Goal: Task Accomplishment & Management: Manage account settings

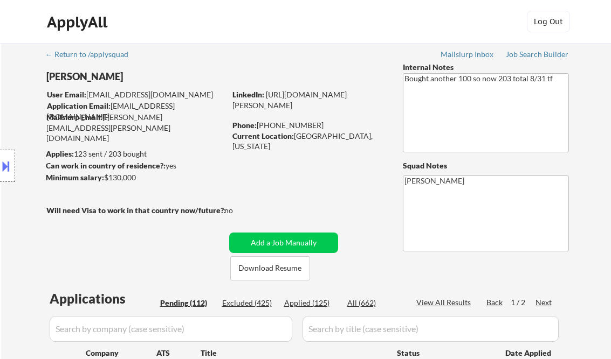
select select ""pending""
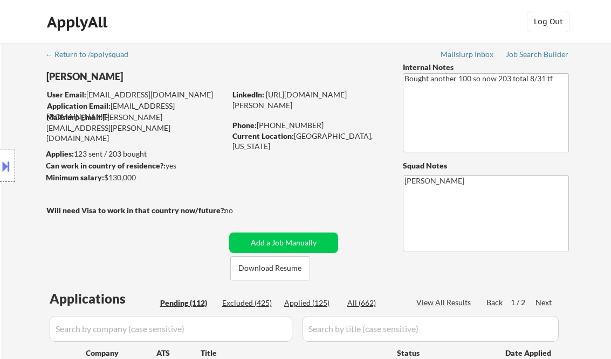
select select ""pending""
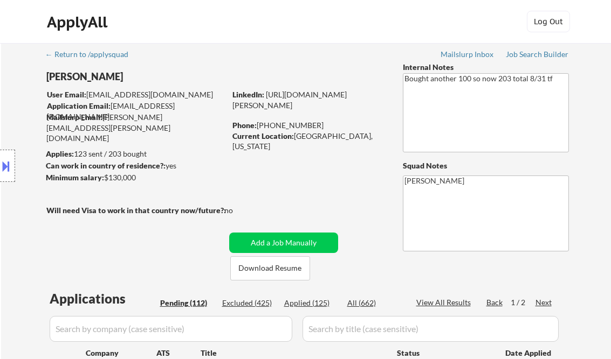
select select ""pending""
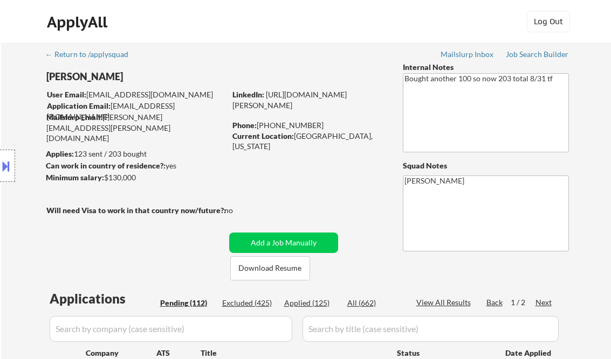
select select ""pending""
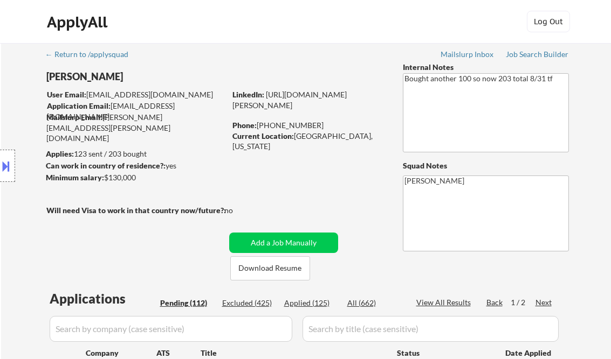
select select ""pending""
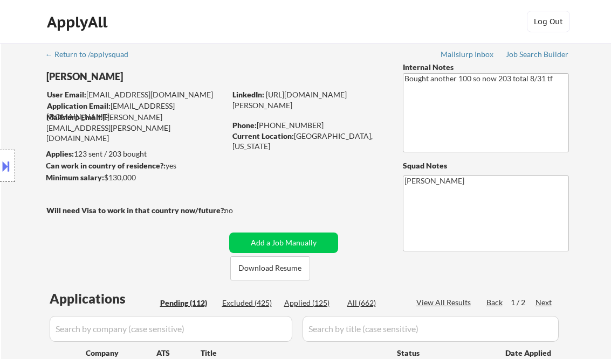
select select ""pending""
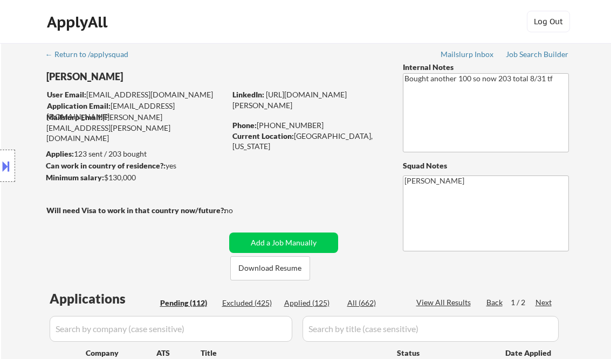
select select ""pending""
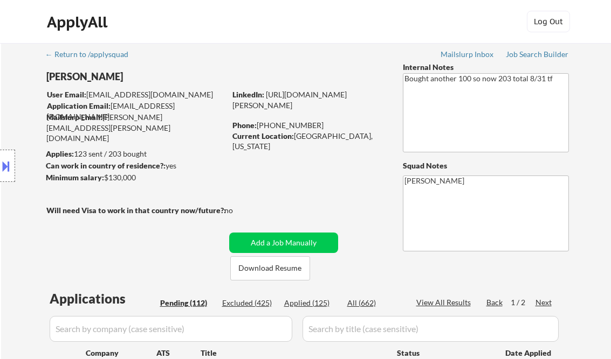
select select ""pending""
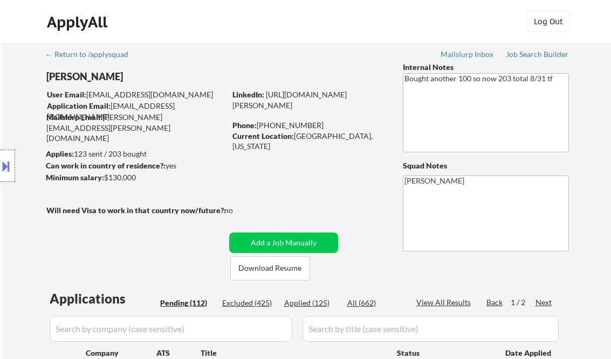
select select ""pending""
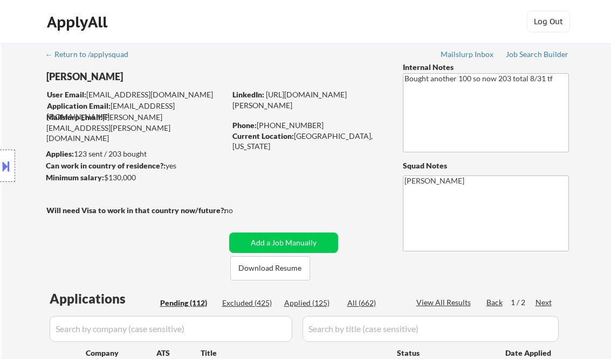
select select ""pending""
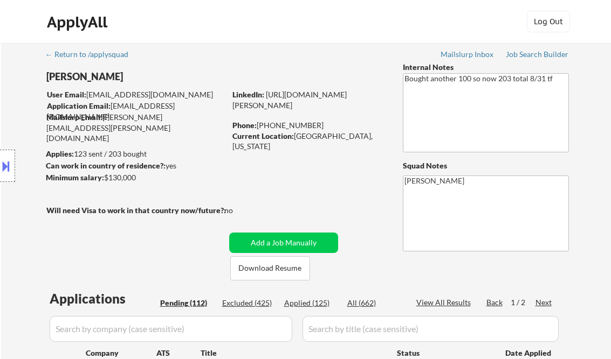
select select ""pending""
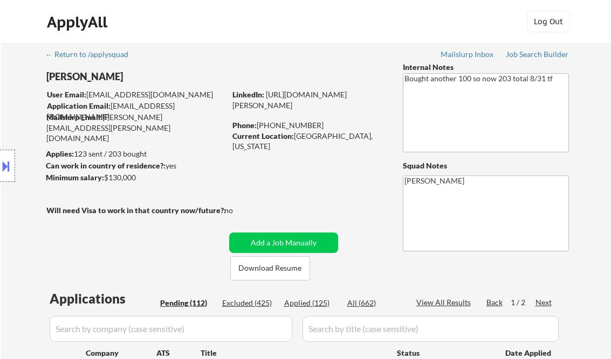
select select ""pending""
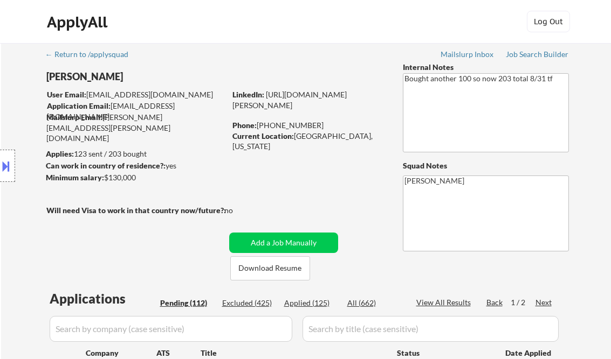
select select ""pending""
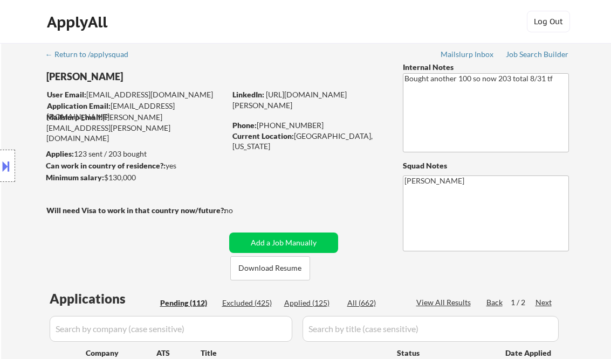
select select ""pending""
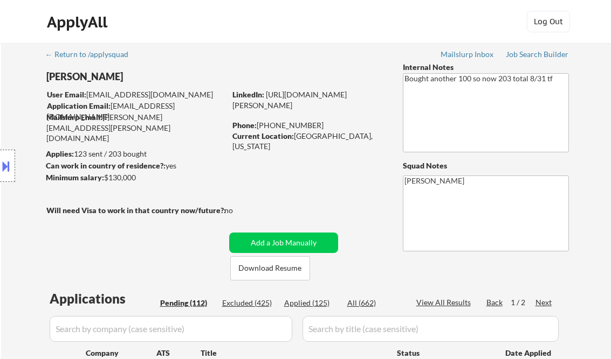
select select ""pending""
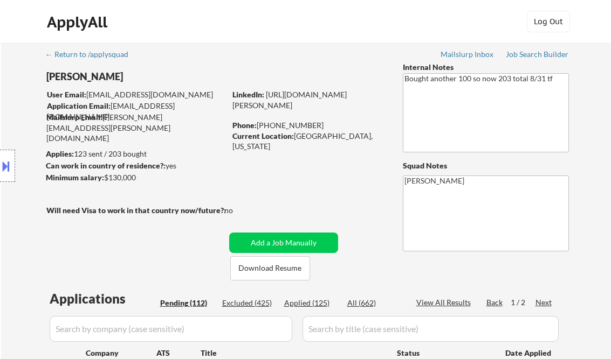
select select ""pending""
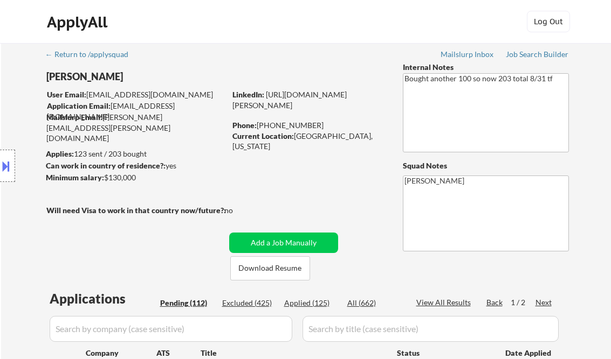
select select ""pending""
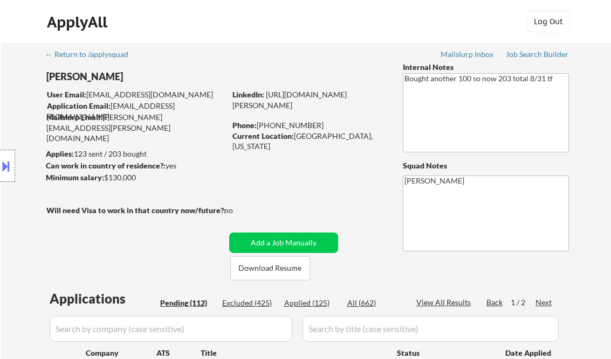
select select ""pending""
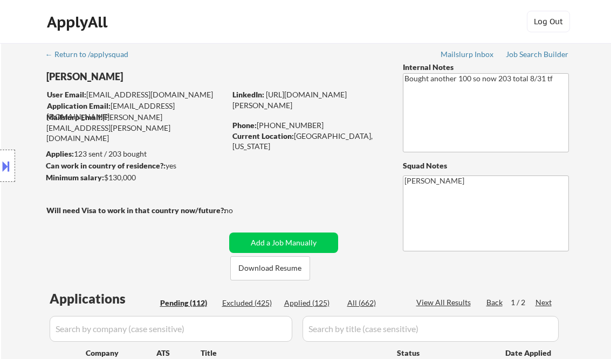
select select ""pending""
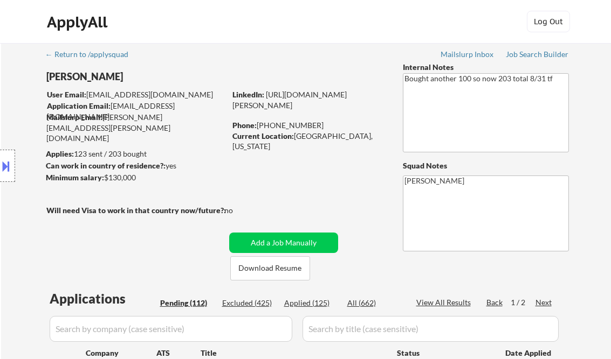
select select ""pending""
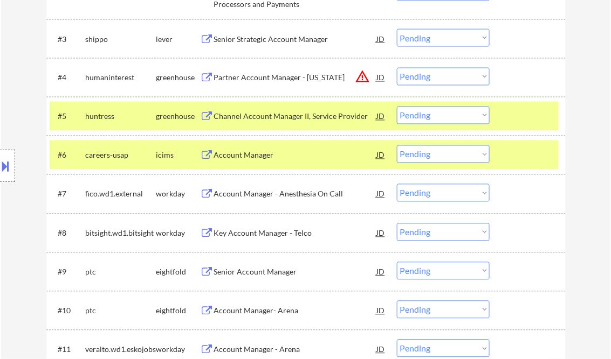
scroll to position [431, 0]
click at [295, 114] on div "Channel Account Manager II, Service Provider" at bounding box center [295, 117] width 163 height 11
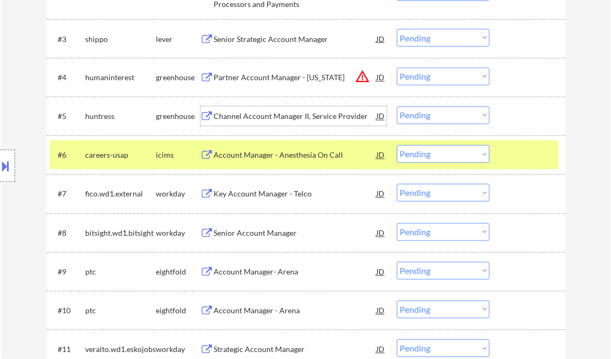
click at [432, 115] on select "Choose an option... Pending Applied Excluded (Questions) Excluded (Expired) Exc…" at bounding box center [443, 116] width 93 height 18
click at [397, 107] on select "Choose an option... Pending Applied Excluded (Questions) Excluded (Expired) Exc…" at bounding box center [443, 116] width 93 height 18
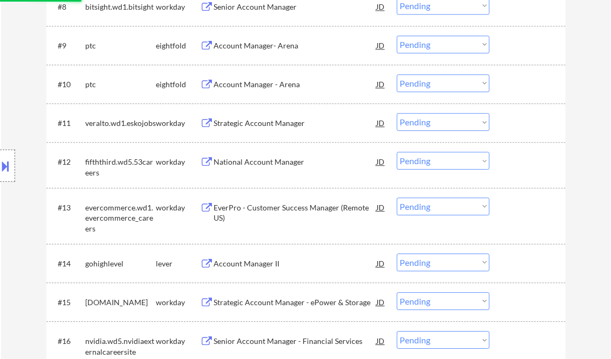
scroll to position [690, 0]
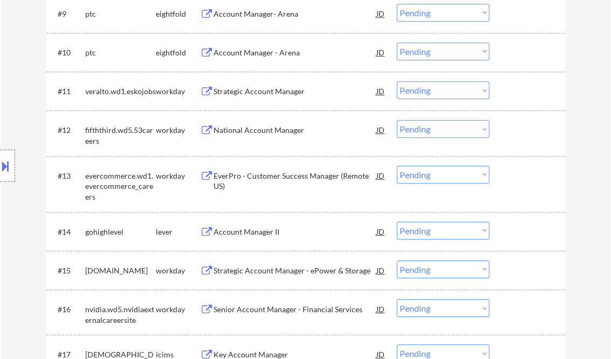
select select ""pending""
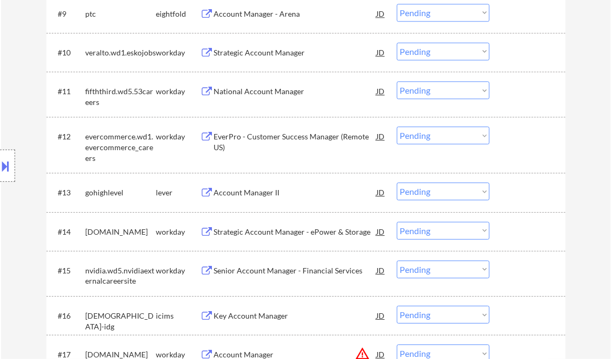
click at [259, 199] on div "Account Manager II" at bounding box center [295, 192] width 163 height 19
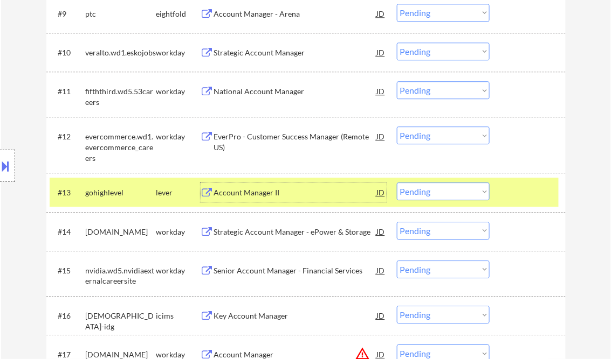
click at [457, 186] on select "Choose an option... Pending Applied Excluded (Questions) Excluded (Expired) Exc…" at bounding box center [443, 192] width 93 height 18
select select ""applied""
click at [397, 183] on select "Choose an option... Pending Applied Excluded (Questions) Excluded (Expired) Exc…" at bounding box center [443, 192] width 93 height 18
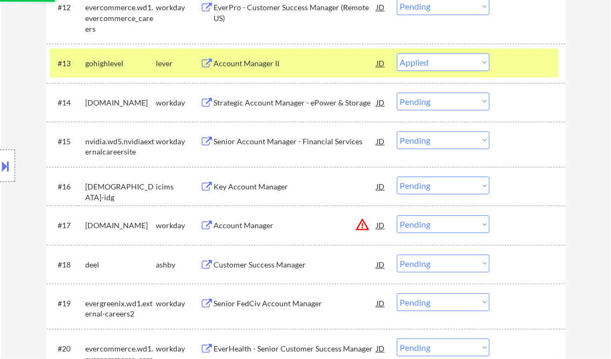
scroll to position [905, 0]
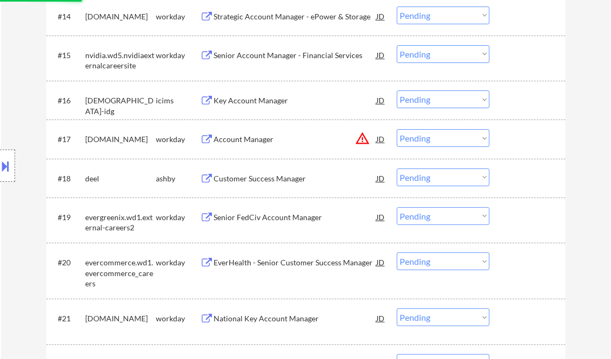
click at [262, 178] on div "Customer Success Manager" at bounding box center [295, 179] width 163 height 11
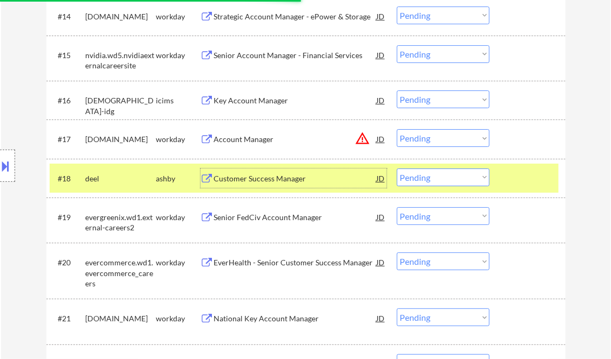
click at [436, 177] on select "Choose an option... Pending Applied Excluded (Questions) Excluded (Expired) Exc…" at bounding box center [443, 178] width 93 height 18
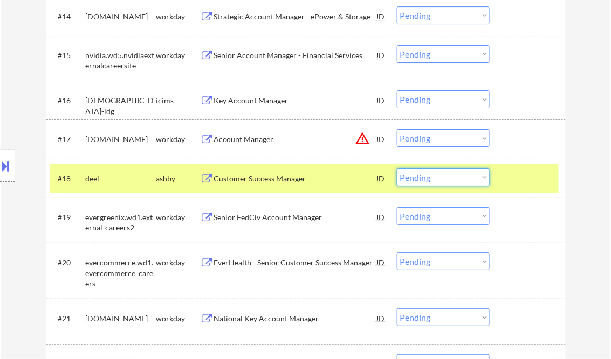
select select ""excluded__location_""
click at [397, 169] on select "Choose an option... Pending Applied Excluded (Questions) Excluded (Expired) Exc…" at bounding box center [443, 178] width 93 height 18
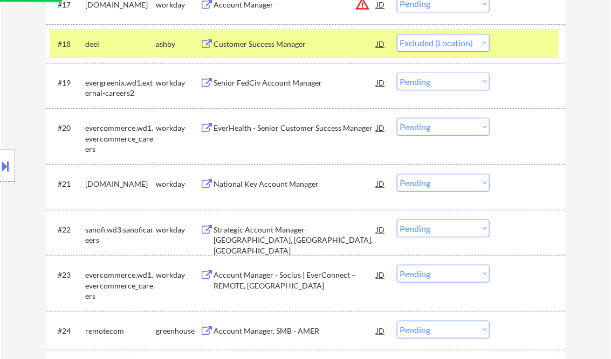
scroll to position [1121, 0]
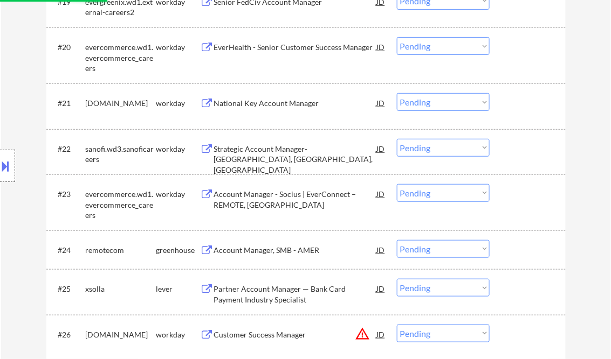
click at [264, 245] on div "Account Manager, SMB - AMER" at bounding box center [295, 250] width 163 height 11
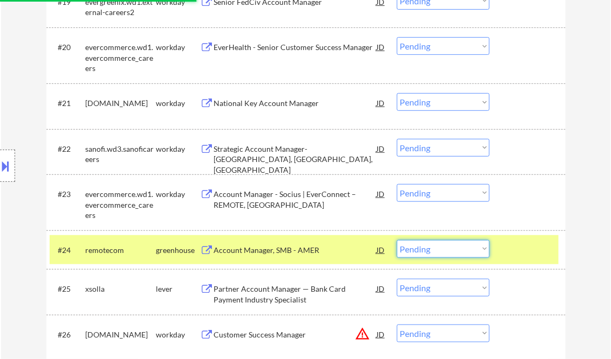
drag, startPoint x: 450, startPoint y: 250, endPoint x: 477, endPoint y: 266, distance: 31.1
click at [450, 250] on select "Choose an option... Pending Applied Excluded (Questions) Excluded (Expired) Exc…" at bounding box center [443, 249] width 93 height 18
select select ""excluded""
click at [397, 240] on select "Choose an option... Pending Applied Excluded (Questions) Excluded (Expired) Exc…" at bounding box center [443, 249] width 93 height 18
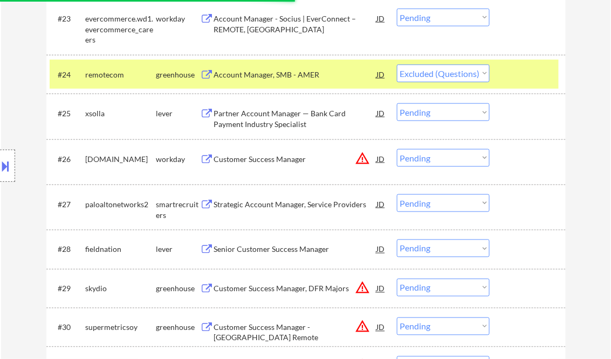
scroll to position [1336, 0]
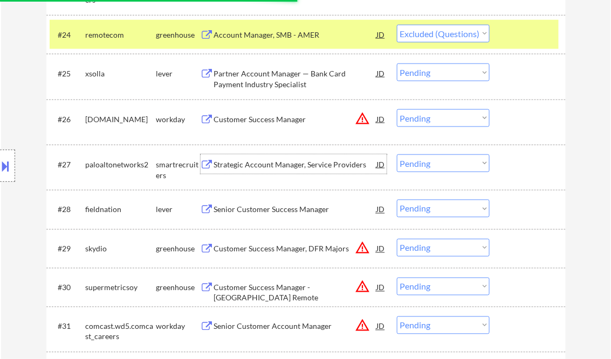
click at [280, 167] on div "Strategic Account Manager, Service Providers" at bounding box center [295, 164] width 163 height 11
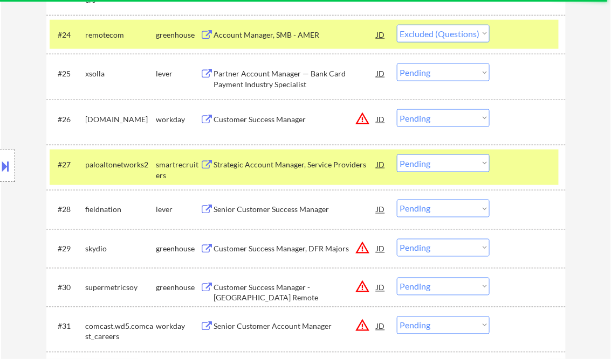
select select ""pending""
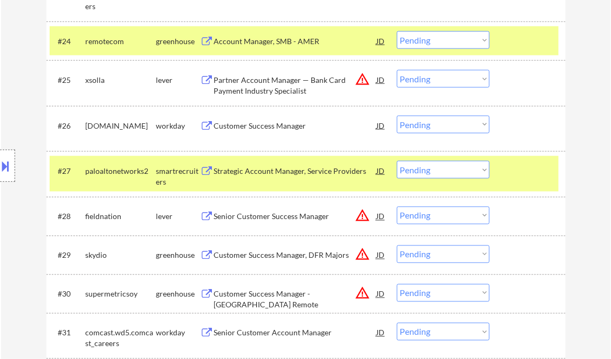
select select ""excluded__location_""
select select ""excluded""
select select ""pending""
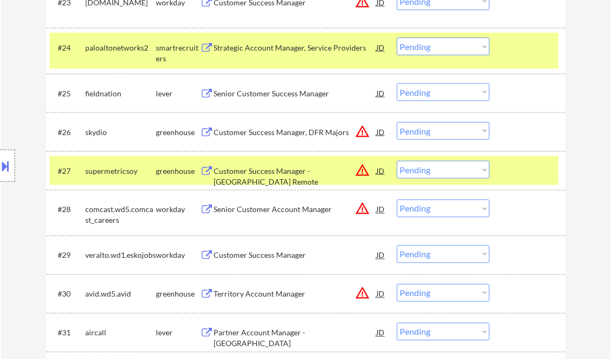
click at [10, 166] on button at bounding box center [6, 166] width 12 height 18
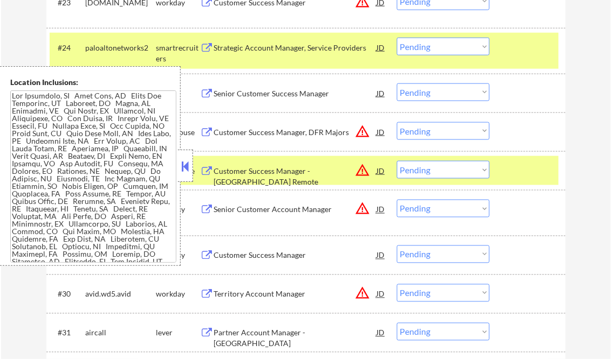
click at [186, 164] on button at bounding box center [185, 166] width 12 height 16
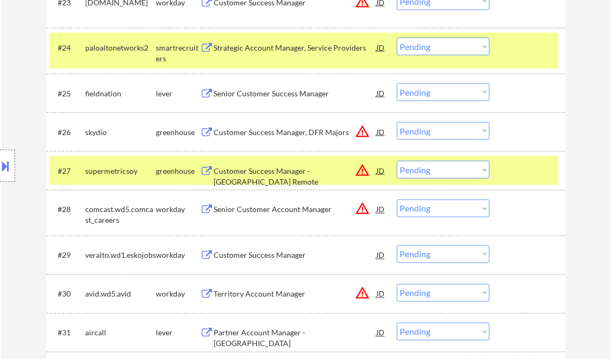
click at [462, 48] on select "Choose an option... Pending Applied Excluded (Questions) Excluded (Expired) Exc…" at bounding box center [443, 47] width 93 height 18
select select ""applied""
click at [397, 38] on select "Choose an option... Pending Applied Excluded (Questions) Excluded (Expired) Exc…" at bounding box center [443, 47] width 93 height 18
click at [272, 98] on div "Senior Customer Success Manager" at bounding box center [295, 93] width 163 height 11
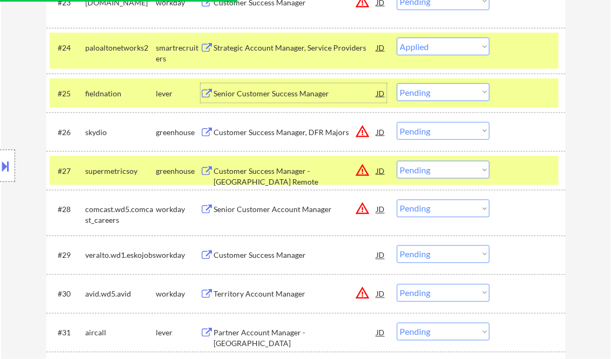
drag, startPoint x: 8, startPoint y: 169, endPoint x: 43, endPoint y: 168, distance: 35.6
click at [8, 169] on button at bounding box center [6, 166] width 12 height 18
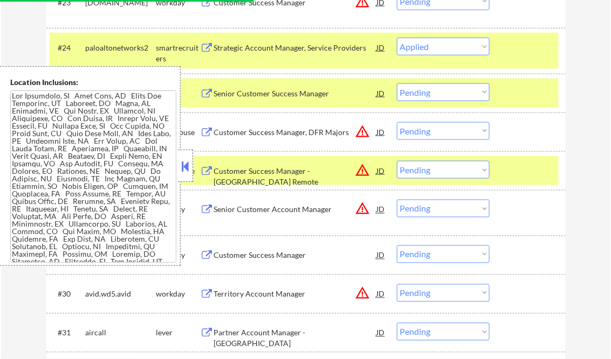
drag, startPoint x: 182, startPoint y: 169, endPoint x: 174, endPoint y: 177, distance: 11.5
click at [182, 169] on button at bounding box center [185, 166] width 12 height 16
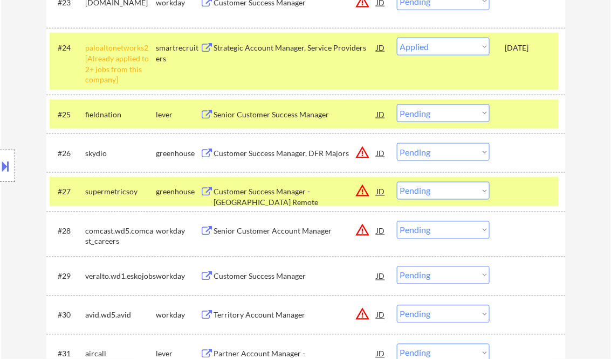
click at [446, 112] on select "Choose an option... Pending Applied Excluded (Questions) Excluded (Expired) Exc…" at bounding box center [443, 114] width 93 height 18
select select ""excluded__salary_""
click at [397, 105] on select "Choose an option... Pending Applied Excluded (Questions) Excluded (Expired) Exc…" at bounding box center [443, 114] width 93 height 18
click at [269, 155] on div "Customer Success Manager, DFR Majors" at bounding box center [295, 153] width 163 height 11
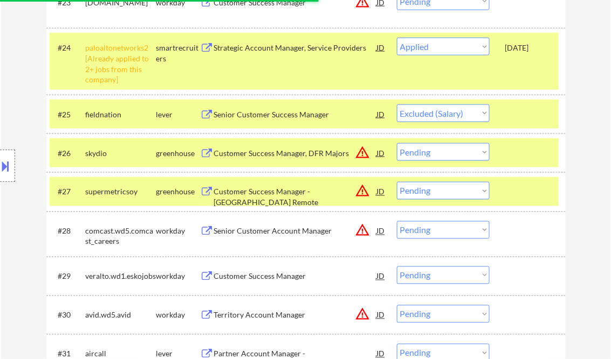
select select ""pending""
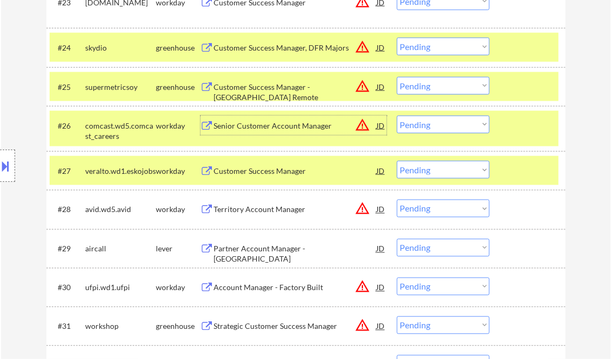
click at [438, 44] on select "Choose an option... Pending Applied Excluded (Questions) Excluded (Expired) Exc…" at bounding box center [443, 47] width 93 height 18
select select ""excluded__bad_match_""
click at [397, 38] on select "Choose an option... Pending Applied Excluded (Questions) Excluded (Expired) Exc…" at bounding box center [443, 47] width 93 height 18
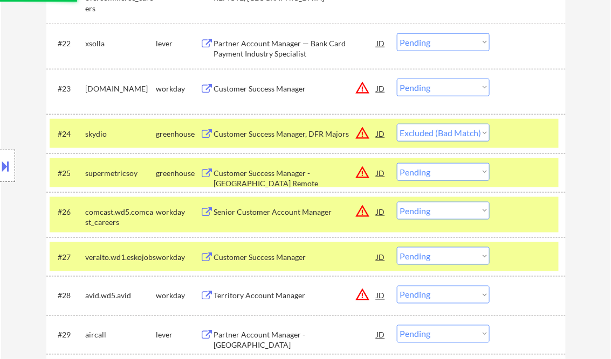
scroll to position [1293, 0]
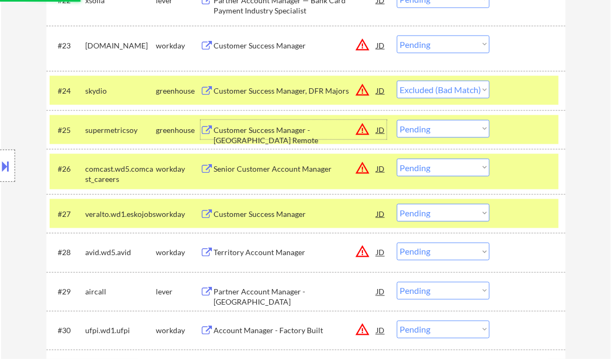
click at [288, 126] on div "Customer Success Manager - US Remote" at bounding box center [295, 135] width 163 height 21
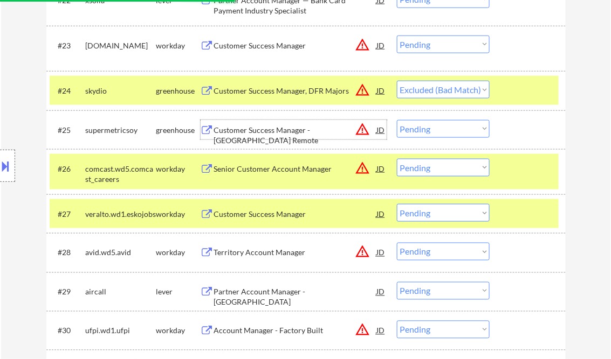
click at [430, 129] on select "Choose an option... Pending Applied Excluded (Questions) Excluded (Expired) Exc…" at bounding box center [443, 129] width 93 height 18
select select ""excluded__expired_""
click at [397, 120] on select "Choose an option... Pending Applied Excluded (Questions) Excluded (Expired) Exc…" at bounding box center [443, 129] width 93 height 18
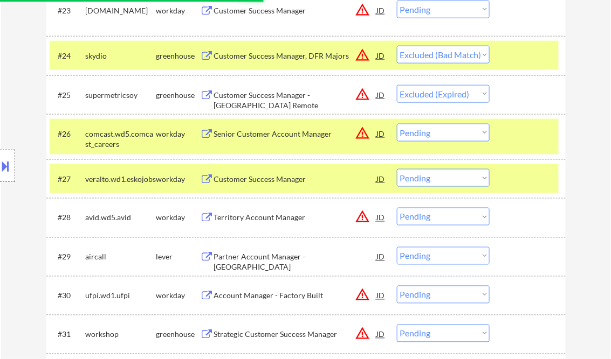
scroll to position [1336, 0]
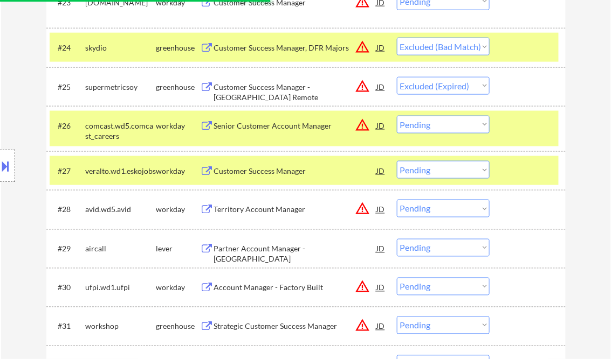
click at [292, 249] on div "Partner Account Manager - San Francisco" at bounding box center [295, 254] width 163 height 21
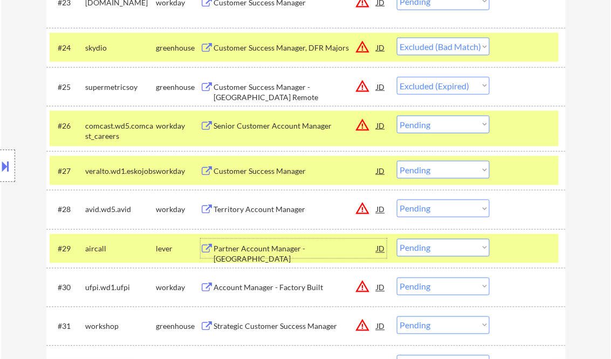
click at [431, 250] on select "Choose an option... Pending Applied Excluded (Questions) Excluded (Expired) Exc…" at bounding box center [443, 248] width 93 height 18
select select ""applied""
click at [397, 239] on select "Choose an option... Pending Applied Excluded (Questions) Excluded (Expired) Exc…" at bounding box center [443, 248] width 93 height 18
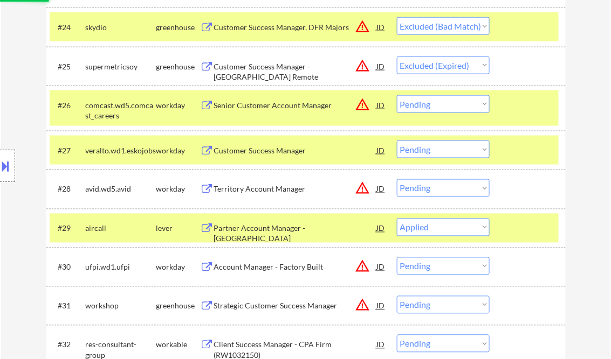
scroll to position [1466, 0]
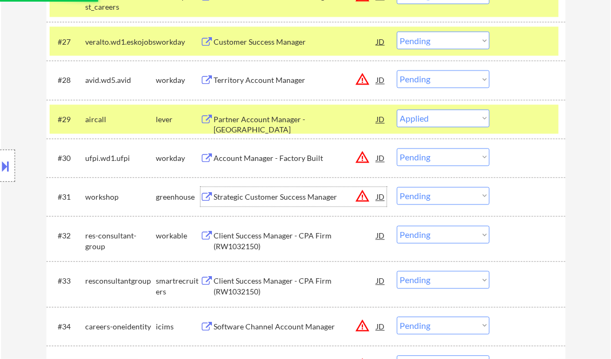
click at [269, 196] on div "Strategic Customer Success Manager" at bounding box center [295, 197] width 163 height 11
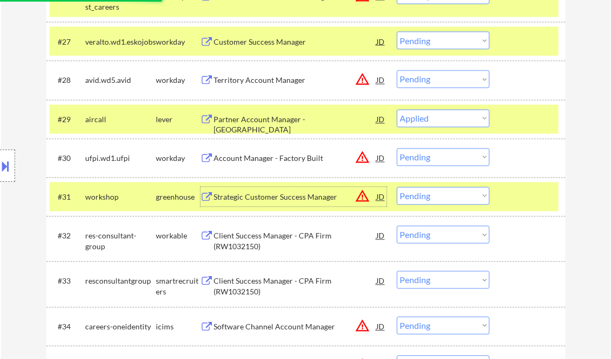
click at [427, 198] on select "Choose an option... Pending Applied Excluded (Questions) Excluded (Expired) Exc…" at bounding box center [443, 197] width 93 height 18
select select ""excluded__expired_""
click at [397, 188] on select "Choose an option... Pending Applied Excluded (Questions) Excluded (Expired) Exc…" at bounding box center [443, 197] width 93 height 18
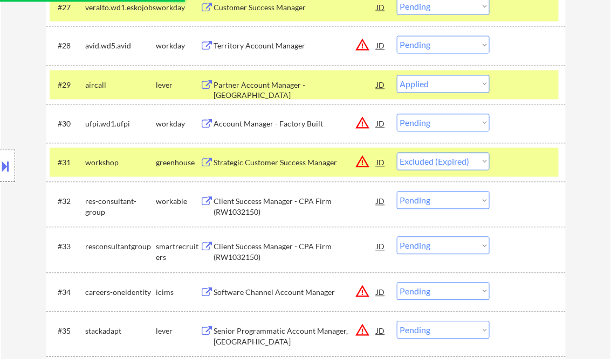
scroll to position [1509, 0]
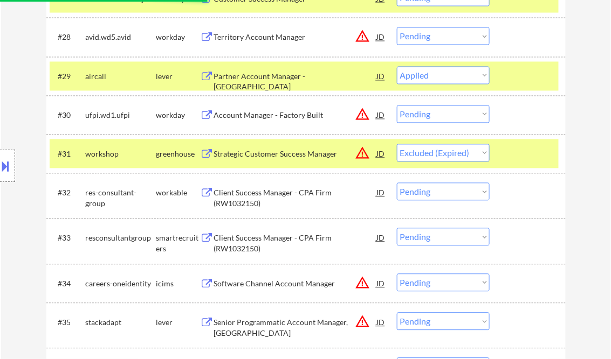
click at [272, 246] on div "Client Success Manager - CPA Firm (RW1032150)" at bounding box center [295, 243] width 163 height 21
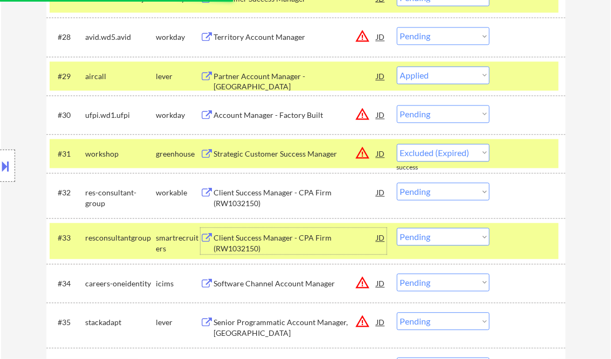
click at [458, 235] on select "Choose an option... Pending Applied Excluded (Questions) Excluded (Expired) Exc…" at bounding box center [443, 237] width 93 height 18
select select ""excluded__expired_""
click at [397, 228] on select "Choose an option... Pending Applied Excluded (Questions) Excluded (Expired) Exc…" at bounding box center [443, 237] width 93 height 18
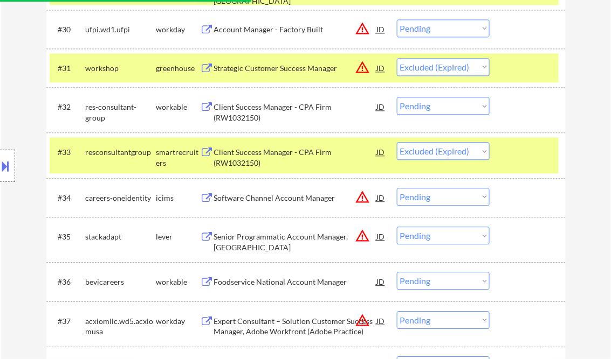
scroll to position [1638, 0]
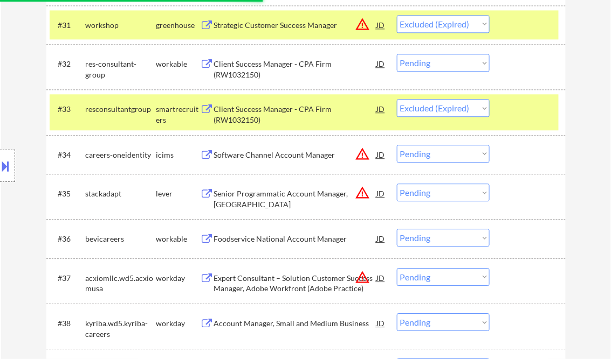
click at [269, 196] on div "Senior Programmatic Account Manager, Mid Atlantic" at bounding box center [295, 199] width 163 height 21
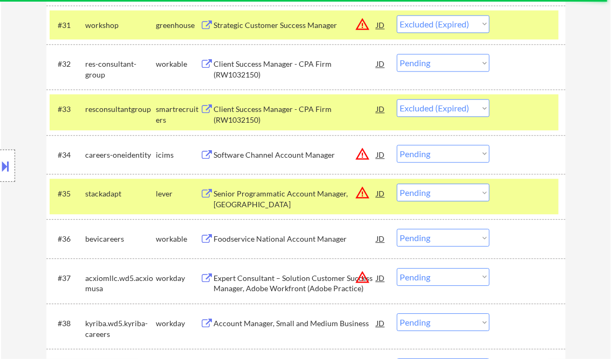
select select ""pending""
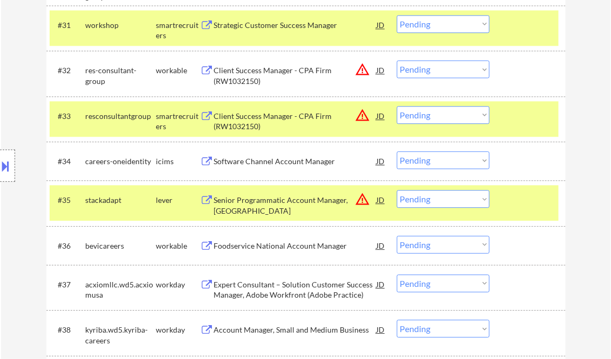
select select ""applied""
select select ""excluded__expired_""
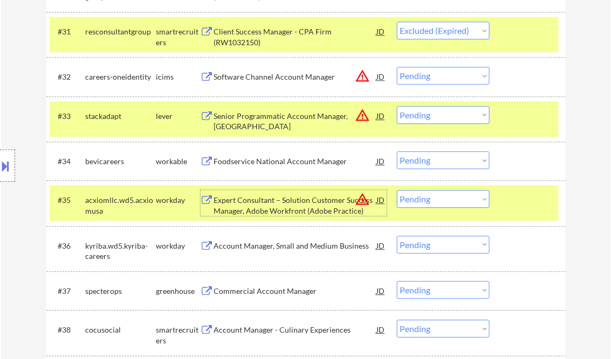
drag, startPoint x: 441, startPoint y: 110, endPoint x: 448, endPoint y: 110, distance: 7.5
click at [442, 110] on select "Choose an option... Pending Applied Excluded (Questions) Excluded (Expired) Exc…" at bounding box center [443, 115] width 93 height 18
select select ""excluded__bad_match_""
click at [397, 106] on select "Choose an option... Pending Applied Excluded (Questions) Excluded (Expired) Exc…" at bounding box center [443, 115] width 93 height 18
click at [265, 163] on div "Foodservice National Account Manager" at bounding box center [295, 161] width 163 height 11
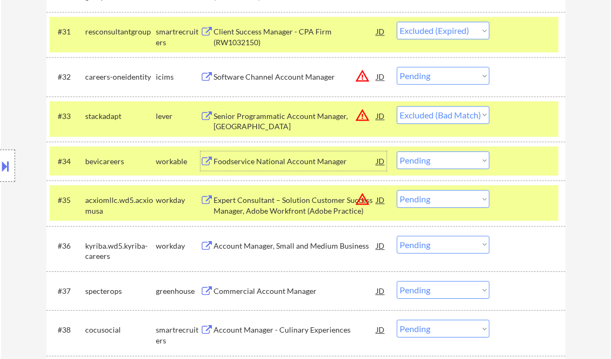
drag, startPoint x: 413, startPoint y: 162, endPoint x: 427, endPoint y: 170, distance: 16.0
click at [414, 162] on select "Choose an option... Pending Applied Excluded (Questions) Excluded (Expired) Exc…" at bounding box center [443, 160] width 93 height 18
select select ""excluded__bad_match_""
click at [397, 151] on select "Choose an option... Pending Applied Excluded (Questions) Excluded (Expired) Exc…" at bounding box center [443, 160] width 93 height 18
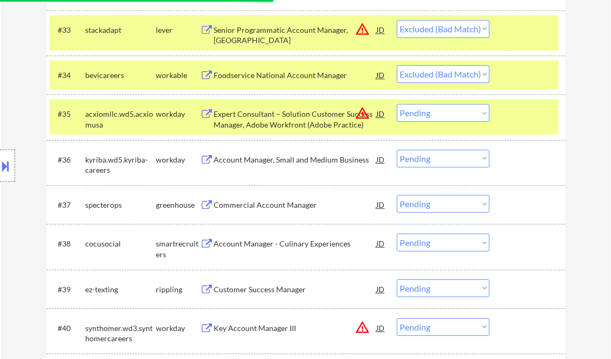
click at [249, 206] on div "Commercial Account Manager" at bounding box center [295, 205] width 163 height 11
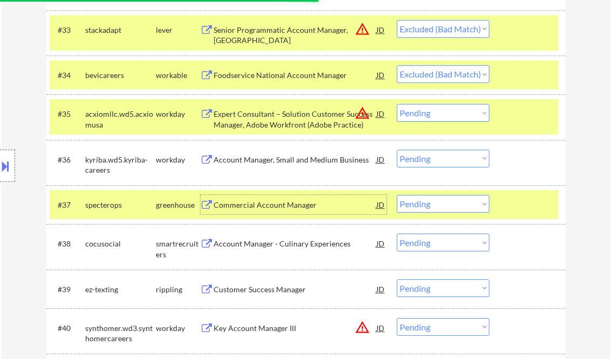
drag, startPoint x: 448, startPoint y: 207, endPoint x: 455, endPoint y: 207, distance: 7.0
click at [448, 207] on select "Choose an option... Pending Applied Excluded (Questions) Excluded (Expired) Exc…" at bounding box center [443, 204] width 93 height 18
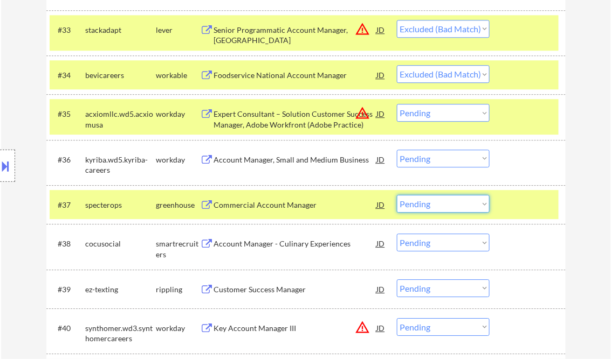
click at [247, 205] on div "Commercial Account Manager" at bounding box center [295, 205] width 163 height 11
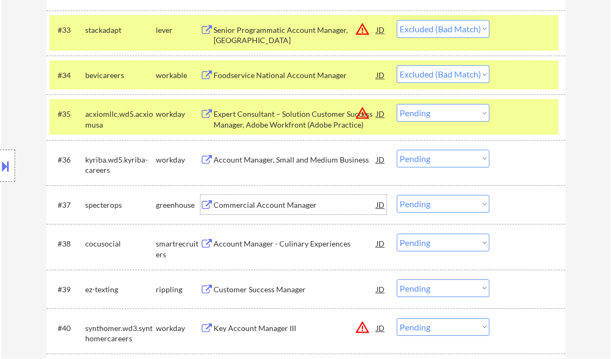
click at [263, 207] on div "Commercial Account Manager" at bounding box center [295, 205] width 163 height 11
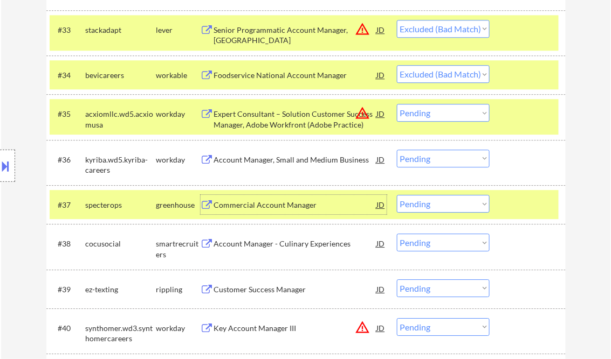
click at [443, 208] on select "Choose an option... Pending Applied Excluded (Questions) Excluded (Expired) Exc…" at bounding box center [443, 204] width 93 height 18
select select ""excluded__expired_""
click at [397, 195] on select "Choose an option... Pending Applied Excluded (Questions) Excluded (Expired) Exc…" at bounding box center [443, 204] width 93 height 18
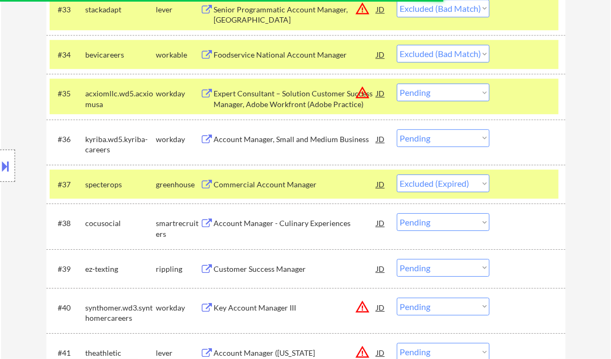
scroll to position [1767, 0]
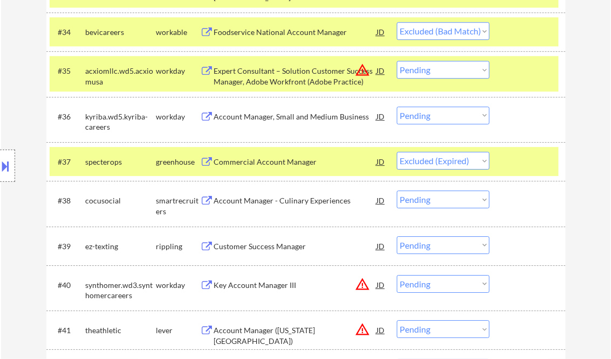
click at [259, 247] on div "Customer Success Manager" at bounding box center [295, 246] width 163 height 11
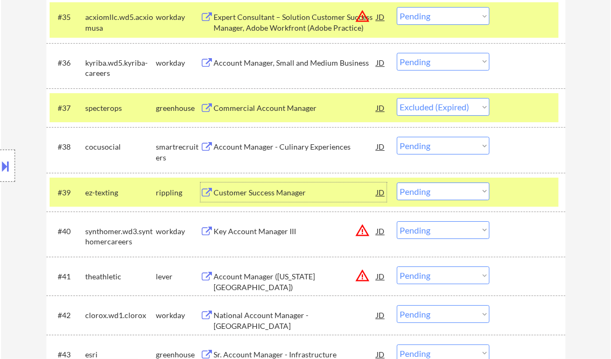
scroll to position [1854, 0]
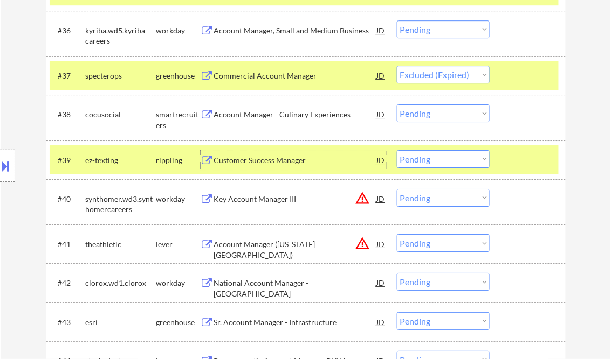
drag, startPoint x: 467, startPoint y: 154, endPoint x: 470, endPoint y: 159, distance: 5.8
click at [467, 154] on select "Choose an option... Pending Applied Excluded (Questions) Excluded (Expired) Exc…" at bounding box center [443, 159] width 93 height 18
select select ""excluded__expired_""
click at [397, 150] on select "Choose an option... Pending Applied Excluded (Questions) Excluded (Expired) Exc…" at bounding box center [443, 159] width 93 height 18
click at [239, 241] on div "Account Manager (New York City)" at bounding box center [295, 249] width 163 height 21
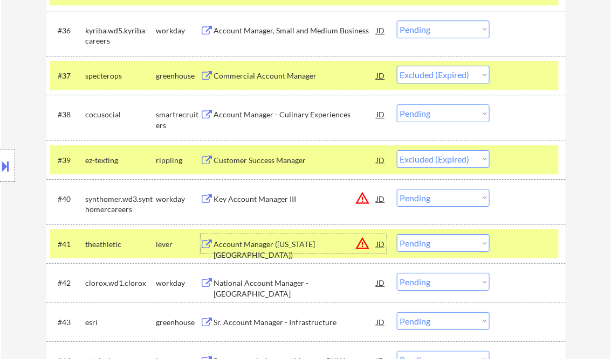
click at [449, 241] on select "Choose an option... Pending Applied Excluded (Questions) Excluded (Expired) Exc…" at bounding box center [443, 243] width 93 height 18
select select ""excluded__location_""
click at [397, 234] on select "Choose an option... Pending Applied Excluded (Questions) Excluded (Expired) Exc…" at bounding box center [443, 243] width 93 height 18
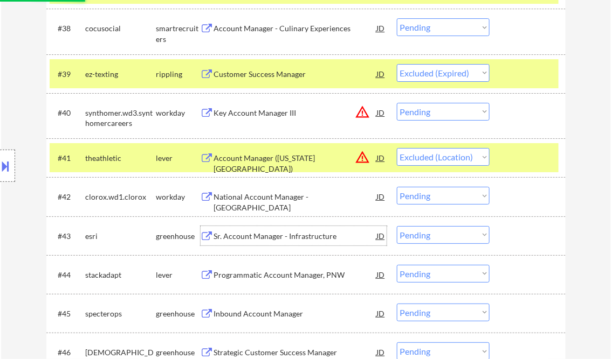
click at [267, 239] on div "Sr. Account Manager - Infrastructure" at bounding box center [295, 236] width 163 height 11
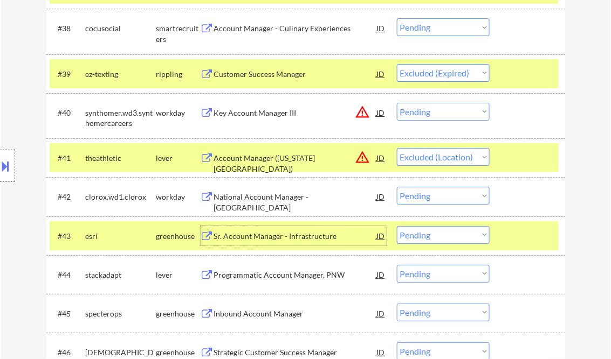
click at [290, 235] on div "Sr. Account Manager - Infrastructure" at bounding box center [295, 236] width 163 height 11
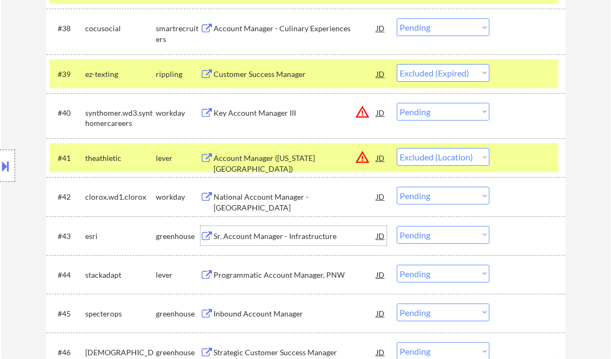
click at [411, 158] on select "Choose an option... Pending Applied Excluded (Questions) Excluded (Expired) Exc…" at bounding box center [443, 157] width 93 height 18
click at [397, 148] on select "Choose an option... Pending Applied Excluded (Questions) Excluded (Expired) Exc…" at bounding box center [443, 157] width 93 height 18
click at [285, 234] on div "Sr. Account Manager - Infrastructure" at bounding box center [295, 236] width 163 height 11
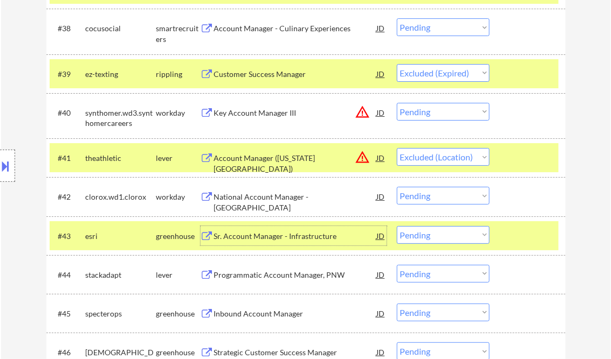
click at [422, 241] on select "Choose an option... Pending Applied Excluded (Questions) Excluded (Expired) Exc…" at bounding box center [443, 235] width 93 height 18
select select ""excluded__bad_match_""
click at [397, 226] on select "Choose an option... Pending Applied Excluded (Questions) Excluded (Expired) Exc…" at bounding box center [443, 235] width 93 height 18
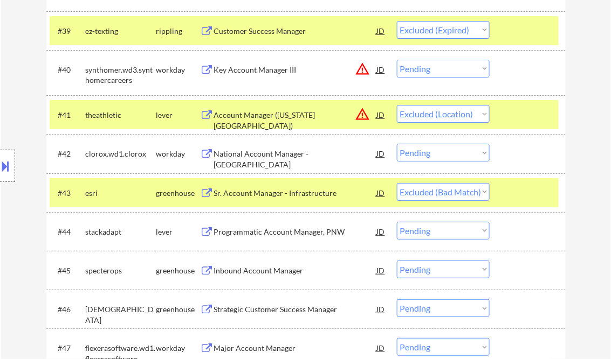
click at [276, 269] on div "Inbound Account Manager" at bounding box center [295, 271] width 163 height 11
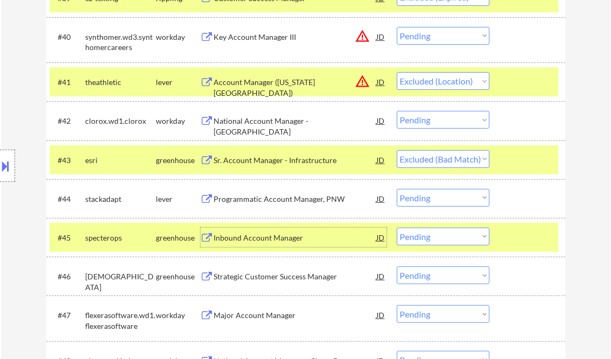
scroll to position [2026, 0]
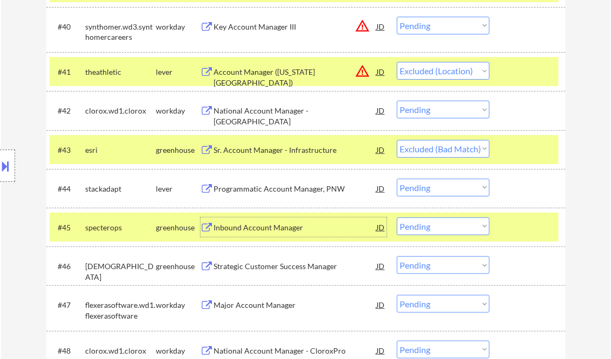
click at [436, 231] on select "Choose an option... Pending Applied Excluded (Questions) Excluded (Expired) Exc…" at bounding box center [443, 227] width 93 height 18
drag, startPoint x: 442, startPoint y: 230, endPoint x: 466, endPoint y: 268, distance: 45.0
click at [442, 230] on select "Choose an option... Pending Applied Excluded (Questions) Excluded (Expired) Exc…" at bounding box center [443, 227] width 93 height 18
select select ""excluded__expired_""
click at [397, 218] on select "Choose an option... Pending Applied Excluded (Questions) Excluded (Expired) Exc…" at bounding box center [443, 227] width 93 height 18
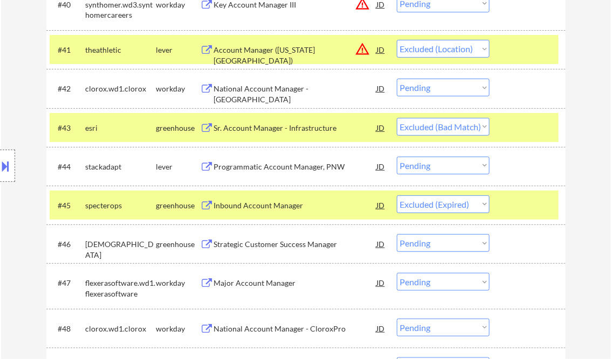
scroll to position [2112, 0]
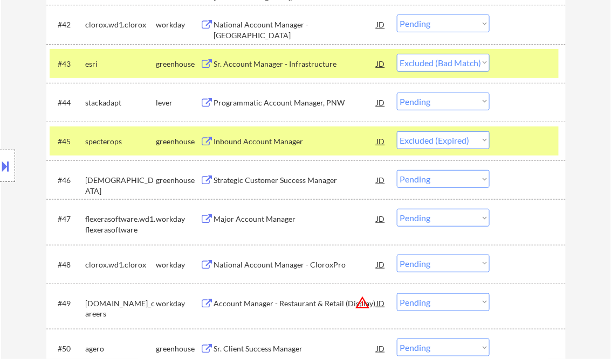
click at [298, 177] on div "Strategic Customer Success Manager" at bounding box center [295, 180] width 163 height 11
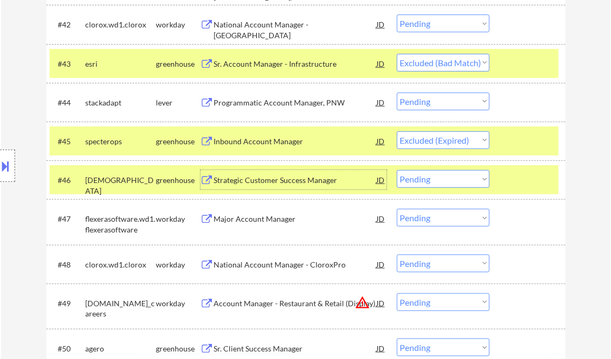
click at [438, 181] on select "Choose an option... Pending Applied Excluded (Questions) Excluded (Expired) Exc…" at bounding box center [443, 179] width 93 height 18
select select ""excluded__bad_match_""
click at [397, 170] on select "Choose an option... Pending Applied Excluded (Questions) Excluded (Expired) Exc…" at bounding box center [443, 179] width 93 height 18
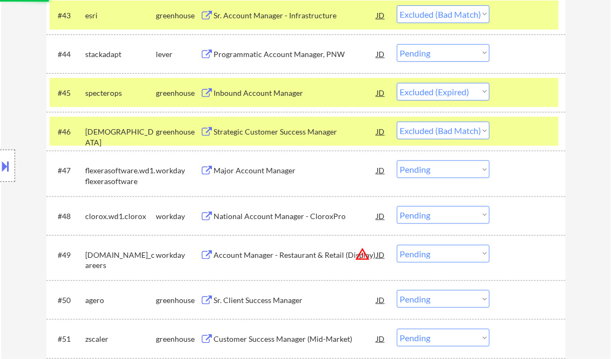
scroll to position [2199, 0]
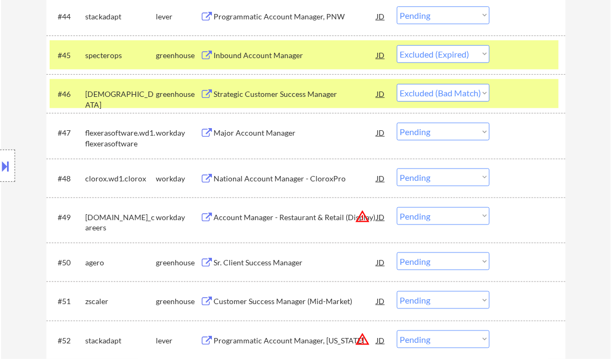
click at [252, 261] on div "Sr. Client Success Manager" at bounding box center [295, 263] width 163 height 11
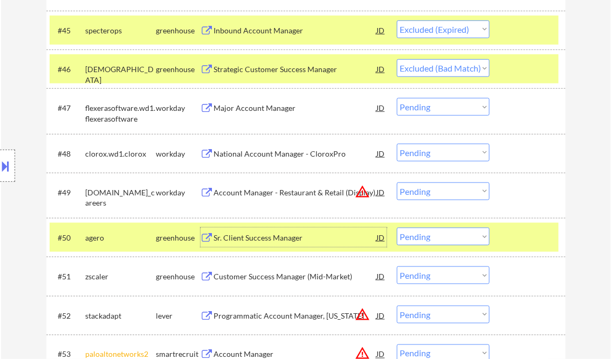
scroll to position [2371, 0]
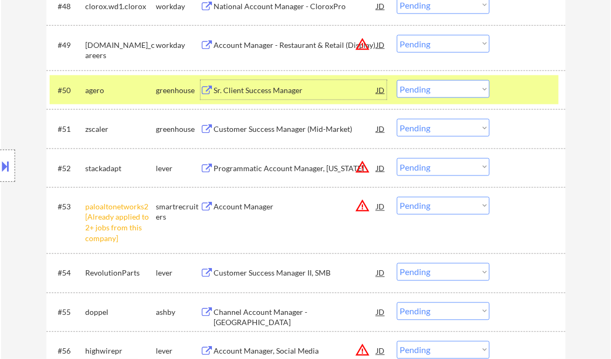
click at [434, 93] on select "Choose an option... Pending Applied Excluded (Questions) Excluded (Expired) Exc…" at bounding box center [443, 89] width 93 height 18
select select ""excluded__bad_match_""
click at [397, 80] on select "Choose an option... Pending Applied Excluded (Questions) Excluded (Expired) Exc…" at bounding box center [443, 89] width 93 height 18
click at [260, 133] on div "Customer Success Manager (Mid-Market)" at bounding box center [295, 129] width 163 height 11
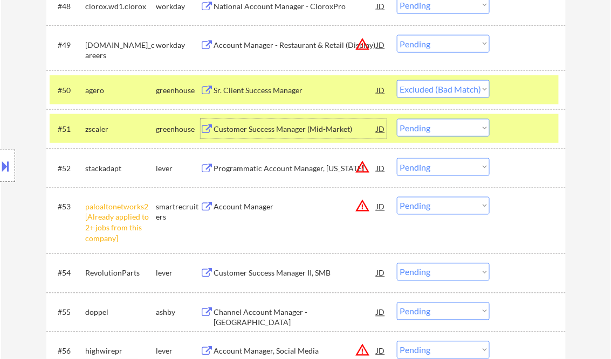
drag, startPoint x: 446, startPoint y: 129, endPoint x: 454, endPoint y: 136, distance: 10.3
click at [446, 129] on select "Choose an option... Pending Applied Excluded (Questions) Excluded (Expired) Exc…" at bounding box center [443, 128] width 93 height 18
select select ""excluded__salary_""
click at [397, 119] on select "Choose an option... Pending Applied Excluded (Questions) Excluded (Expired) Exc…" at bounding box center [443, 128] width 93 height 18
click at [439, 213] on select "Choose an option... Pending Applied Excluded (Questions) Excluded (Expired) Exc…" at bounding box center [443, 206] width 93 height 18
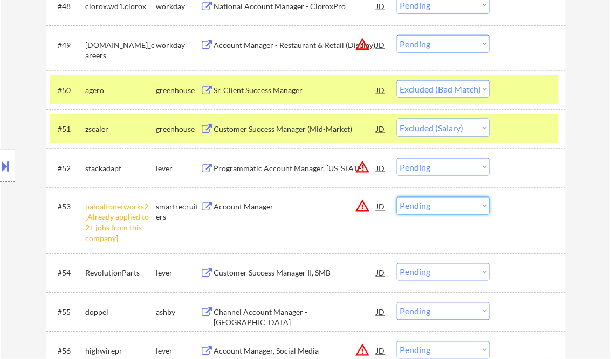
select select ""excluded__salary_""
click at [397, 197] on select "Choose an option... Pending Applied Excluded (Questions) Excluded (Expired) Exc…" at bounding box center [443, 206] width 93 height 18
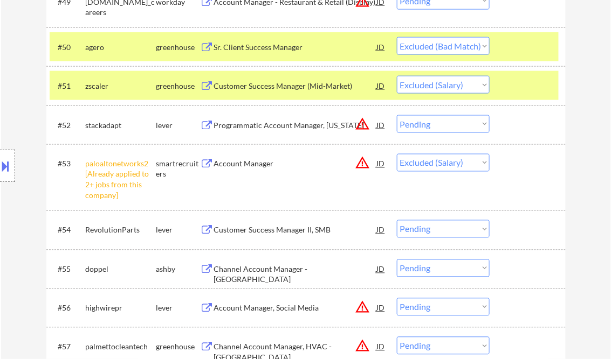
scroll to position [2500, 0]
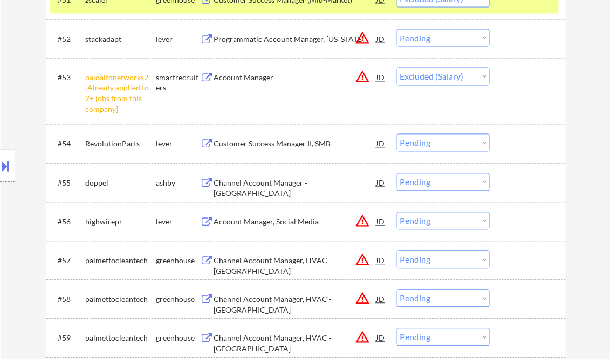
click at [292, 145] on div "Customer Success Manager II, SMB" at bounding box center [295, 144] width 163 height 11
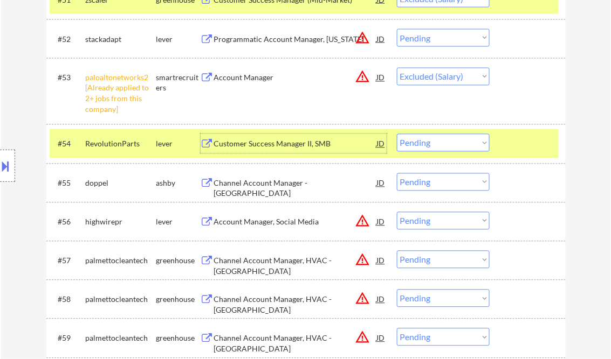
drag, startPoint x: 427, startPoint y: 143, endPoint x: 443, endPoint y: 152, distance: 18.1
click at [428, 143] on select "Choose an option... Pending Applied Excluded (Questions) Excluded (Expired) Exc…" at bounding box center [443, 143] width 93 height 18
select select ""excluded__salary_""
click at [397, 134] on select "Choose an option... Pending Applied Excluded (Questions) Excluded (Expired) Exc…" at bounding box center [443, 143] width 93 height 18
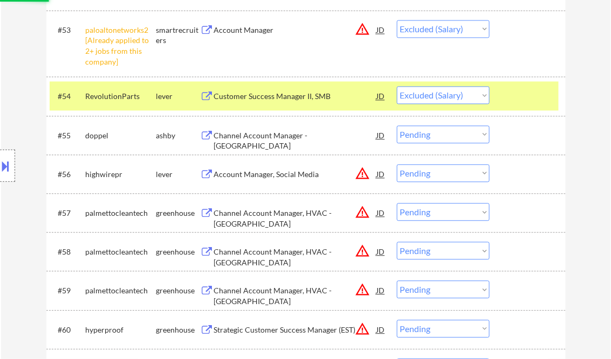
scroll to position [2586, 0]
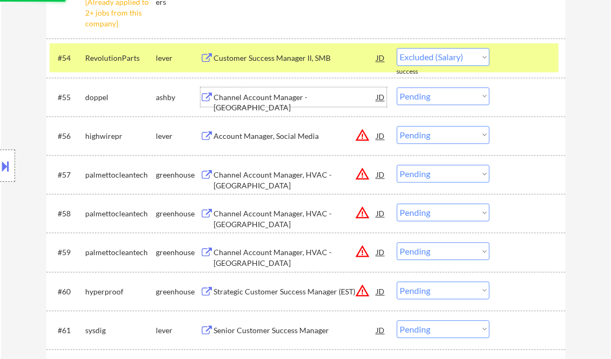
click at [256, 96] on div "Channel Account Manager - West" at bounding box center [295, 102] width 163 height 21
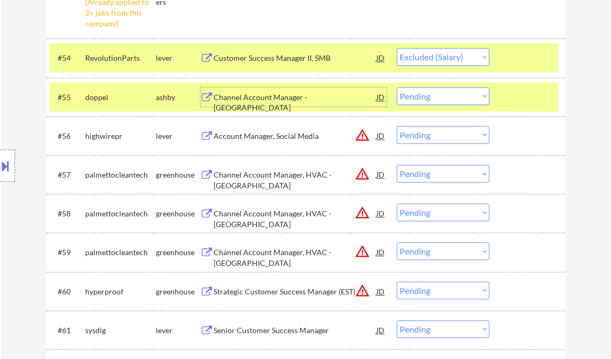
click at [411, 93] on select "Choose an option... Pending Applied Excluded (Questions) Excluded (Expired) Exc…" at bounding box center [443, 96] width 93 height 18
select select ""excluded__expired_""
click at [397, 87] on select "Choose an option... Pending Applied Excluded (Questions) Excluded (Expired) Exc…" at bounding box center [443, 96] width 93 height 18
click at [285, 141] on div "Account Manager, Social Media" at bounding box center [295, 136] width 163 height 11
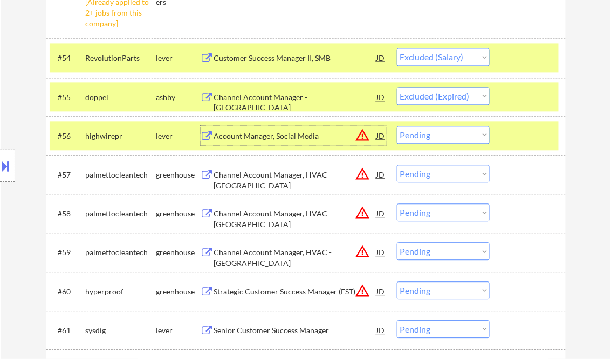
click at [454, 135] on select "Choose an option... Pending Applied Excluded (Questions) Excluded (Expired) Exc…" at bounding box center [443, 135] width 93 height 18
select select ""excluded__bad_match_""
click at [397, 126] on select "Choose an option... Pending Applied Excluded (Questions) Excluded (Expired) Exc…" at bounding box center [443, 135] width 93 height 18
drag, startPoint x: 426, startPoint y: 176, endPoint x: 434, endPoint y: 182, distance: 10.5
click at [426, 176] on select "Choose an option... Pending Applied Excluded (Questions) Excluded (Expired) Exc…" at bounding box center [443, 174] width 93 height 18
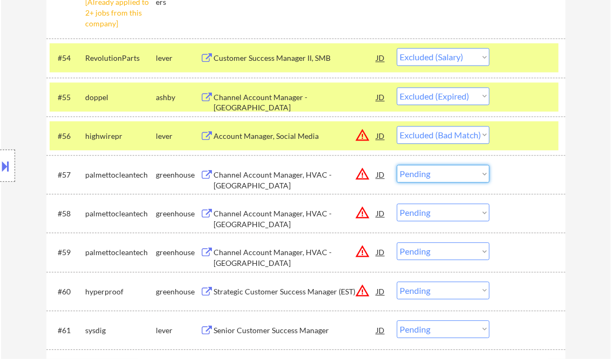
select select ""excluded__location_""
click at [397, 165] on select "Choose an option... Pending Applied Excluded (Questions) Excluded (Expired) Exc…" at bounding box center [443, 174] width 93 height 18
click at [447, 218] on select "Choose an option... Pending Applied Excluded (Questions) Excluded (Expired) Exc…" at bounding box center [443, 213] width 93 height 18
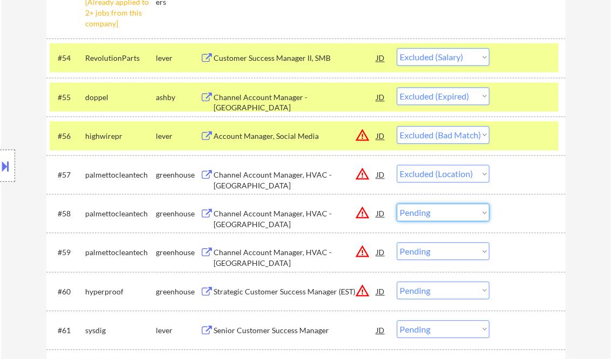
select select ""excluded__location_""
click at [397, 204] on select "Choose an option... Pending Applied Excluded (Questions) Excluded (Expired) Exc…" at bounding box center [443, 213] width 93 height 18
click at [449, 255] on select "Choose an option... Pending Applied Excluded (Questions) Excluded (Expired) Exc…" at bounding box center [443, 251] width 93 height 18
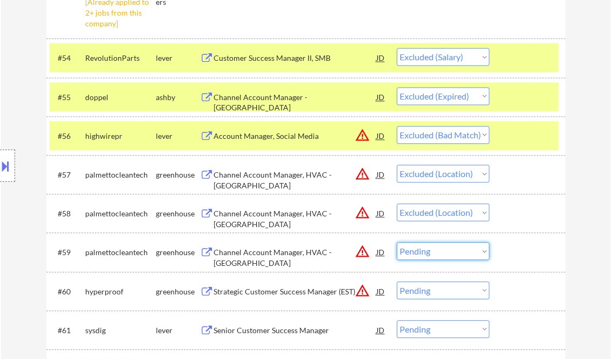
select select ""excluded__location_""
click at [397, 242] on select "Choose an option... Pending Applied Excluded (Questions) Excluded (Expired) Exc…" at bounding box center [443, 251] width 93 height 18
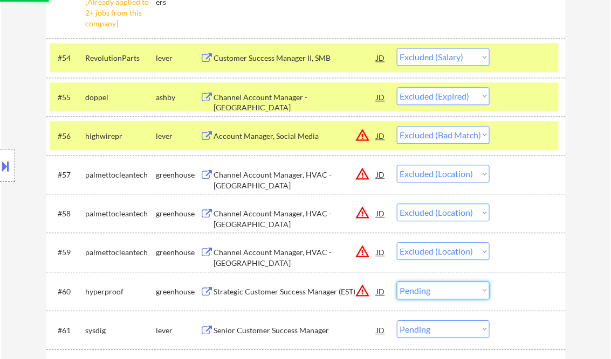
click at [443, 287] on select "Choose an option... Pending Applied Excluded (Questions) Excluded (Expired) Exc…" at bounding box center [443, 291] width 93 height 18
select select ""excluded__location_""
click at [397, 282] on select "Choose an option... Pending Applied Excluded (Questions) Excluded (Expired) Exc…" at bounding box center [443, 291] width 93 height 18
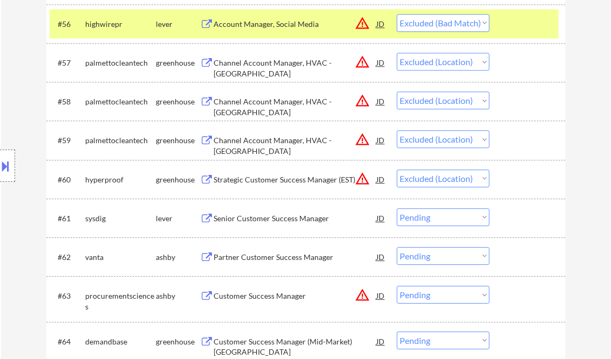
scroll to position [2716, 0]
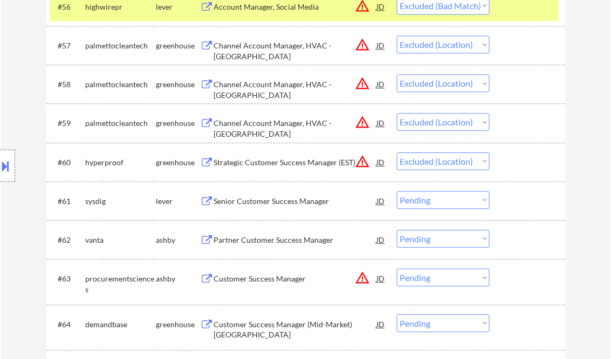
click at [271, 202] on div "Senior Customer Success Manager" at bounding box center [295, 201] width 163 height 11
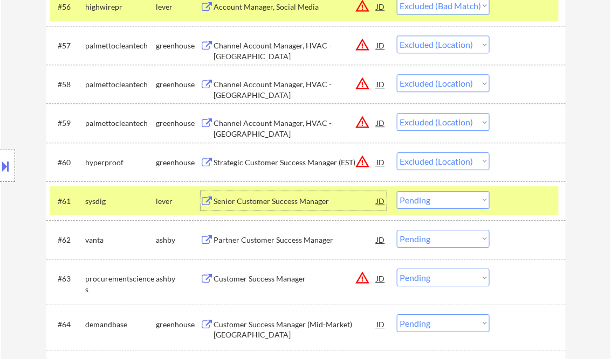
click at [446, 203] on select "Choose an option... Pending Applied Excluded (Questions) Excluded (Expired) Exc…" at bounding box center [443, 200] width 93 height 18
select select ""excluded__bad_match_""
click at [397, 191] on select "Choose an option... Pending Applied Excluded (Questions) Excluded (Expired) Exc…" at bounding box center [443, 200] width 93 height 18
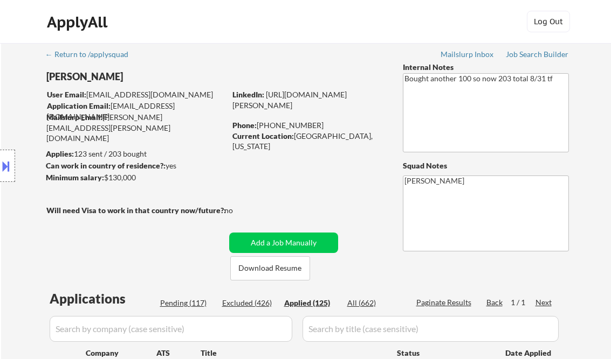
select select ""applied""
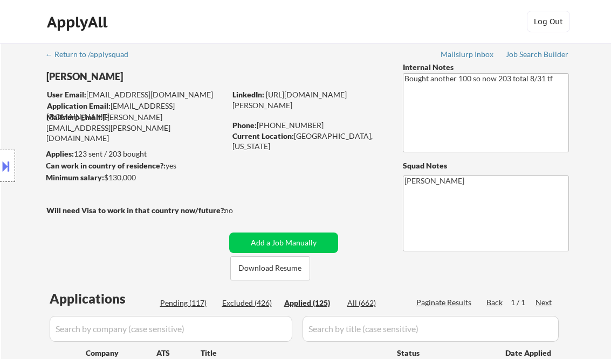
select select ""applied""
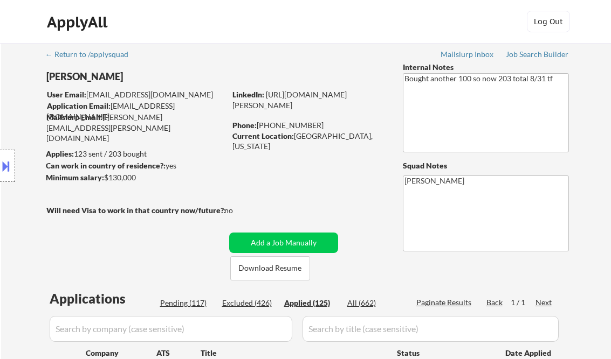
select select ""applied""
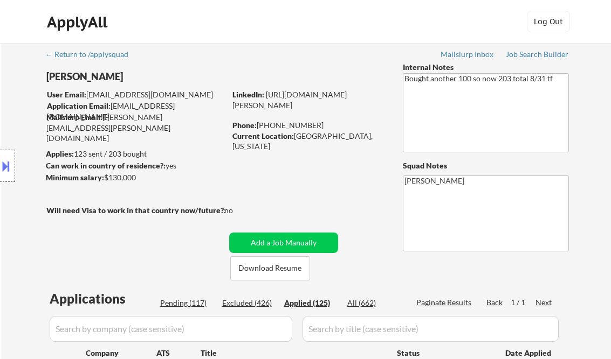
select select ""applied""
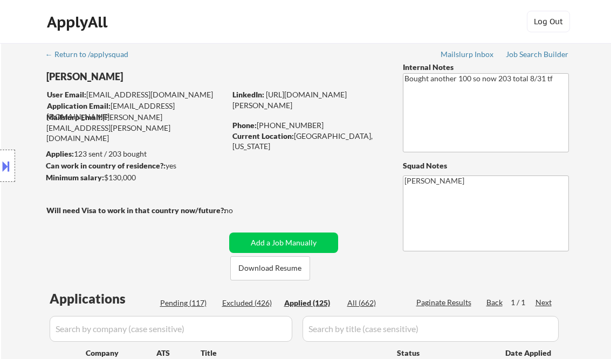
select select ""applied""
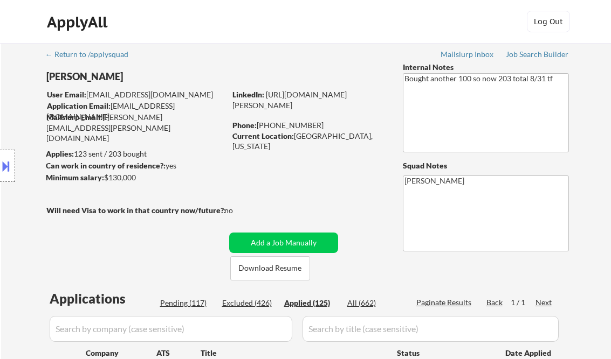
select select ""applied""
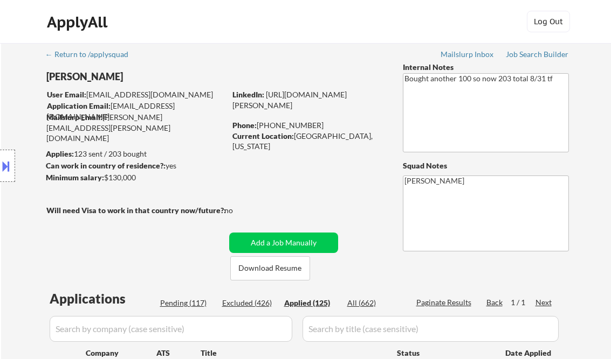
select select ""applied""
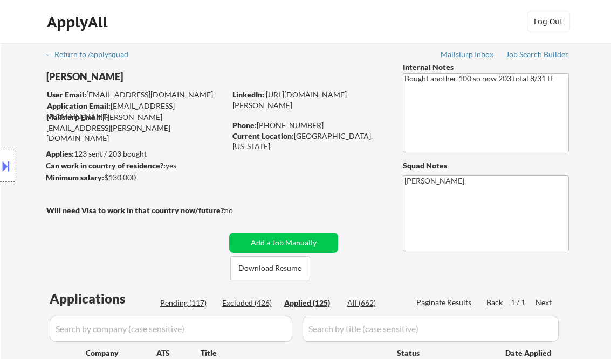
select select ""applied""
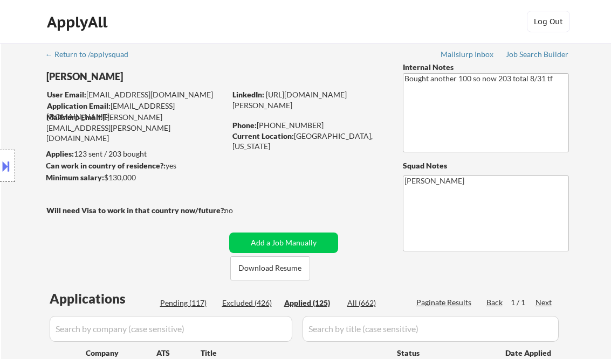
select select ""applied""
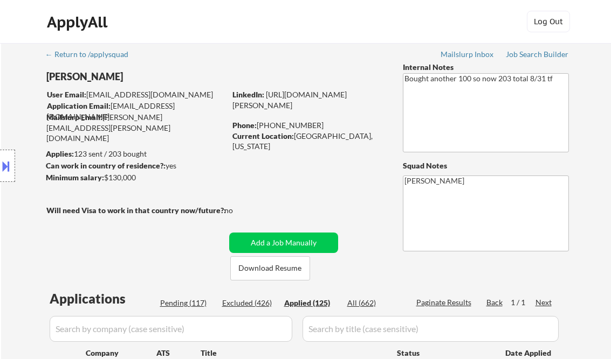
select select ""applied""
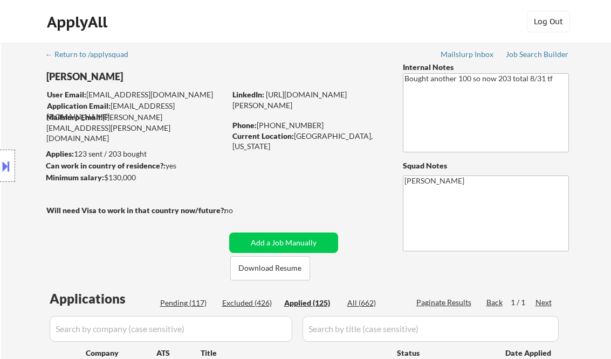
select select ""applied""
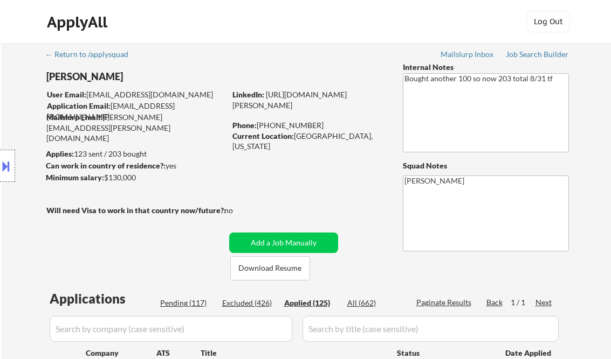
select select ""applied""
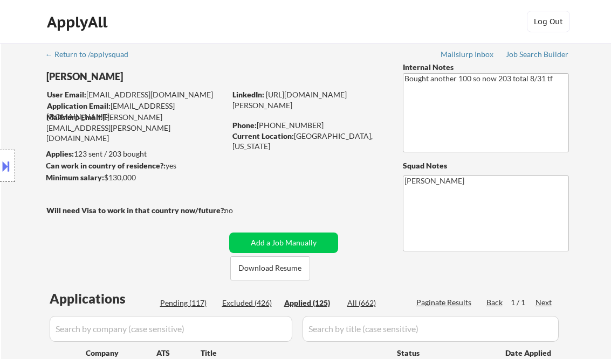
select select ""applied""
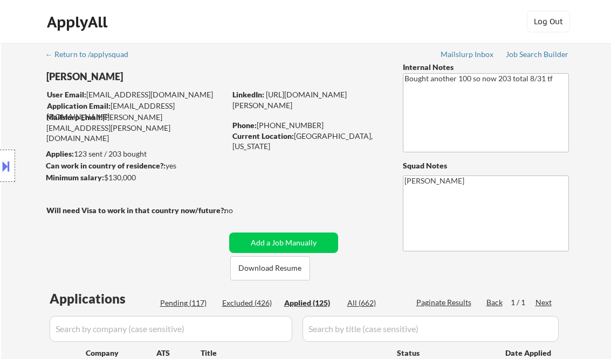
select select ""applied""
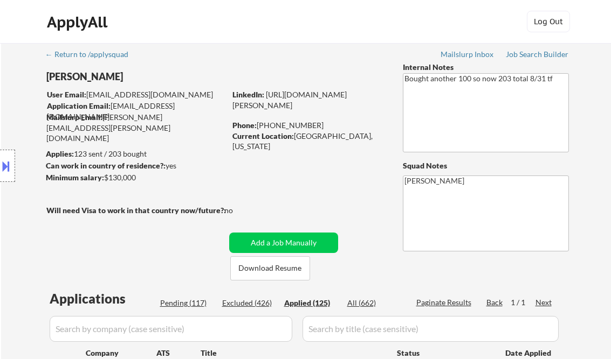
select select ""applied""
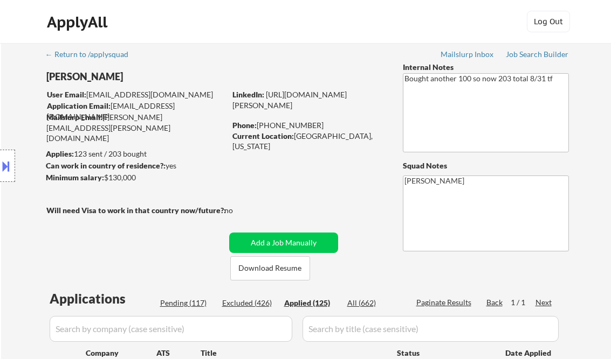
select select ""applied""
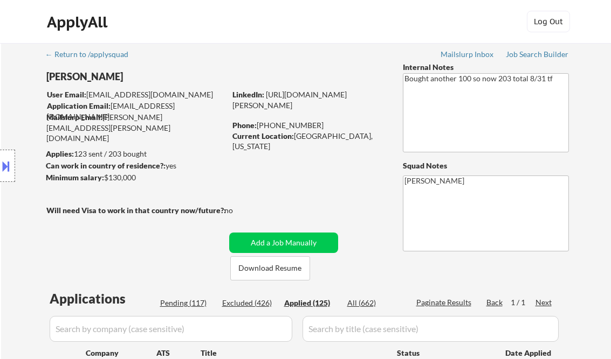
select select ""applied""
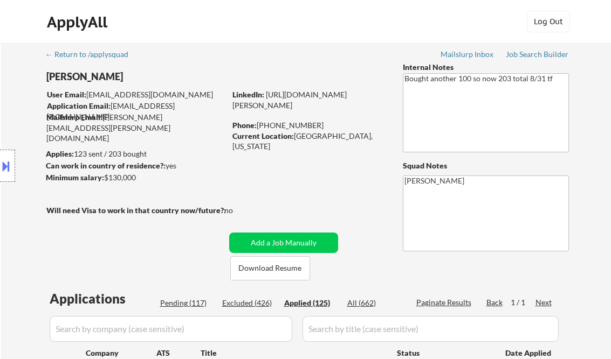
select select ""applied""
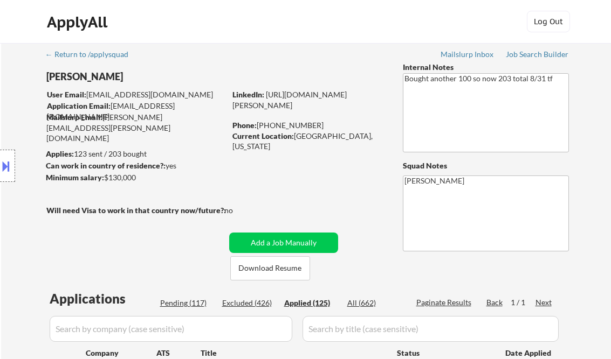
select select ""applied""
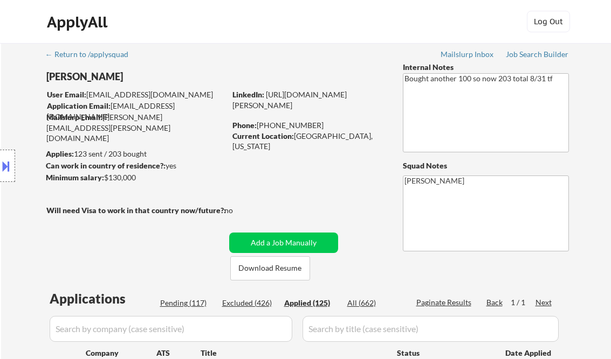
select select ""applied""
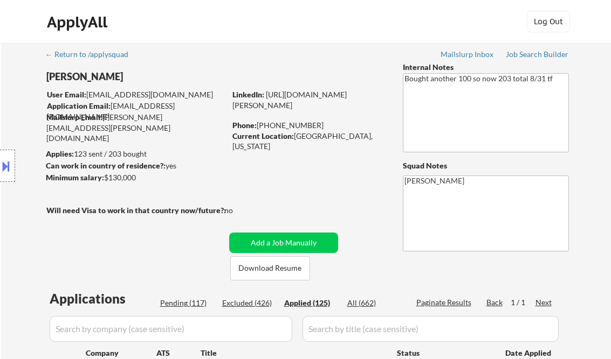
select select ""applied""
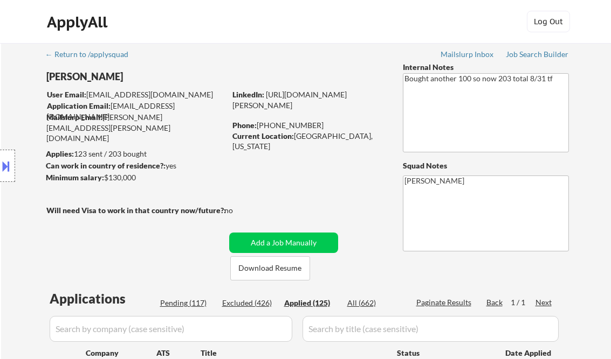
select select ""applied""
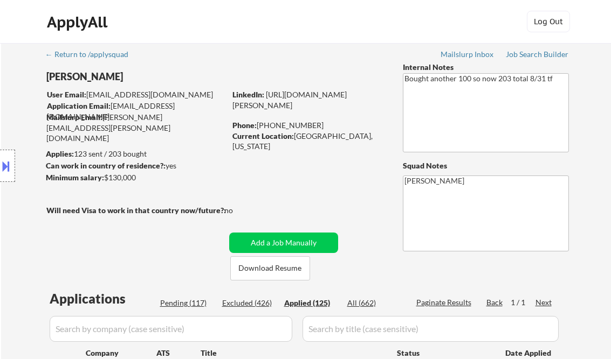
select select ""applied""
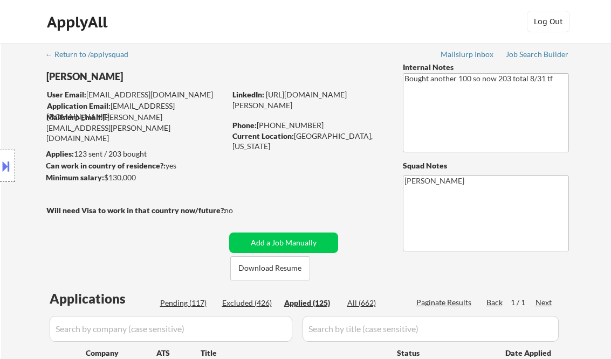
select select ""applied""
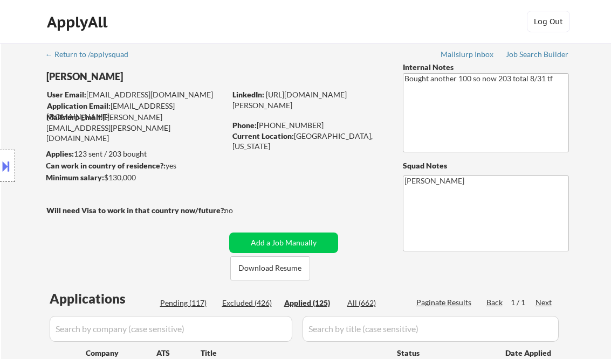
select select ""applied""
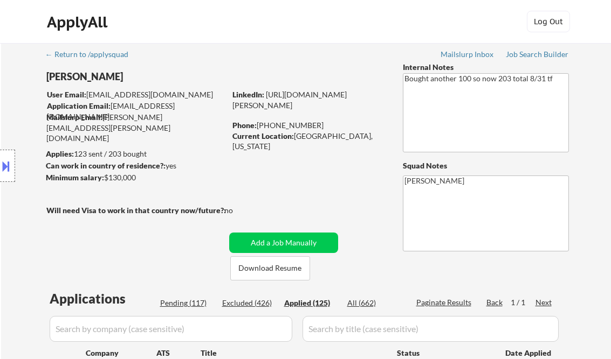
scroll to position [172, 0]
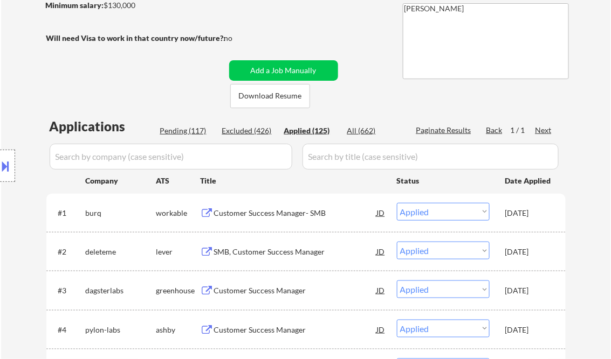
select select ""applied""
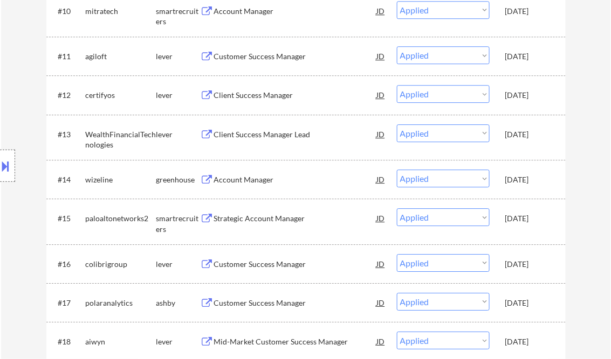
select select ""applied""
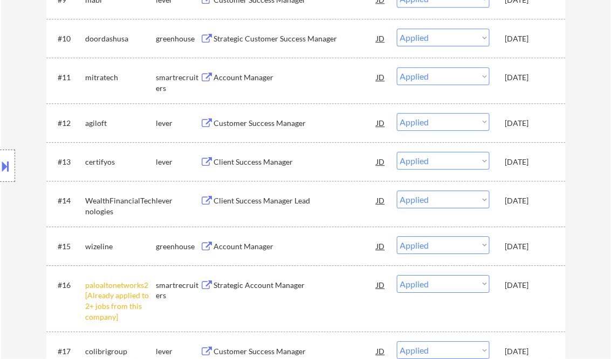
select select ""applied""
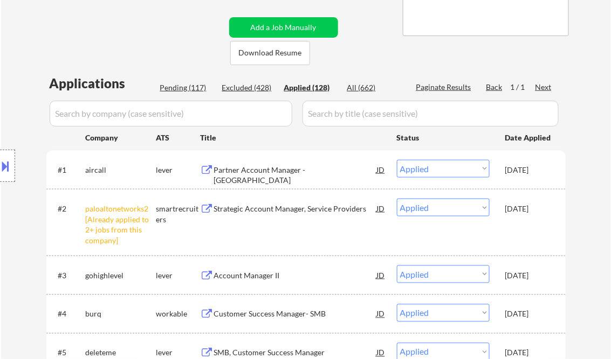
scroll to position [302, 0]
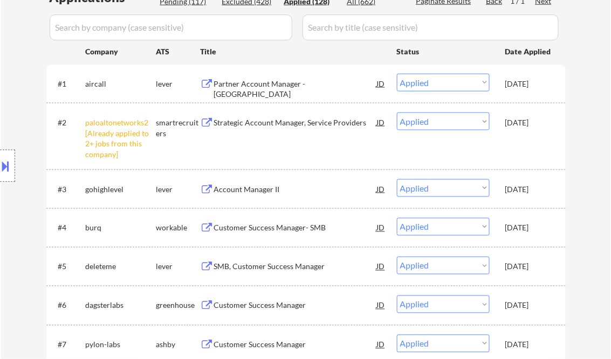
select select ""applied""
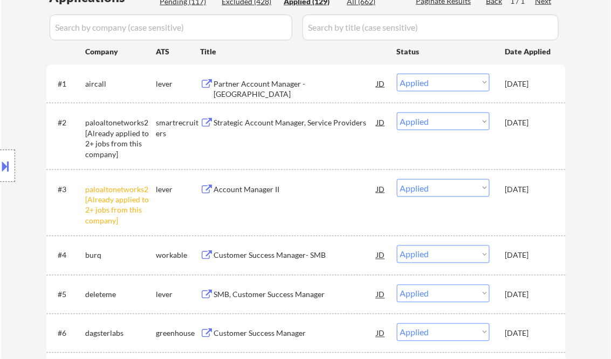
select select ""applied""
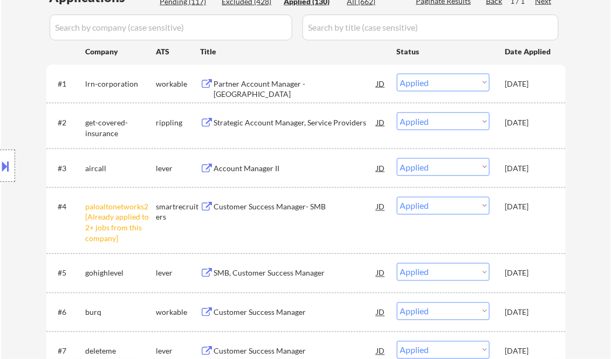
select select ""applied""
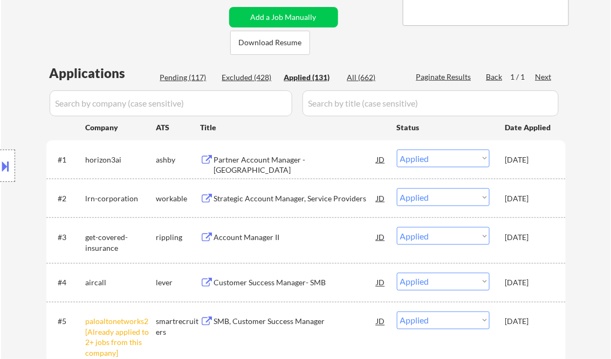
scroll to position [216, 0]
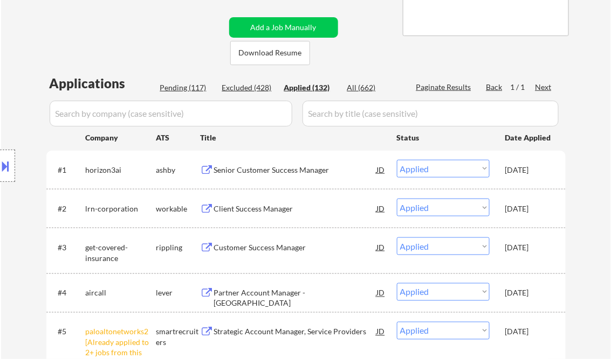
select select ""applied""
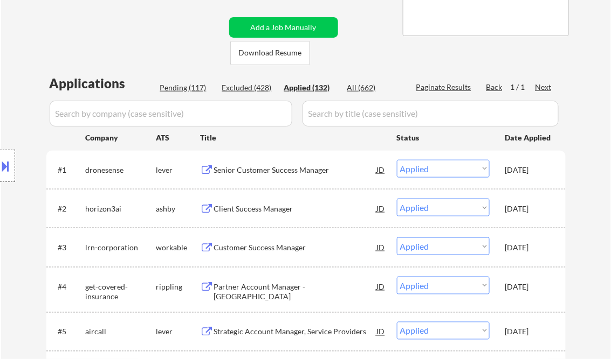
select select ""applied""
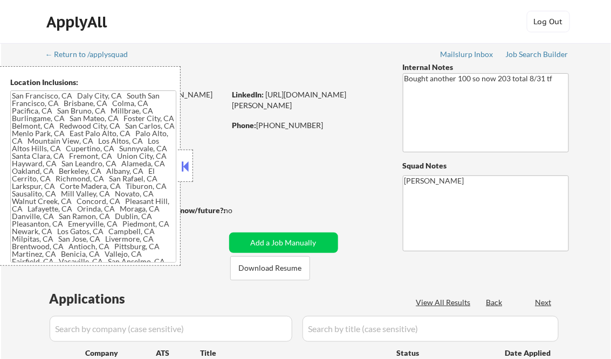
type textarea "[GEOGRAPHIC_DATA], [GEOGRAPHIC_DATA] [GEOGRAPHIC_DATA], [GEOGRAPHIC_DATA] [GEOG…"
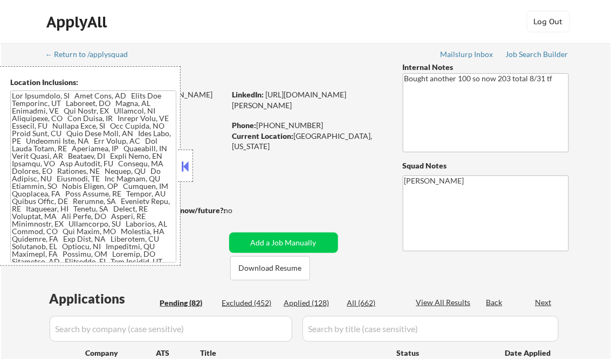
scroll to position [1190, 0]
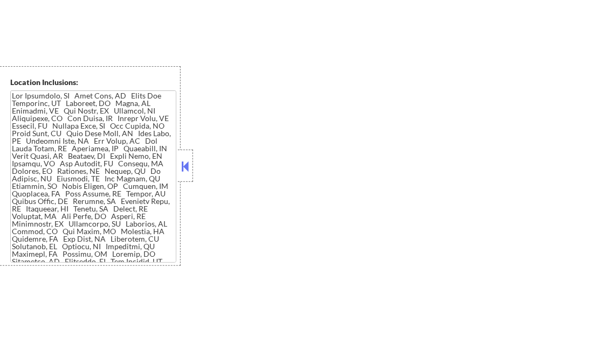
select select ""pending""
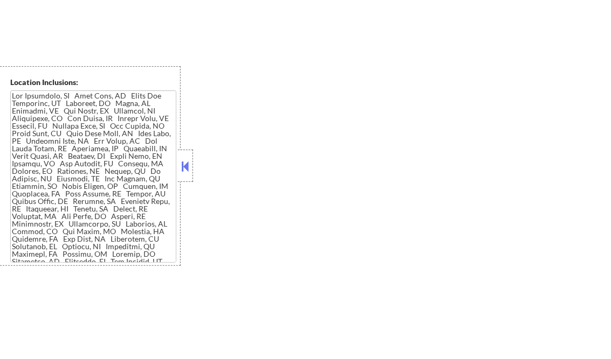
select select ""pending""
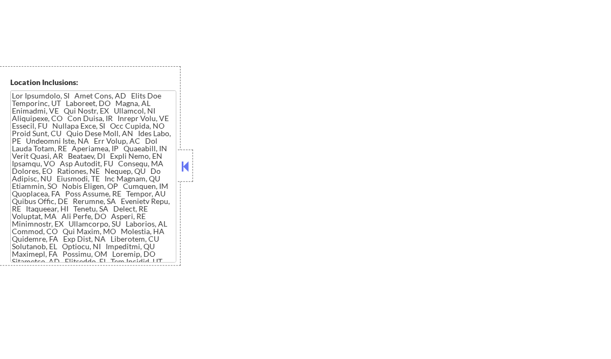
select select ""pending""
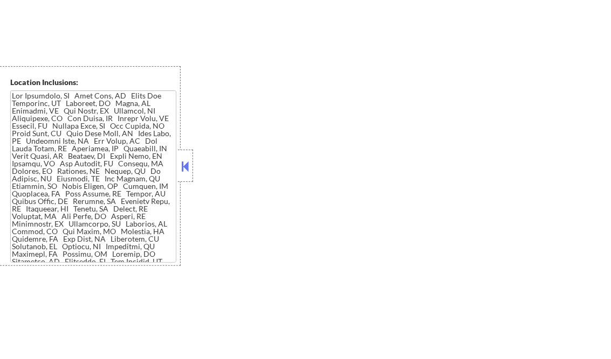
select select ""pending""
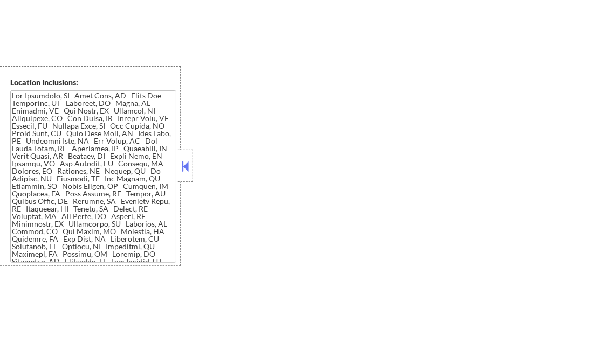
select select ""pending""
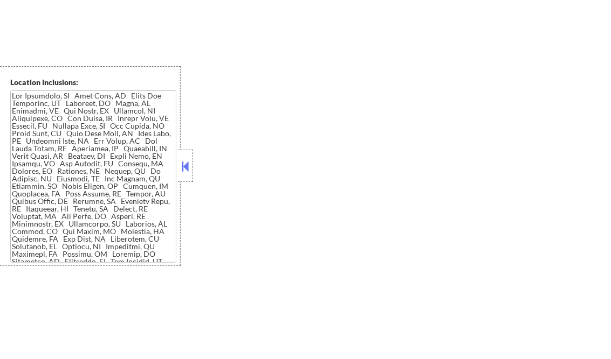
select select ""pending""
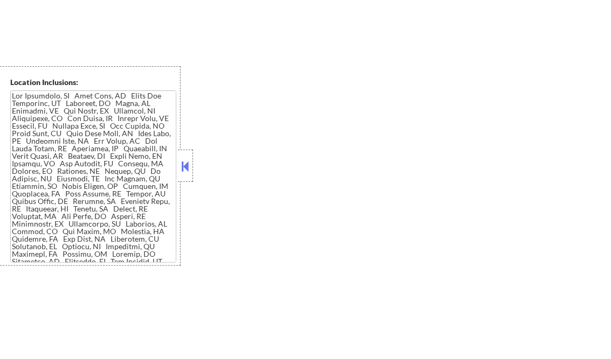
select select ""pending""
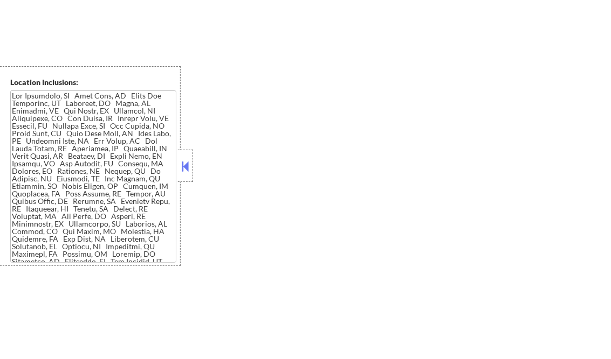
select select ""pending""
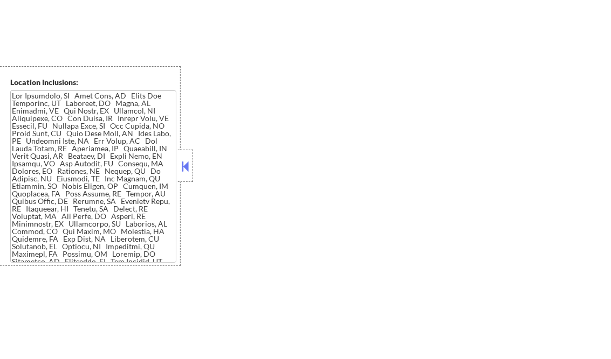
select select ""pending""
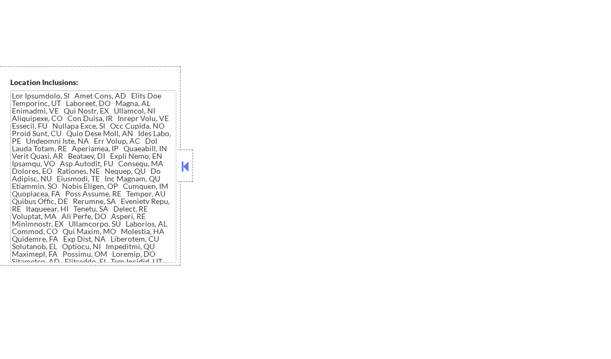
select select ""pending""
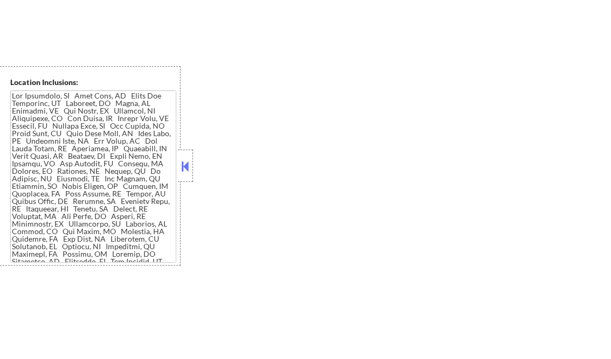
select select ""pending""
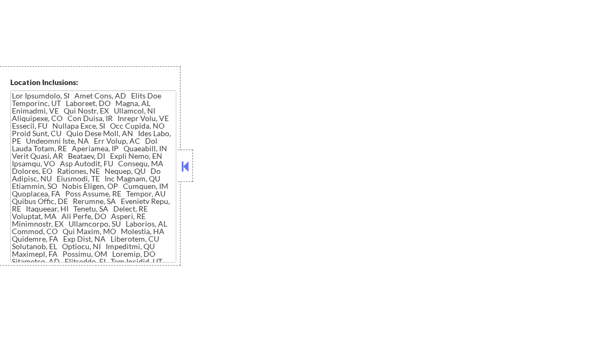
select select ""pending""
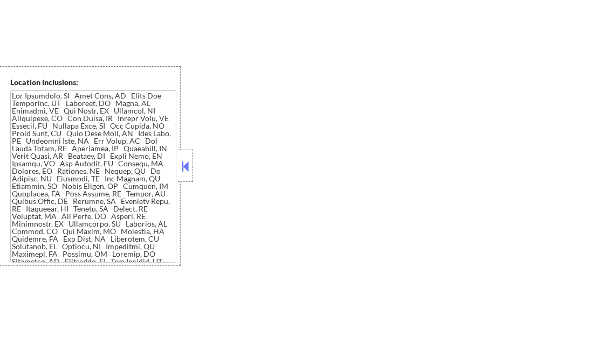
select select ""pending""
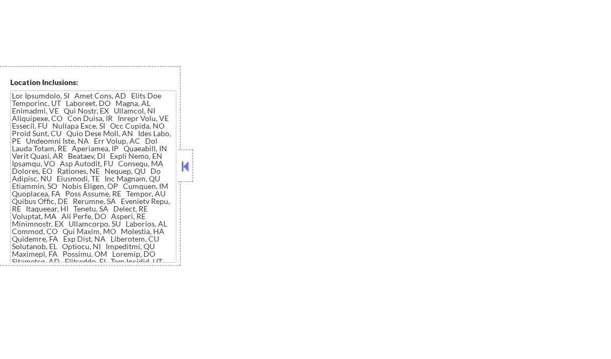
select select ""pending""
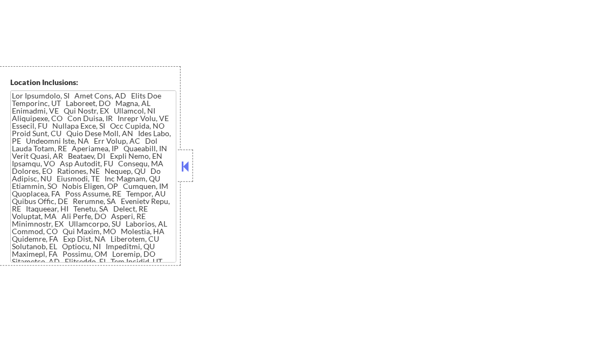
select select ""pending""
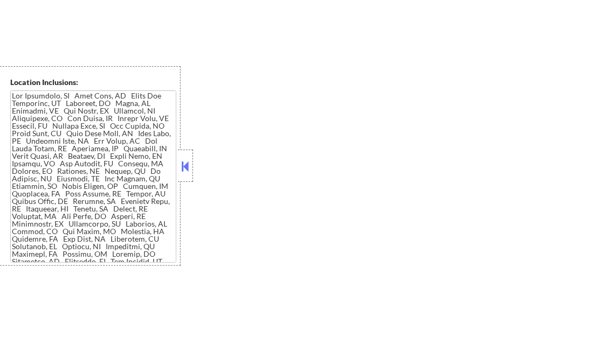
select select ""pending""
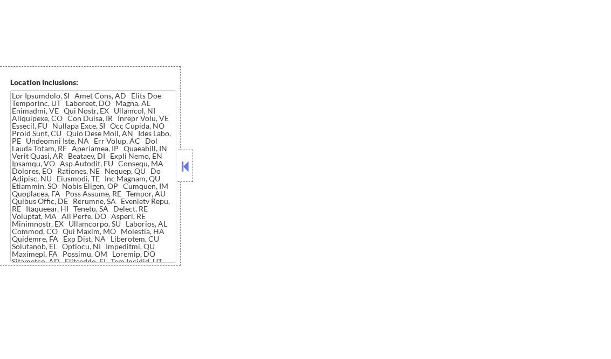
select select ""pending""
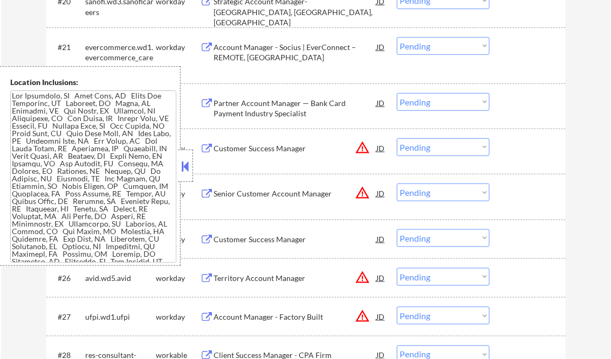
click at [186, 159] on button at bounding box center [185, 166] width 12 height 16
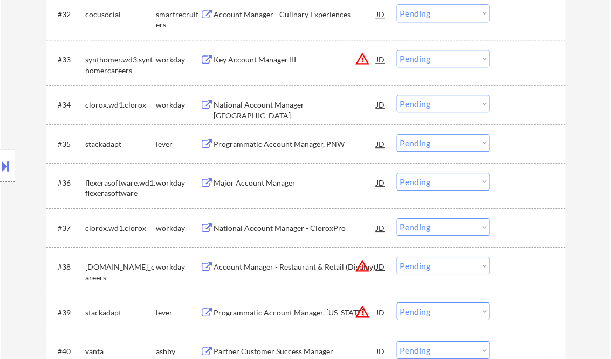
scroll to position [1837, 0]
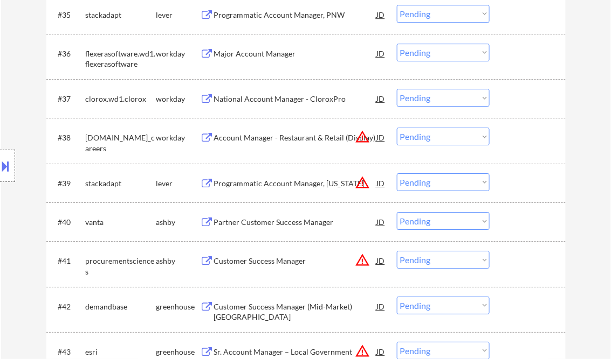
click at [440, 181] on select "Choose an option... Pending Applied Excluded (Questions) Excluded (Expired) Exc…" at bounding box center [443, 183] width 93 height 18
click at [397, 174] on select "Choose an option... Pending Applied Excluded (Questions) Excluded (Expired) Exc…" at bounding box center [443, 183] width 93 height 18
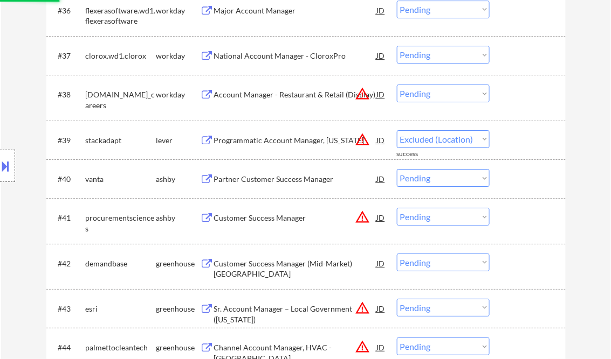
select select ""pending""
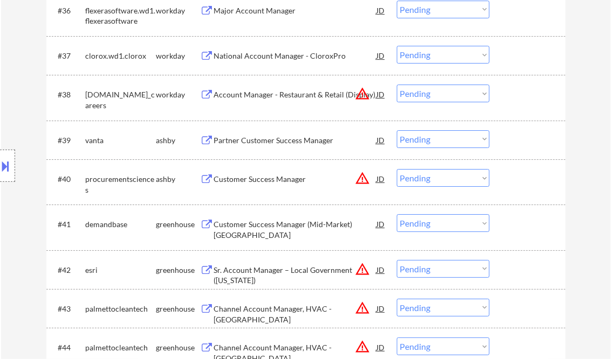
click at [426, 271] on select "Choose an option... Pending Applied Excluded (Questions) Excluded (Expired) Exc…" at bounding box center [443, 269] width 93 height 18
click at [397, 260] on select "Choose an option... Pending Applied Excluded (Questions) Excluded (Expired) Exc…" at bounding box center [443, 269] width 93 height 18
select select ""pending""
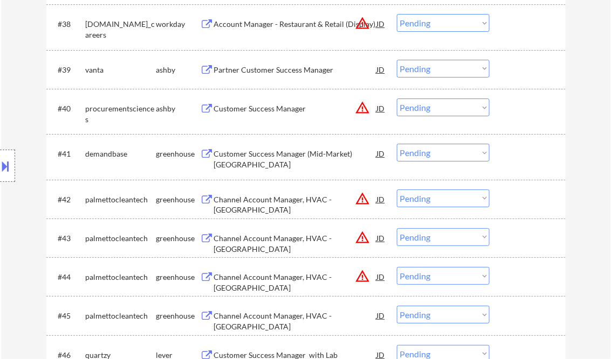
scroll to position [1966, 0]
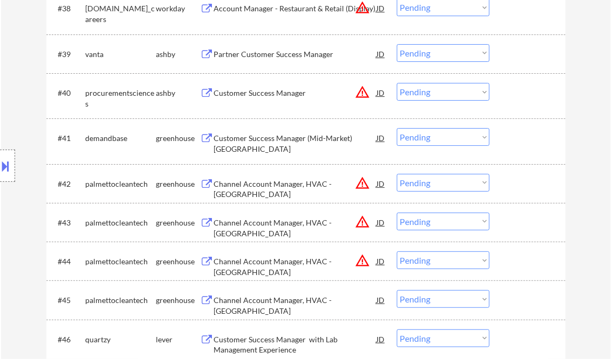
click at [449, 265] on select "Choose an option... Pending Applied Excluded (Questions) Excluded (Expired) Exc…" at bounding box center [443, 261] width 93 height 18
click at [397, 252] on select "Choose an option... Pending Applied Excluded (Questions) Excluded (Expired) Exc…" at bounding box center [443, 261] width 93 height 18
select select ""pending""
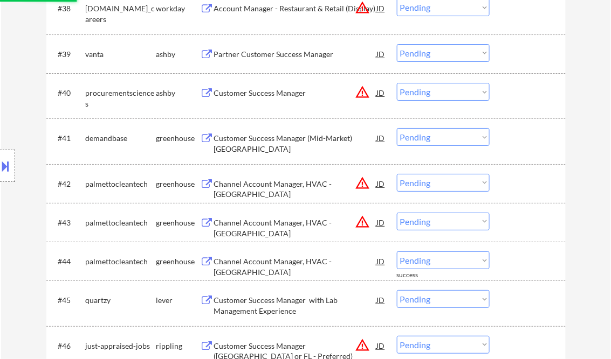
drag, startPoint x: 438, startPoint y: 223, endPoint x: 443, endPoint y: 227, distance: 7.3
click at [438, 223] on select "Choose an option... Pending Applied Excluded (Questions) Excluded (Expired) Exc…" at bounding box center [443, 222] width 93 height 18
click at [397, 213] on select "Choose an option... Pending Applied Excluded (Questions) Excluded (Expired) Exc…" at bounding box center [443, 222] width 93 height 18
select select ""pending""
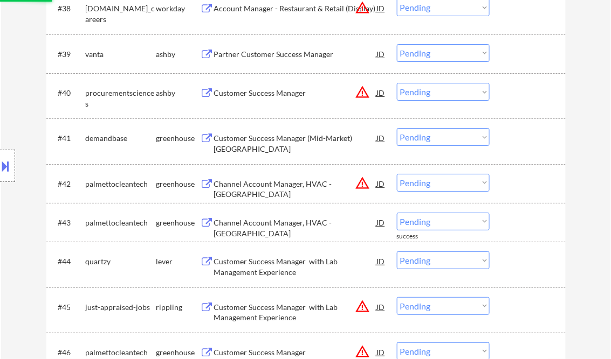
scroll to position [2052, 0]
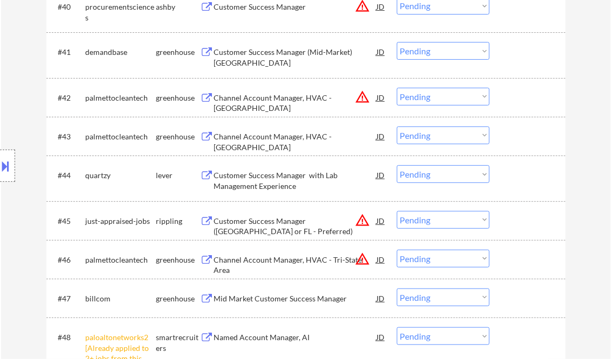
drag, startPoint x: 427, startPoint y: 221, endPoint x: 435, endPoint y: 219, distance: 8.2
click at [427, 221] on select "Choose an option... Pending Applied Excluded (Questions) Excluded (Expired) Exc…" at bounding box center [443, 220] width 93 height 18
click at [397, 211] on select "Choose an option... Pending Applied Excluded (Questions) Excluded (Expired) Exc…" at bounding box center [443, 220] width 93 height 18
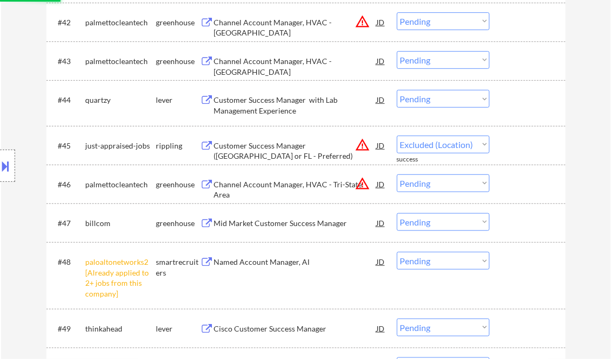
scroll to position [2139, 0]
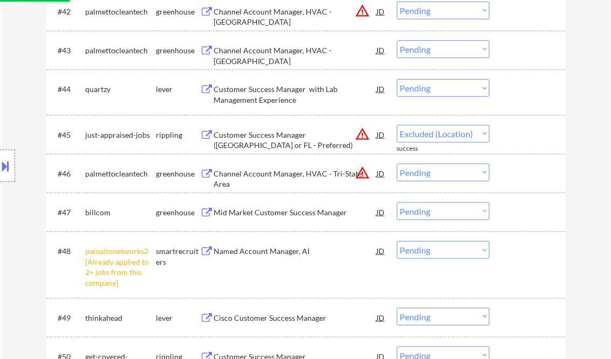
select select ""pending""
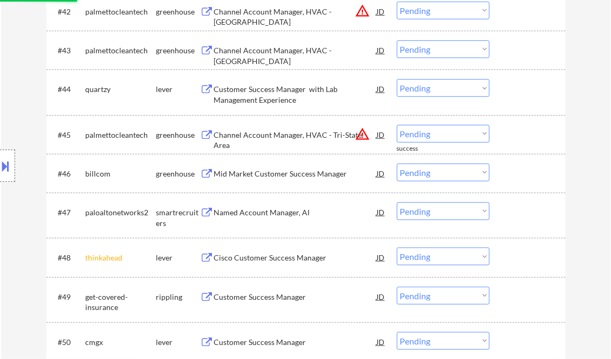
drag, startPoint x: 442, startPoint y: 259, endPoint x: 453, endPoint y: 264, distance: 11.6
click at [442, 259] on select "Choose an option... Pending Applied Excluded (Questions) Excluded (Expired) Exc…" at bounding box center [443, 257] width 93 height 18
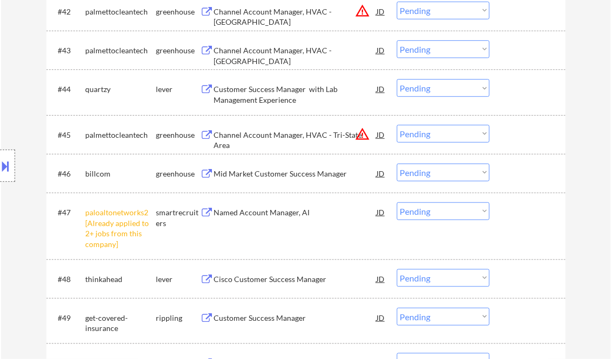
click at [446, 212] on select "Choose an option... Pending Applied Excluded (Questions) Excluded (Expired) Exc…" at bounding box center [443, 212] width 93 height 18
click at [397, 203] on select "Choose an option... Pending Applied Excluded (Questions) Excluded (Expired) Exc…" at bounding box center [443, 212] width 93 height 18
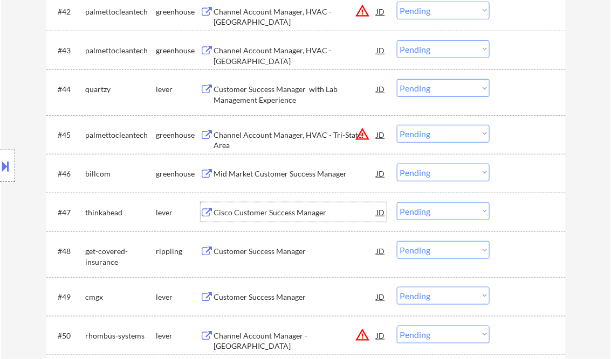
click at [274, 214] on div "Cisco Customer Success Manager" at bounding box center [295, 212] width 163 height 11
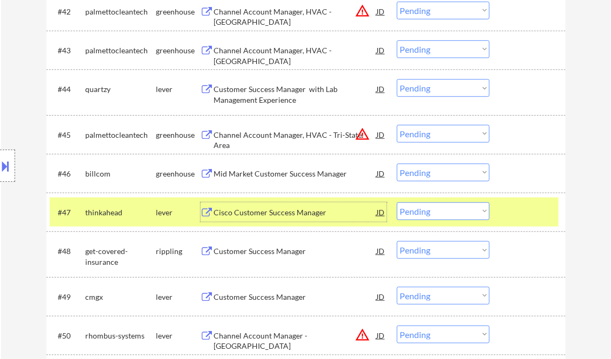
drag, startPoint x: 429, startPoint y: 216, endPoint x: 439, endPoint y: 220, distance: 10.4
click at [430, 216] on select "Choose an option... Pending Applied Excluded (Questions) Excluded (Expired) Exc…" at bounding box center [443, 212] width 93 height 18
click at [397, 203] on select "Choose an option... Pending Applied Excluded (Questions) Excluded (Expired) Exc…" at bounding box center [443, 212] width 93 height 18
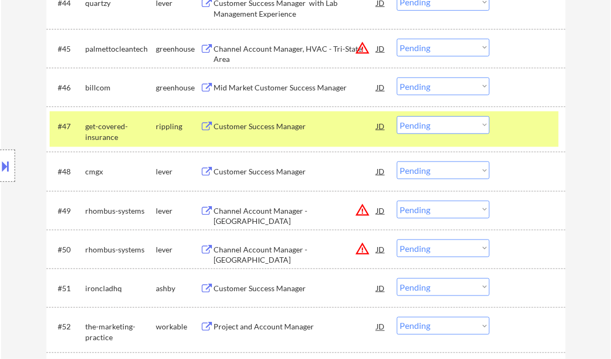
click at [274, 126] on div "Customer Success Manager" at bounding box center [295, 126] width 163 height 11
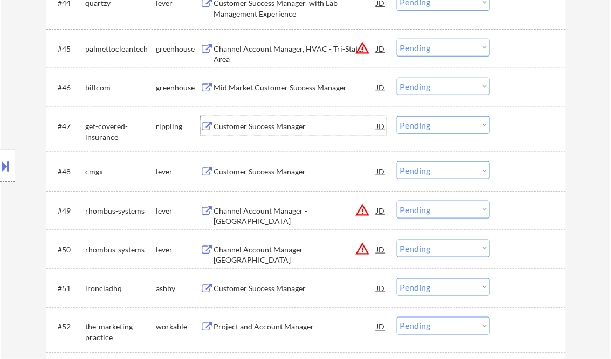
drag, startPoint x: 414, startPoint y: 130, endPoint x: 420, endPoint y: 129, distance: 5.4
click at [415, 129] on select "Choose an option... Pending Applied Excluded (Questions) Excluded (Expired) Exc…" at bounding box center [443, 125] width 93 height 18
click at [397, 116] on select "Choose an option... Pending Applied Excluded (Questions) Excluded (Expired) Exc…" at bounding box center [443, 125] width 93 height 18
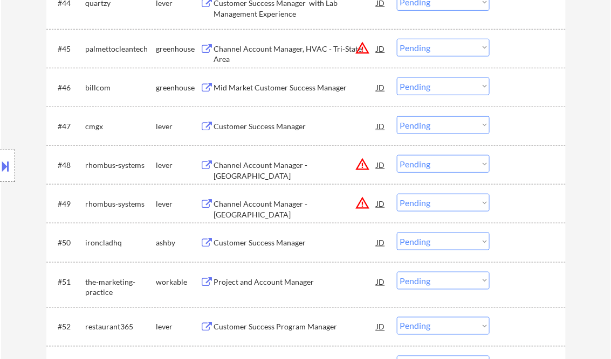
click at [275, 126] on div "Customer Success Manager" at bounding box center [295, 126] width 163 height 11
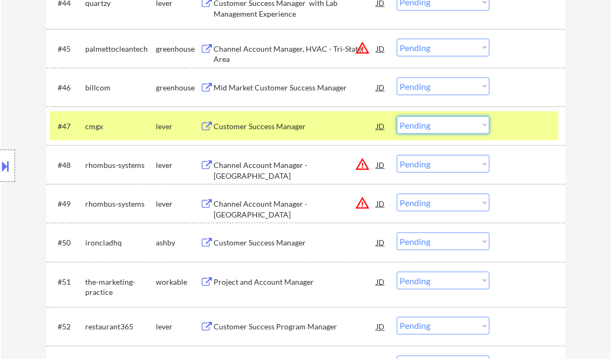
drag, startPoint x: 432, startPoint y: 126, endPoint x: 447, endPoint y: 133, distance: 16.6
click at [433, 126] on select "Choose an option... Pending Applied Excluded (Questions) Excluded (Expired) Exc…" at bounding box center [443, 125] width 93 height 18
click at [397, 116] on select "Choose an option... Pending Applied Excluded (Questions) Excluded (Expired) Exc…" at bounding box center [443, 125] width 93 height 18
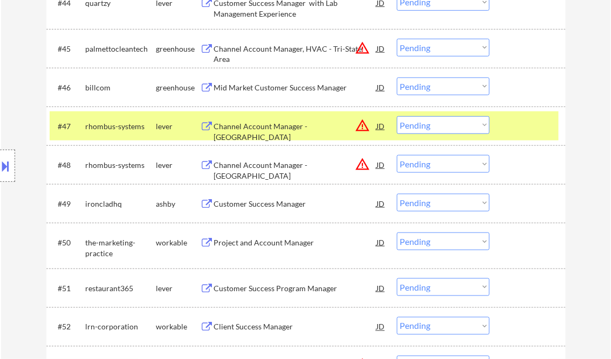
click at [440, 128] on select "Choose an option... Pending Applied Excluded (Questions) Excluded (Expired) Exc…" at bounding box center [443, 125] width 93 height 18
click at [397, 116] on select "Choose an option... Pending Applied Excluded (Questions) Excluded (Expired) Exc…" at bounding box center [443, 125] width 93 height 18
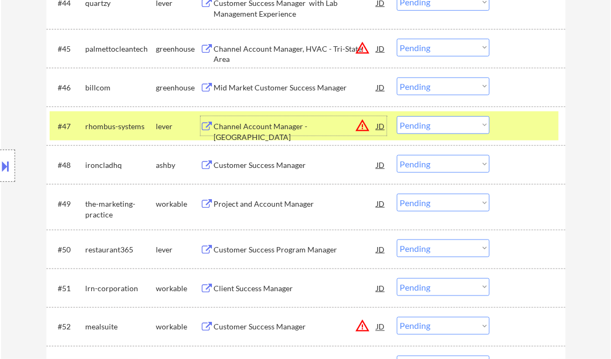
click at [267, 124] on div "Channel Account Manager - [GEOGRAPHIC_DATA]" at bounding box center [295, 131] width 163 height 21
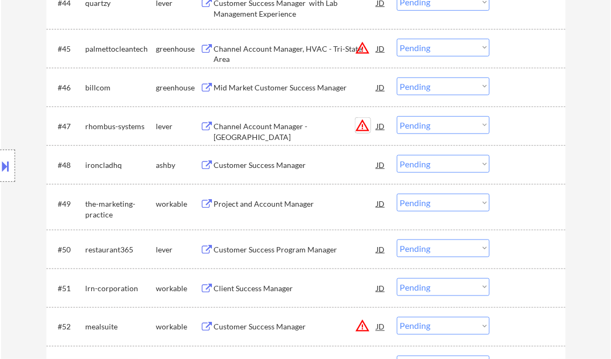
click at [364, 127] on button "warning_amber" at bounding box center [362, 125] width 15 height 15
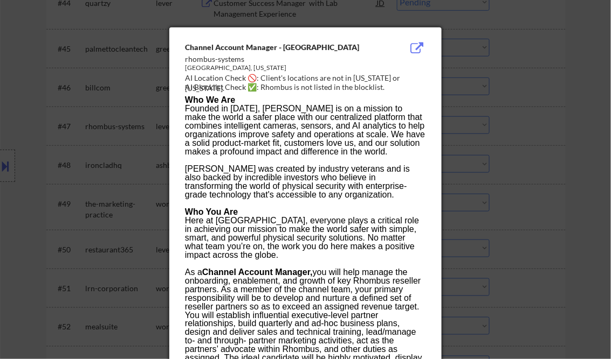
drag, startPoint x: 553, startPoint y: 110, endPoint x: 524, endPoint y: 112, distance: 29.7
click at [554, 110] on div at bounding box center [305, 179] width 611 height 359
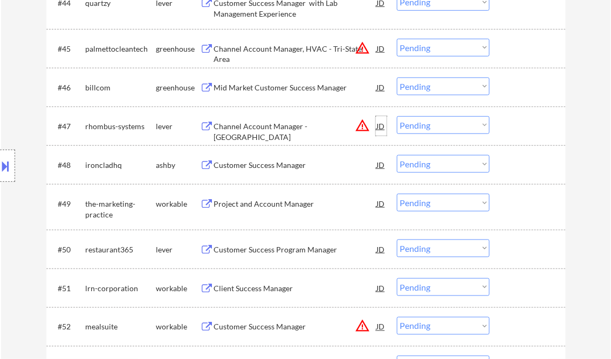
click at [377, 125] on div "JD" at bounding box center [381, 125] width 11 height 19
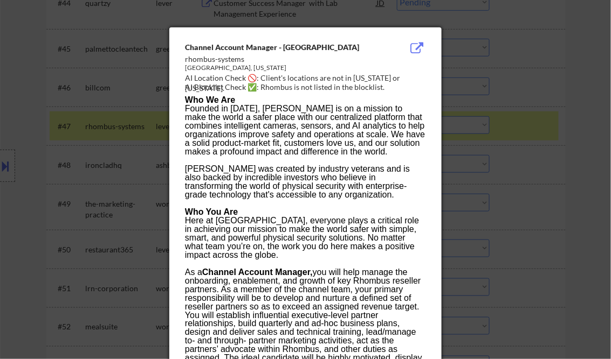
drag, startPoint x: 568, startPoint y: 75, endPoint x: 578, endPoint y: 79, distance: 10.2
click at [568, 75] on div at bounding box center [305, 179] width 611 height 359
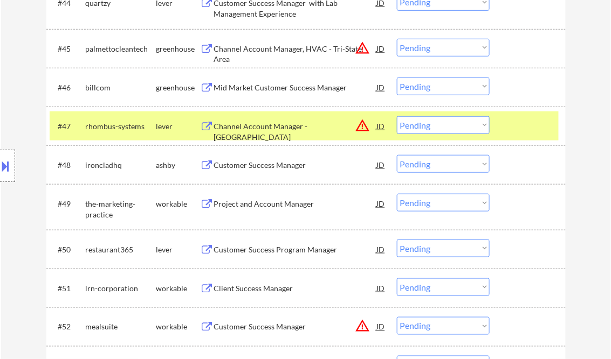
drag, startPoint x: 414, startPoint y: 133, endPoint x: 424, endPoint y: 134, distance: 9.8
click at [414, 133] on select "Choose an option... Pending Applied Excluded (Questions) Excluded (Expired) Exc…" at bounding box center [443, 125] width 93 height 18
click at [397, 116] on select "Choose an option... Pending Applied Excluded (Questions) Excluded (Expired) Exc…" at bounding box center [443, 125] width 93 height 18
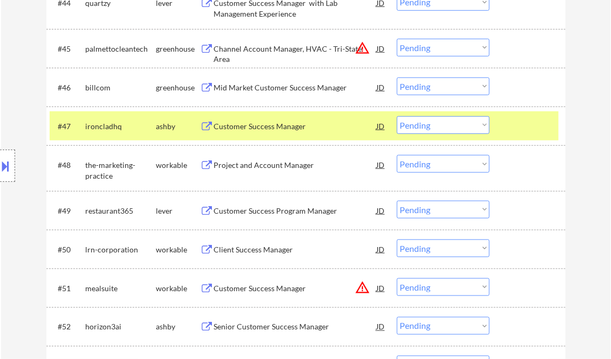
drag, startPoint x: 275, startPoint y: 128, endPoint x: 281, endPoint y: 127, distance: 6.1
click at [276, 128] on div "Customer Success Manager" at bounding box center [295, 126] width 163 height 11
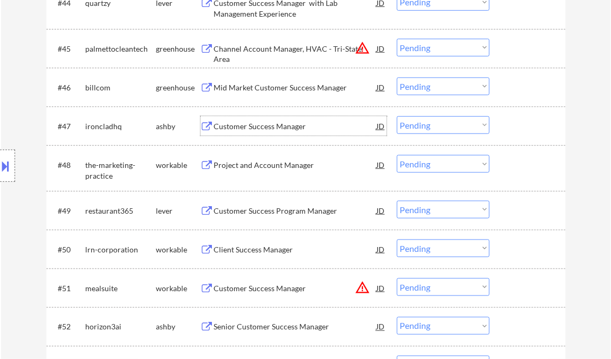
click at [434, 125] on select "Choose an option... Pending Applied Excluded (Questions) Excluded (Expired) Exc…" at bounding box center [443, 125] width 93 height 18
click at [397, 116] on select "Choose an option... Pending Applied Excluded (Questions) Excluded (Expired) Exc…" at bounding box center [443, 125] width 93 height 18
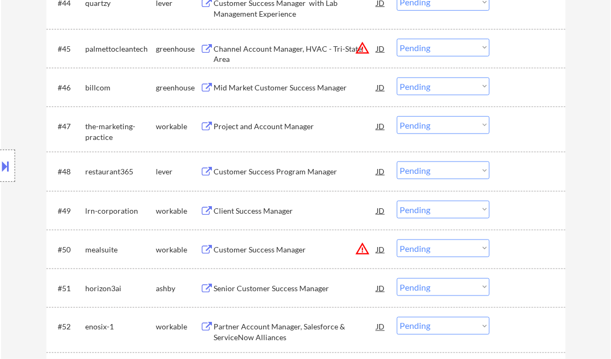
drag, startPoint x: 258, startPoint y: 123, endPoint x: 263, endPoint y: 121, distance: 5.6
click at [258, 122] on div "Project and Account Manager" at bounding box center [295, 126] width 163 height 11
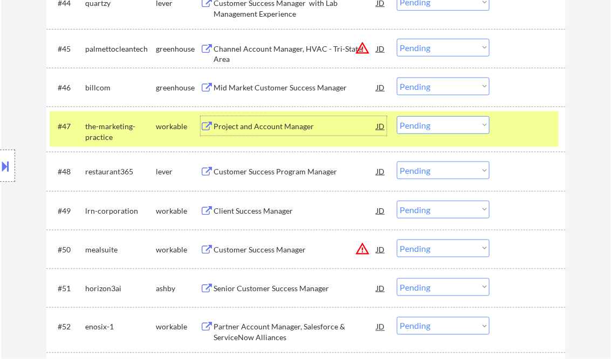
drag, startPoint x: 430, startPoint y: 131, endPoint x: 435, endPoint y: 135, distance: 6.6
click at [430, 131] on select "Choose an option... Pending Applied Excluded (Questions) Excluded (Expired) Exc…" at bounding box center [443, 125] width 93 height 18
click at [397, 116] on select "Choose an option... Pending Applied Excluded (Questions) Excluded (Expired) Exc…" at bounding box center [443, 125] width 93 height 18
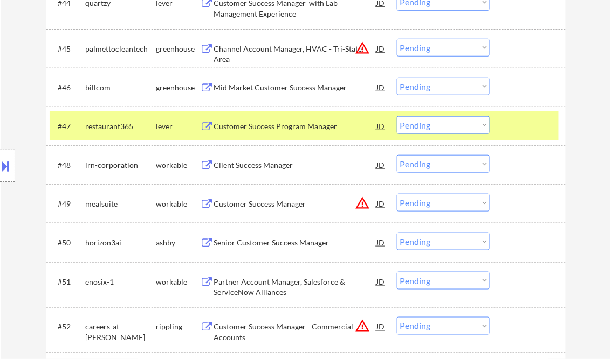
click at [287, 128] on div "Customer Success Program Manager" at bounding box center [295, 126] width 163 height 11
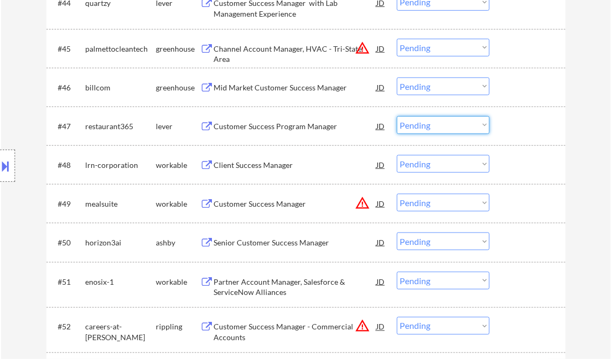
click at [434, 131] on select "Choose an option... Pending Applied Excluded (Questions) Excluded (Expired) Exc…" at bounding box center [443, 125] width 93 height 18
click at [397, 116] on select "Choose an option... Pending Applied Excluded (Questions) Excluded (Expired) Exc…" at bounding box center [443, 125] width 93 height 18
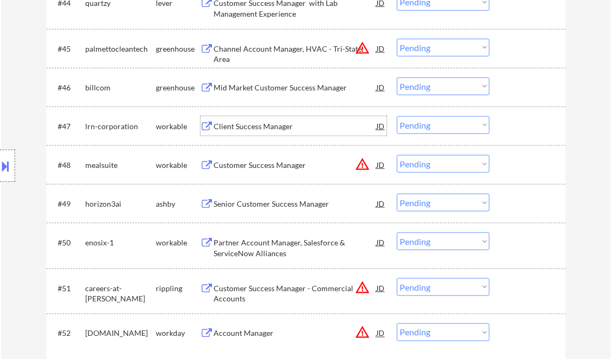
click at [259, 127] on div "Client Success Manager" at bounding box center [295, 126] width 163 height 11
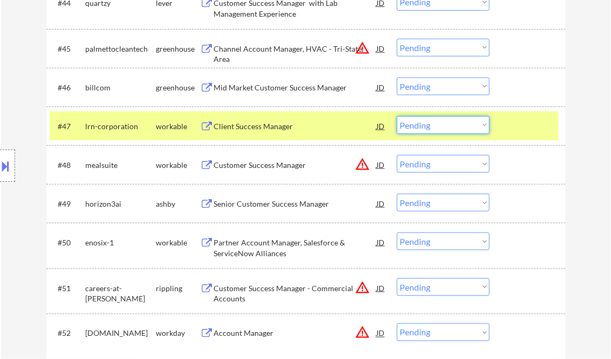
click at [433, 120] on select "Choose an option... Pending Applied Excluded (Questions) Excluded (Expired) Exc…" at bounding box center [443, 125] width 93 height 18
click at [397, 116] on select "Choose an option... Pending Applied Excluded (Questions) Excluded (Expired) Exc…" at bounding box center [443, 125] width 93 height 18
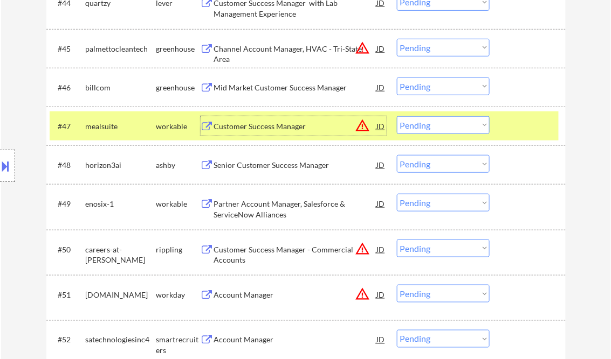
click at [262, 133] on div "Customer Success Manager" at bounding box center [295, 125] width 163 height 19
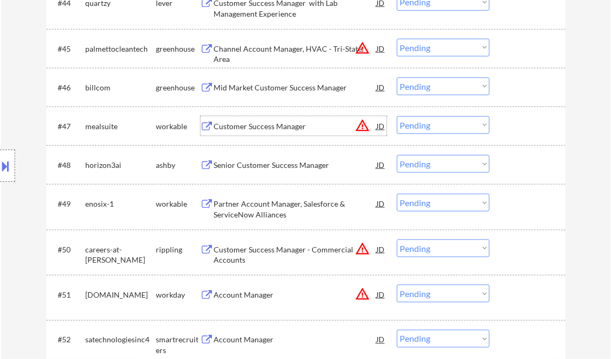
drag, startPoint x: 434, startPoint y: 123, endPoint x: 442, endPoint y: 128, distance: 9.7
click at [434, 123] on select "Choose an option... Pending Applied Excluded (Questions) Excluded (Expired) Exc…" at bounding box center [443, 125] width 93 height 18
click at [397, 116] on select "Choose an option... Pending Applied Excluded (Questions) Excluded (Expired) Exc…" at bounding box center [443, 125] width 93 height 18
click at [272, 162] on div "Senior Customer Success Manager" at bounding box center [295, 165] width 163 height 11
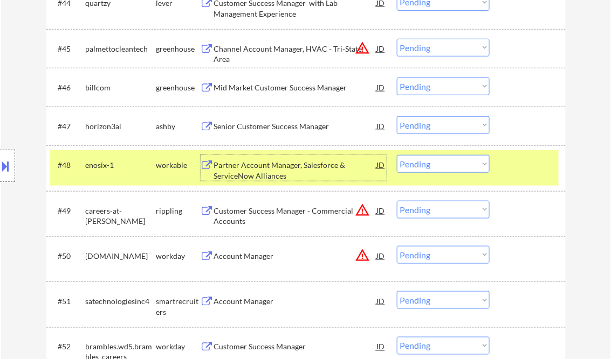
click at [426, 129] on select "Choose an option... Pending Applied Excluded (Questions) Excluded (Expired) Exc…" at bounding box center [443, 125] width 93 height 18
click at [397, 116] on select "Choose an option... Pending Applied Excluded (Questions) Excluded (Expired) Exc…" at bounding box center [443, 125] width 93 height 18
select select ""pending""
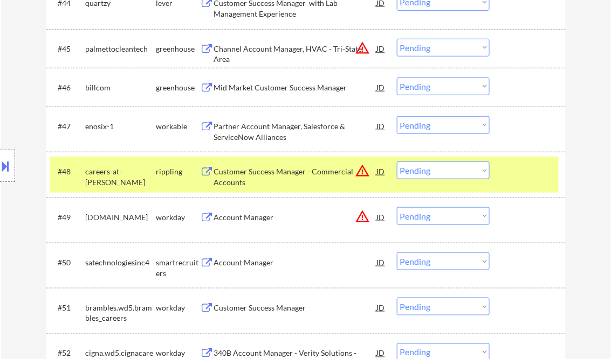
click at [303, 173] on div "Customer Success Manager - Commercial Accounts" at bounding box center [295, 177] width 163 height 21
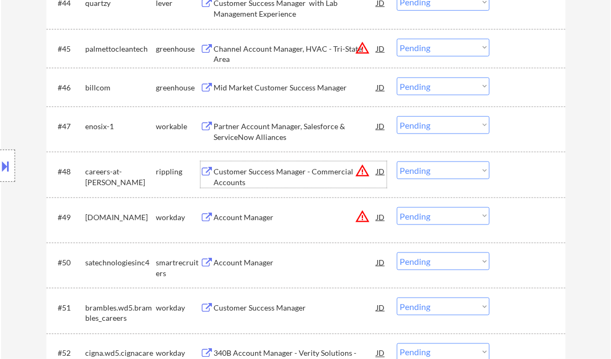
click at [436, 174] on select "Choose an option... Pending Applied Excluded (Questions) Excluded (Expired) Exc…" at bounding box center [443, 171] width 93 height 18
click at [397, 162] on select "Choose an option... Pending Applied Excluded (Questions) Excluded (Expired) Exc…" at bounding box center [443, 171] width 93 height 18
click at [542, 190] on div "#48 careers-at-harver rippling Customer Success Manager - Commercial Accounts J…" at bounding box center [304, 175] width 509 height 36
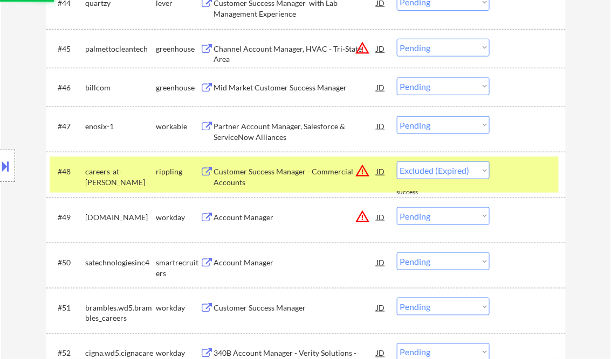
select select ""pending""
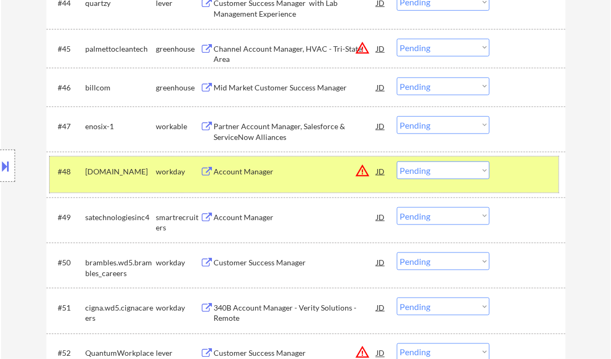
scroll to position [2311, 0]
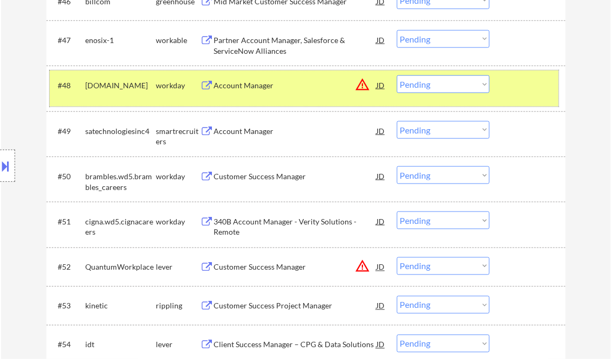
click at [251, 129] on div "Account Manager" at bounding box center [295, 131] width 163 height 11
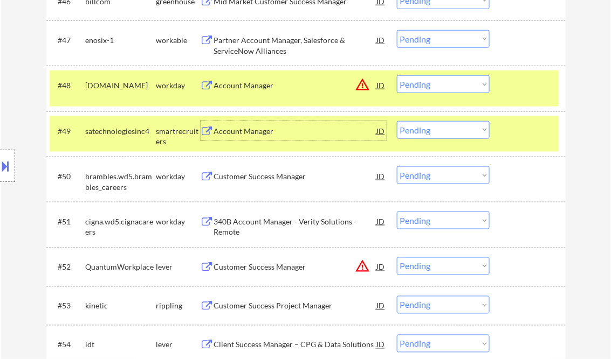
click at [7, 164] on button at bounding box center [6, 166] width 12 height 18
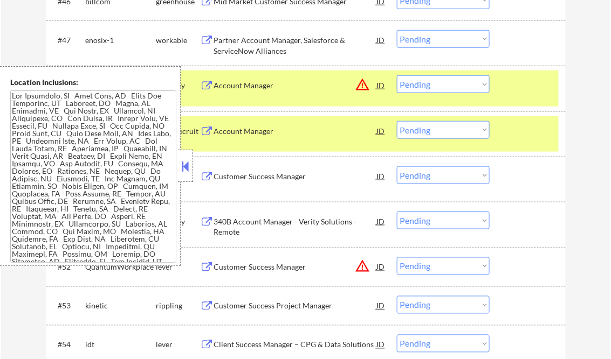
drag, startPoint x: 194, startPoint y: 155, endPoint x: 195, endPoint y: 160, distance: 5.5
click at [194, 155] on div "#49 satechnologiesinc4 smartrecruiters Account Manager JD warning_amber Choose …" at bounding box center [305, 134] width 519 height 45
click at [178, 162] on div at bounding box center [185, 166] width 15 height 32
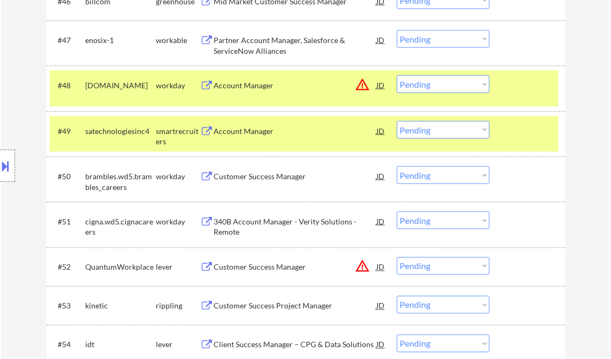
click at [513, 94] on div at bounding box center [528, 84] width 47 height 19
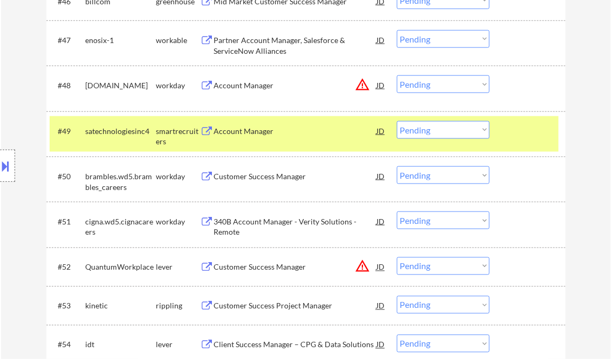
click at [517, 139] on div at bounding box center [528, 130] width 47 height 19
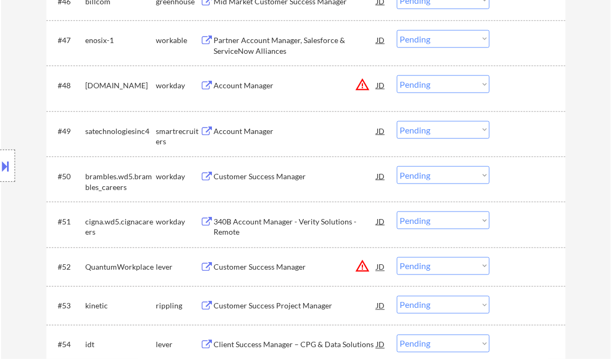
drag, startPoint x: 468, startPoint y: 126, endPoint x: 488, endPoint y: 140, distance: 24.4
click at [468, 126] on select "Choose an option... Pending Applied Excluded (Questions) Excluded (Expired) Exc…" at bounding box center [443, 130] width 93 height 18
click at [397, 121] on select "Choose an option... Pending Applied Excluded (Questions) Excluded (Expired) Exc…" at bounding box center [443, 130] width 93 height 18
select select ""pending""
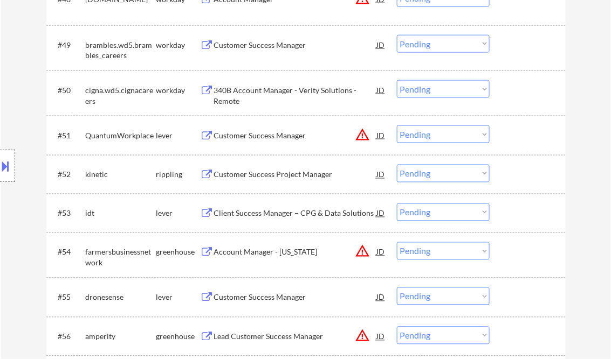
scroll to position [2440, 0]
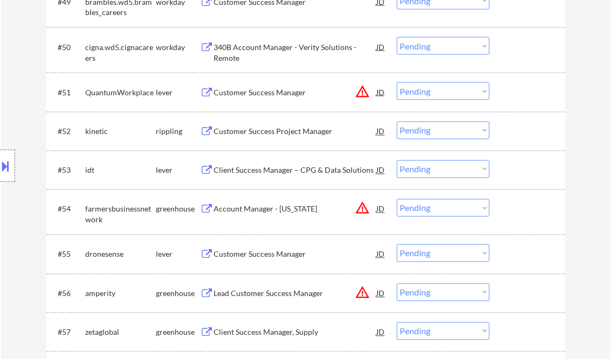
click at [248, 255] on div "Customer Success Manager" at bounding box center [295, 254] width 163 height 11
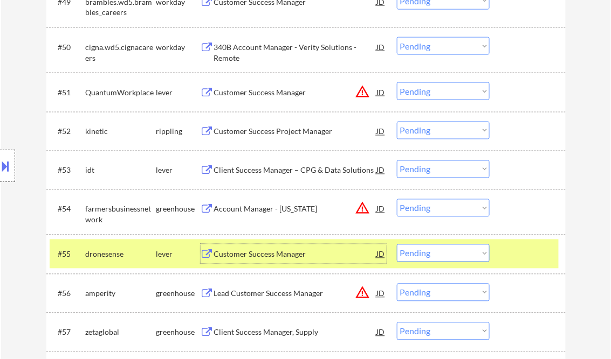
click at [430, 259] on select "Choose an option... Pending Applied Excluded (Questions) Excluded (Expired) Exc…" at bounding box center [443, 254] width 93 height 18
click at [397, 245] on select "Choose an option... Pending Applied Excluded (Questions) Excluded (Expired) Exc…" at bounding box center [443, 254] width 93 height 18
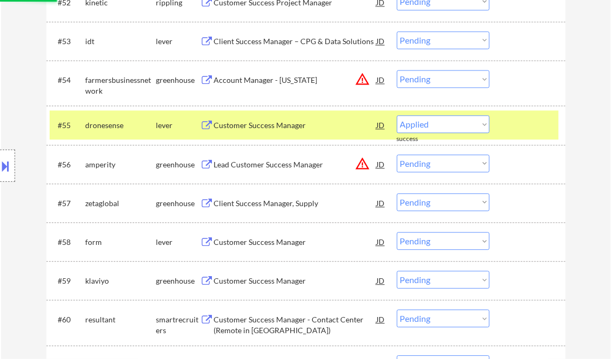
select select ""pending""
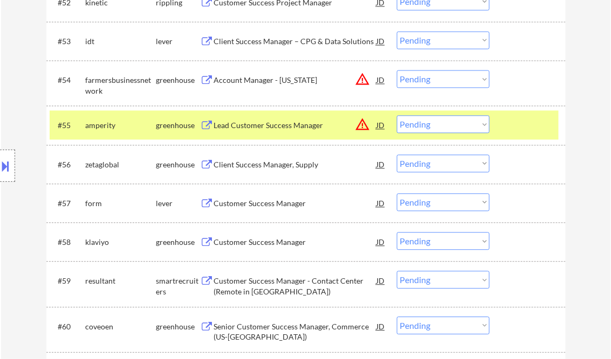
click at [276, 203] on div "Customer Success Manager" at bounding box center [295, 203] width 163 height 11
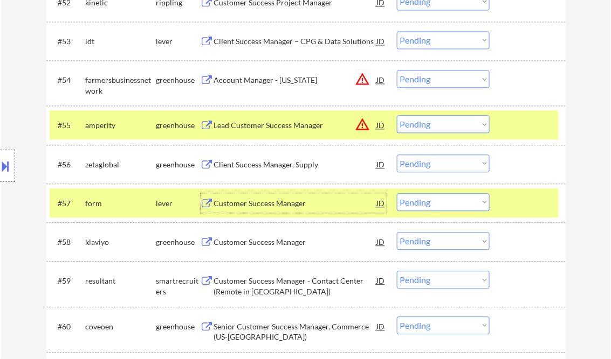
click at [445, 204] on select "Choose an option... Pending Applied Excluded (Questions) Excluded (Expired) Exc…" at bounding box center [443, 202] width 93 height 18
click at [397, 193] on select "Choose an option... Pending Applied Excluded (Questions) Excluded (Expired) Exc…" at bounding box center [443, 202] width 93 height 18
select select ""pending""
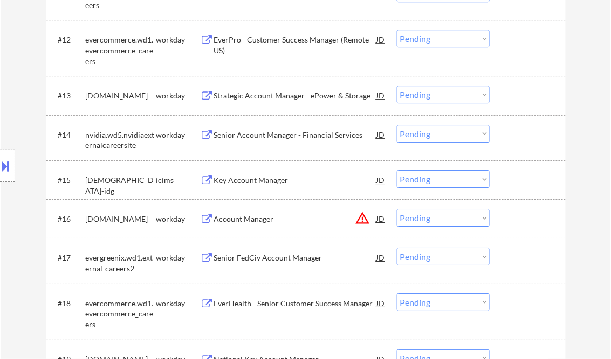
scroll to position [0, 0]
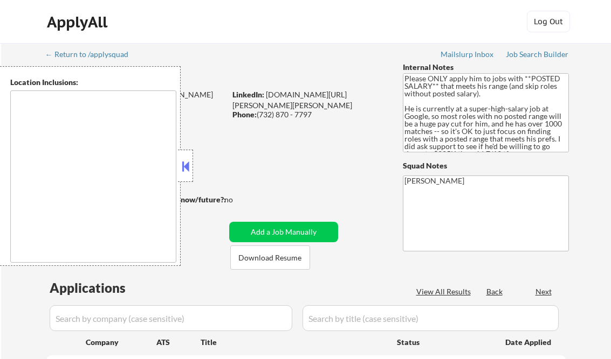
type textarea "Brooklyn, NY New York, NY Queens, NY Manhattan, NY Staten Island, NY Jersey Cit…"
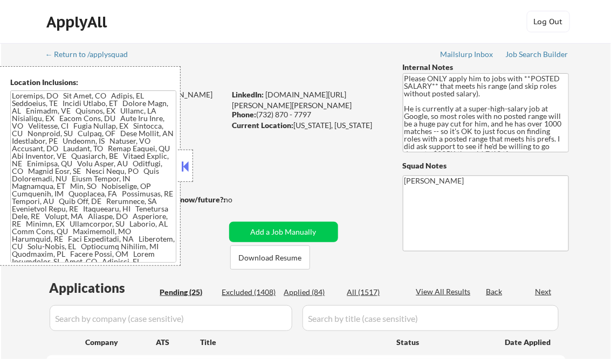
select select ""pending""
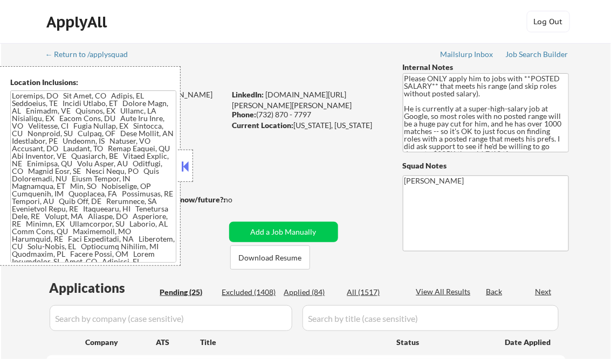
select select ""pending""
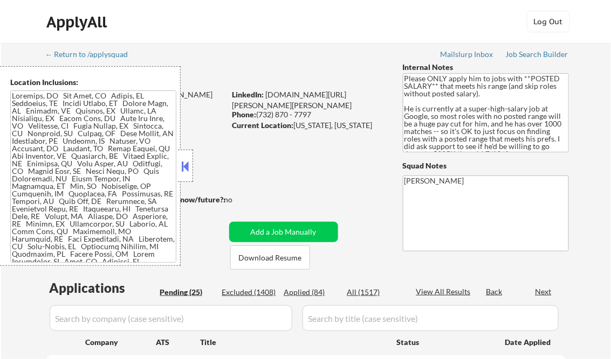
select select ""pending""
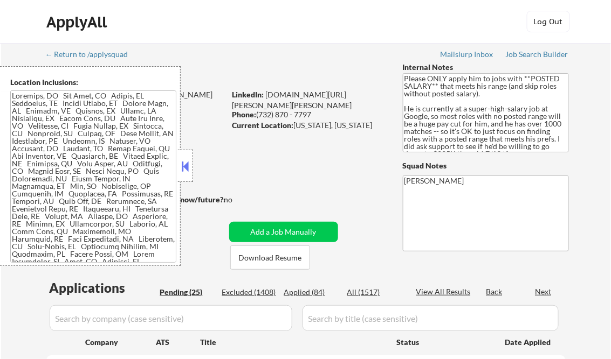
select select ""pending""
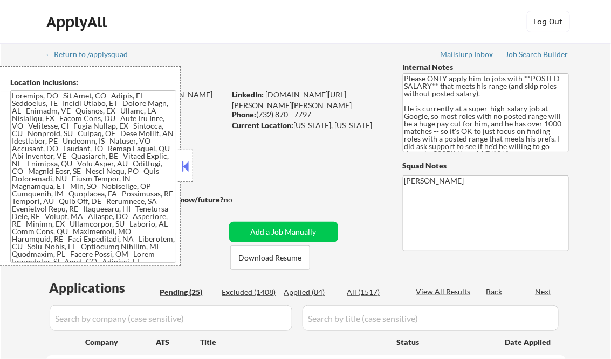
select select ""pending""
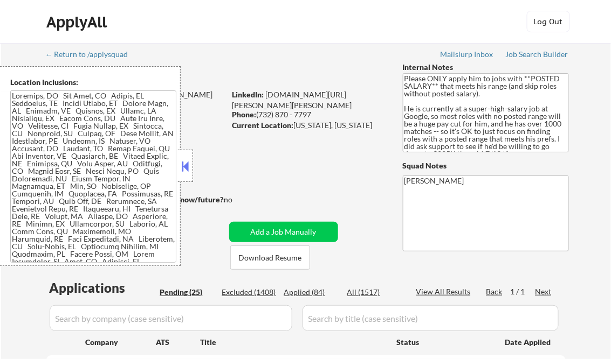
click at [184, 169] on button at bounding box center [185, 166] width 12 height 16
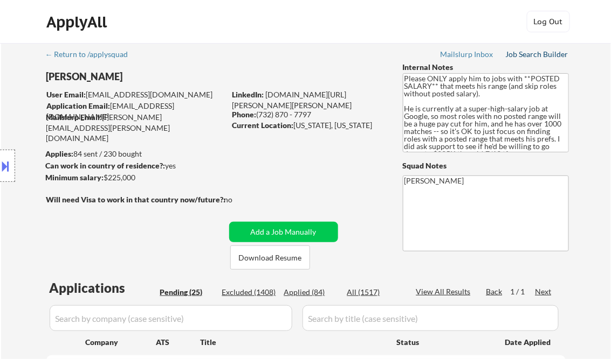
click at [517, 51] on div "Job Search Builder" at bounding box center [536, 55] width 63 height 8
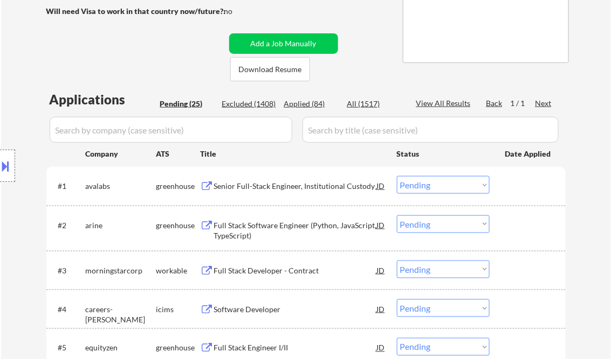
scroll to position [216, 0]
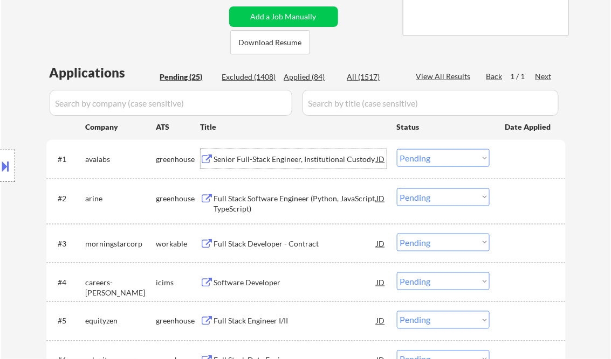
click at [255, 162] on div "Senior Full-Stack Engineer, Institutional Custody" at bounding box center [295, 159] width 163 height 11
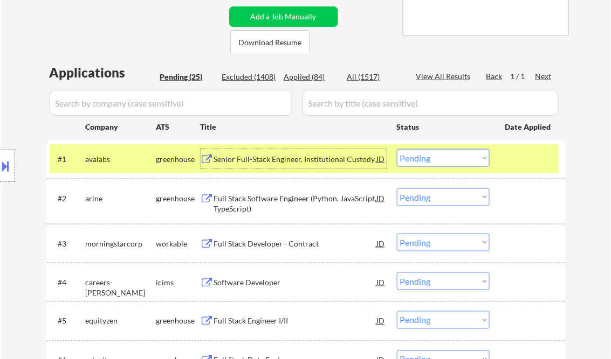
click at [421, 159] on select "Choose an option... Pending Applied Excluded (Questions) Excluded (Expired) Exc…" at bounding box center [443, 158] width 93 height 18
click at [397, 149] on select "Choose an option... Pending Applied Excluded (Questions) Excluded (Expired) Exc…" at bounding box center [443, 158] width 93 height 18
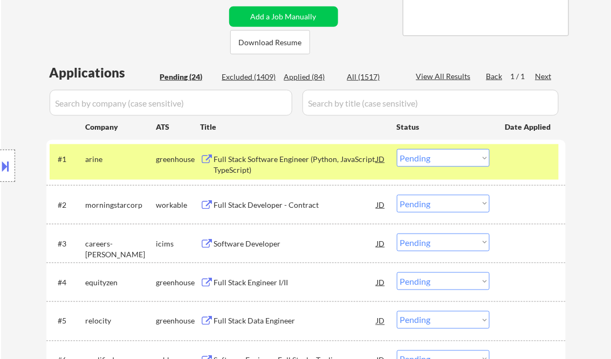
drag, startPoint x: 261, startPoint y: 163, endPoint x: 266, endPoint y: 162, distance: 5.5
click at [263, 163] on div "Full Stack Software Engineer (Python, JavaScript, TypeScript)" at bounding box center [295, 164] width 163 height 21
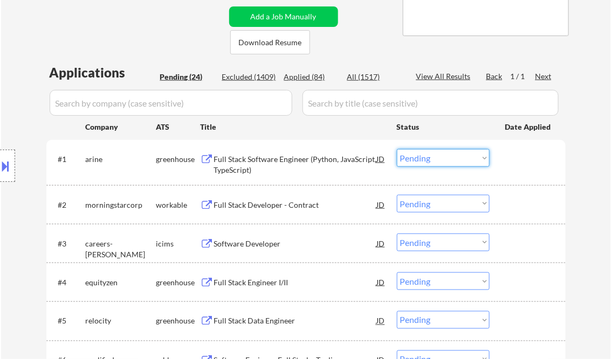
click at [456, 163] on select "Choose an option... Pending Applied Excluded (Questions) Excluded (Expired) Exc…" at bounding box center [443, 158] width 93 height 18
select select ""excluded__salary_""
click at [397, 149] on select "Choose an option... Pending Applied Excluded (Questions) Excluded (Expired) Exc…" at bounding box center [443, 158] width 93 height 18
click at [265, 202] on div "Full Stack Developer - Contract" at bounding box center [295, 205] width 163 height 11
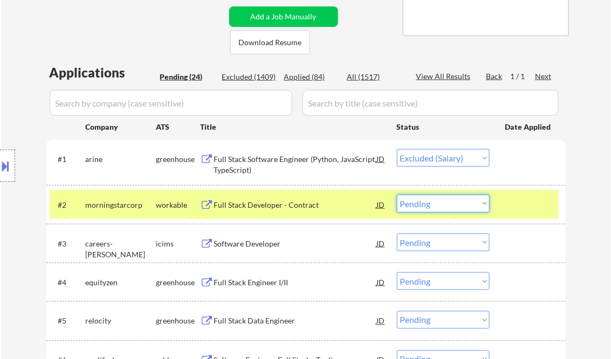
drag, startPoint x: 433, startPoint y: 204, endPoint x: 451, endPoint y: 212, distance: 20.0
click at [433, 204] on select "Choose an option... Pending Applied Excluded (Questions) Excluded (Expired) Exc…" at bounding box center [443, 204] width 93 height 18
click at [397, 195] on select "Choose an option... Pending Applied Excluded (Questions) Excluded (Expired) Exc…" at bounding box center [443, 204] width 93 height 18
select select ""pending""
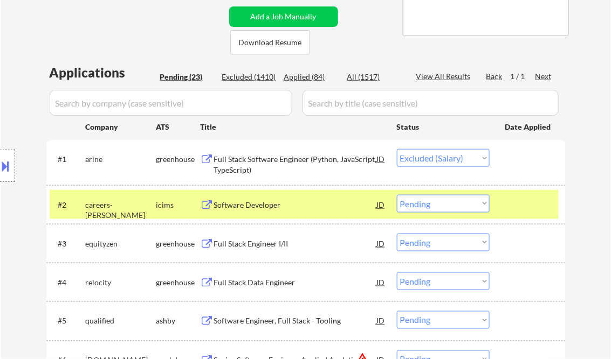
select select ""pending""
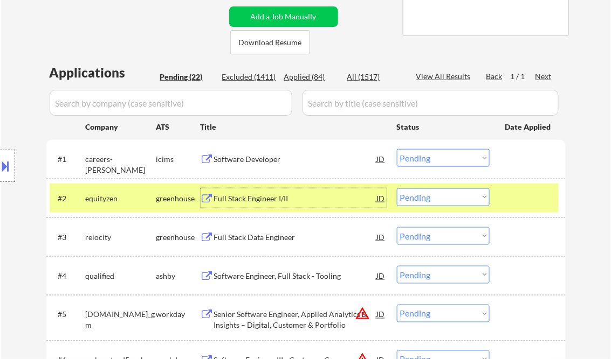
click at [279, 202] on div "Full Stack Engineer I/II" at bounding box center [295, 198] width 163 height 11
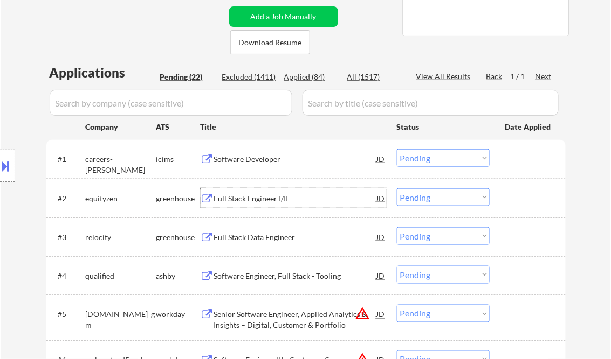
click at [441, 200] on select "Choose an option... Pending Applied Excluded (Questions) Excluded (Expired) Exc…" at bounding box center [443, 198] width 93 height 18
click at [397, 189] on select "Choose an option... Pending Applied Excluded (Questions) Excluded (Expired) Exc…" at bounding box center [443, 198] width 93 height 18
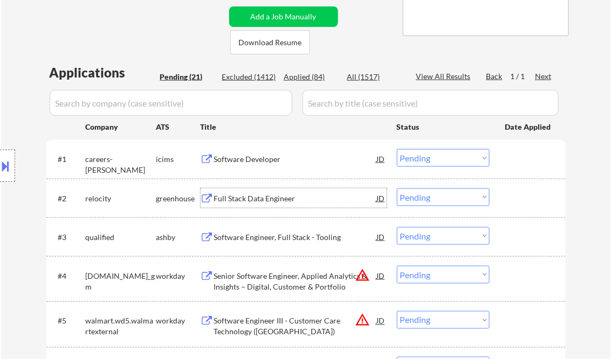
click at [281, 199] on div "Full Stack Data Engineer" at bounding box center [295, 198] width 163 height 11
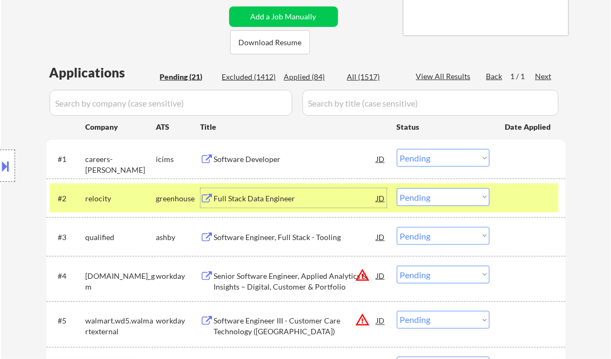
click at [438, 195] on select "Choose an option... Pending Applied Excluded (Questions) Excluded (Expired) Exc…" at bounding box center [443, 198] width 93 height 18
click at [397, 189] on select "Choose an option... Pending Applied Excluded (Questions) Excluded (Expired) Exc…" at bounding box center [443, 198] width 93 height 18
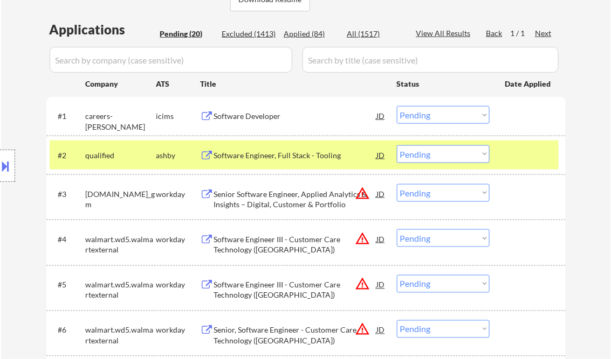
click at [279, 160] on div "Software Engineer, Full Stack - Tooling" at bounding box center [295, 154] width 163 height 19
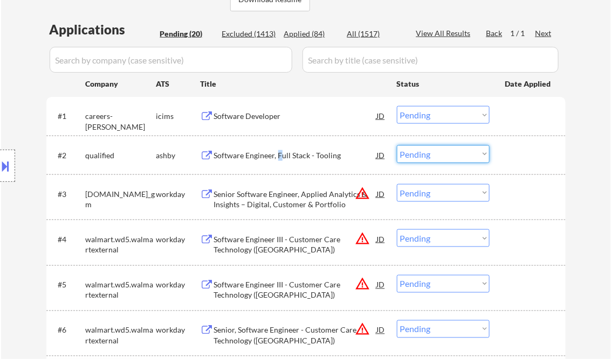
drag, startPoint x: 428, startPoint y: 153, endPoint x: 438, endPoint y: 164, distance: 14.5
click at [428, 153] on select "Choose an option... Pending Applied Excluded (Questions) Excluded (Expired) Exc…" at bounding box center [443, 154] width 93 height 18
click at [397, 145] on select "Choose an option... Pending Applied Excluded (Questions) Excluded (Expired) Exc…" at bounding box center [443, 154] width 93 height 18
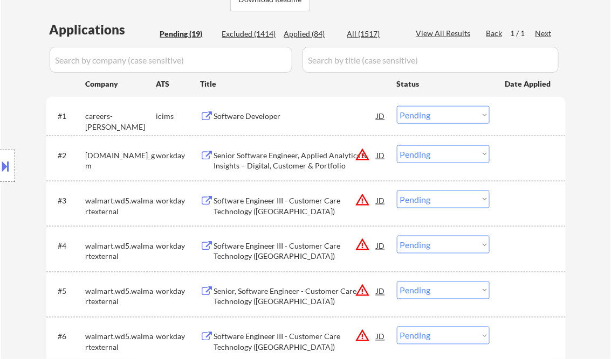
click at [302, 162] on div "Senior Software Engineer, Applied Analytics & Insights – Digital, Customer & Po…" at bounding box center [295, 160] width 163 height 21
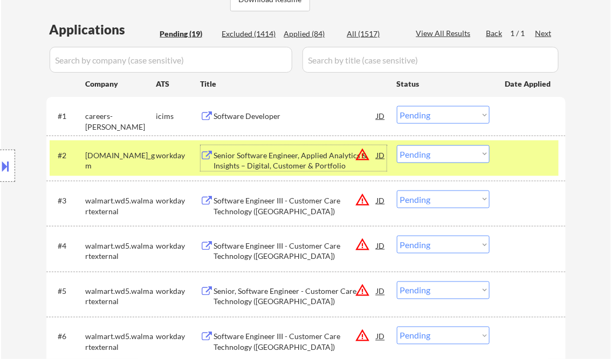
click at [422, 155] on select "Choose an option... Pending Applied Excluded (Questions) Excluded (Expired) Exc…" at bounding box center [443, 154] width 93 height 18
click at [397, 145] on select "Choose an option... Pending Applied Excluded (Questions) Excluded (Expired) Exc…" at bounding box center [443, 154] width 93 height 18
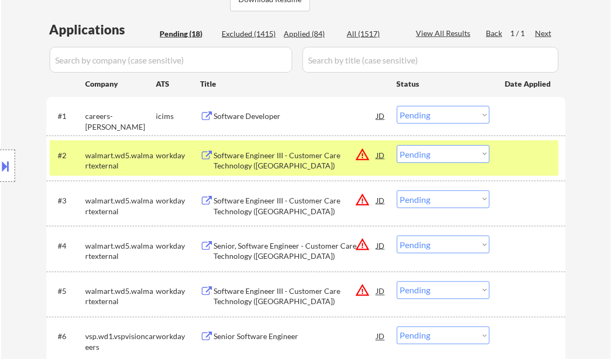
click at [292, 165] on div "Software Engineer III - Customer Care Technology (Bellevue)" at bounding box center [295, 160] width 163 height 21
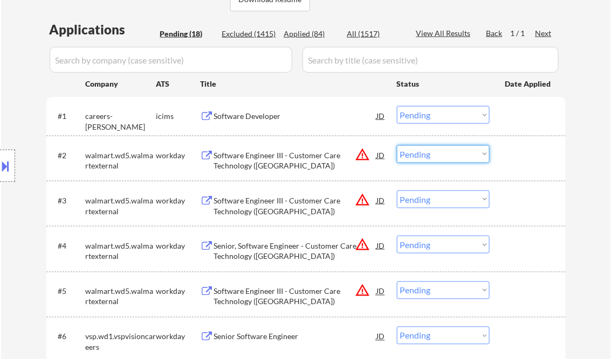
drag, startPoint x: 442, startPoint y: 151, endPoint x: 458, endPoint y: 164, distance: 20.4
click at [442, 151] on select "Choose an option... Pending Applied Excluded (Questions) Excluded (Expired) Exc…" at bounding box center [443, 154] width 93 height 18
click at [397, 145] on select "Choose an option... Pending Applied Excluded (Questions) Excluded (Expired) Exc…" at bounding box center [443, 154] width 93 height 18
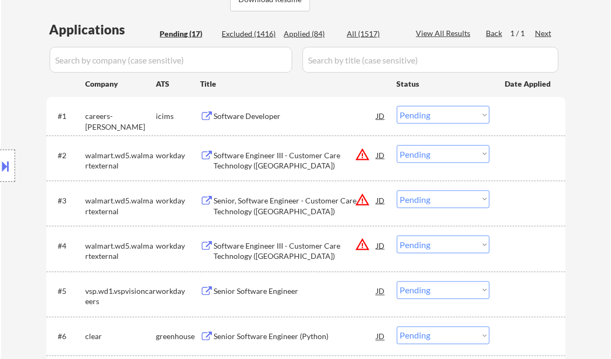
click at [422, 156] on select "Choose an option... Pending Applied Excluded (Questions) Excluded (Expired) Exc…" at bounding box center [443, 154] width 93 height 18
click at [397, 145] on select "Choose an option... Pending Applied Excluded (Questions) Excluded (Expired) Exc…" at bounding box center [443, 154] width 93 height 18
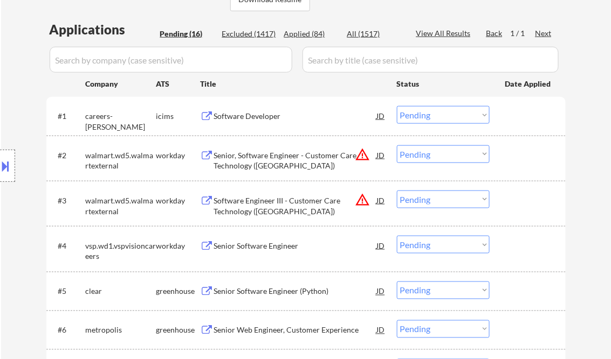
click at [421, 155] on select "Choose an option... Pending Applied Excluded (Questions) Excluded (Expired) Exc…" at bounding box center [443, 154] width 93 height 18
click at [397, 145] on select "Choose an option... Pending Applied Excluded (Questions) Excluded (Expired) Exc…" at bounding box center [443, 154] width 93 height 18
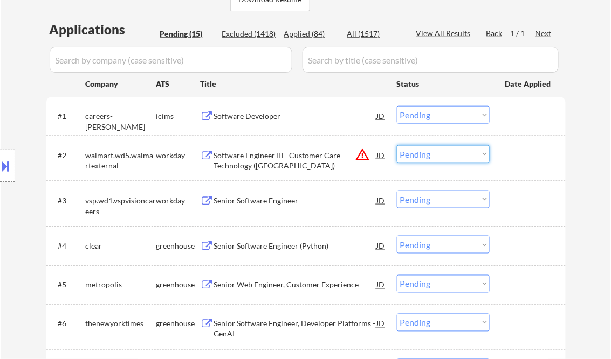
drag, startPoint x: 453, startPoint y: 150, endPoint x: 478, endPoint y: 159, distance: 26.4
click at [453, 150] on select "Choose an option... Pending Applied Excluded (Questions) Excluded (Expired) Exc…" at bounding box center [443, 154] width 93 height 18
click at [397, 145] on select "Choose an option... Pending Applied Excluded (Questions) Excluded (Expired) Exc…" at bounding box center [443, 154] width 93 height 18
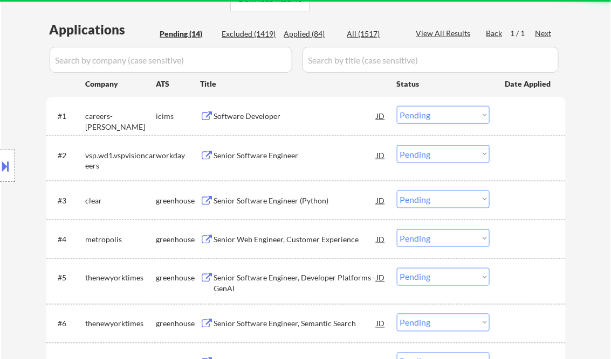
click at [274, 160] on div "Senior Software Engineer" at bounding box center [295, 155] width 163 height 11
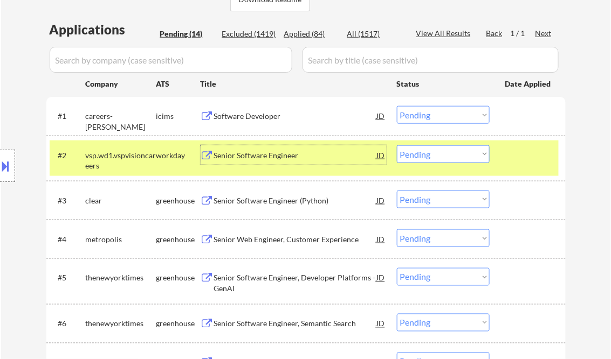
click at [444, 151] on select "Choose an option... Pending Applied Excluded (Questions) Excluded (Expired) Exc…" at bounding box center [443, 154] width 93 height 18
click at [397, 145] on select "Choose an option... Pending Applied Excluded (Questions) Excluded (Expired) Exc…" at bounding box center [443, 154] width 93 height 18
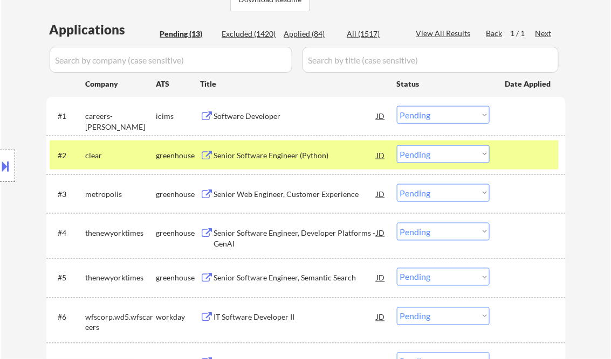
click at [262, 158] on div "Senior Software Engineer (Python)" at bounding box center [295, 155] width 163 height 11
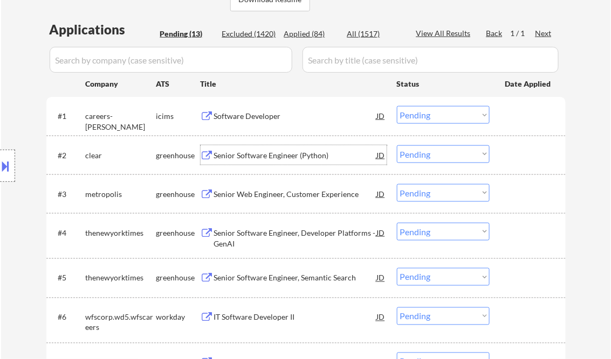
click at [436, 158] on select "Choose an option... Pending Applied Excluded (Questions) Excluded (Expired) Exc…" at bounding box center [443, 154] width 93 height 18
click at [397, 145] on select "Choose an option... Pending Applied Excluded (Questions) Excluded (Expired) Exc…" at bounding box center [443, 154] width 93 height 18
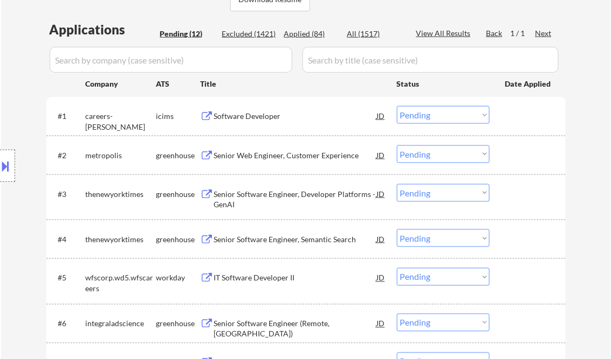
click at [296, 158] on div "Senior Web Engineer, Customer Experience" at bounding box center [295, 155] width 163 height 11
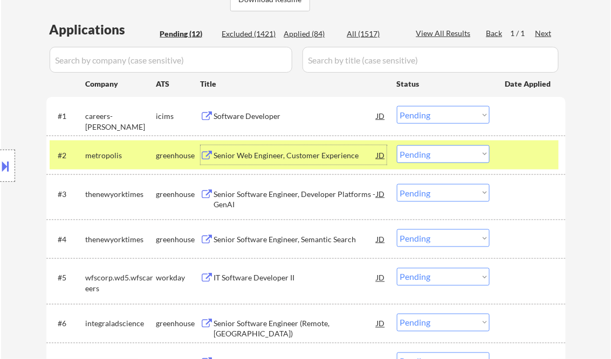
drag, startPoint x: 438, startPoint y: 157, endPoint x: 439, endPoint y: 163, distance: 6.0
click at [438, 157] on select "Choose an option... Pending Applied Excluded (Questions) Excluded (Expired) Exc…" at bounding box center [443, 154] width 93 height 18
click at [397, 145] on select "Choose an option... Pending Applied Excluded (Questions) Excluded (Expired) Exc…" at bounding box center [443, 154] width 93 height 18
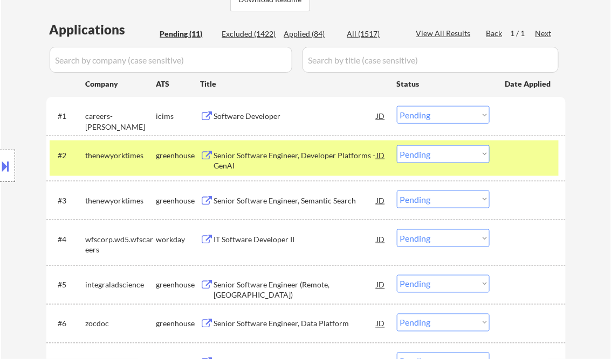
click at [280, 157] on div "Senior Software Engineer, Developer Platforms - GenAI" at bounding box center [295, 160] width 163 height 21
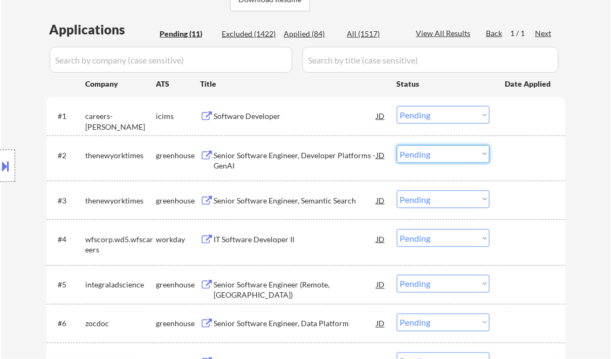
drag, startPoint x: 415, startPoint y: 156, endPoint x: 434, endPoint y: 161, distance: 19.6
click at [415, 156] on select "Choose an option... Pending Applied Excluded (Questions) Excluded (Expired) Exc…" at bounding box center [443, 154] width 93 height 18
click at [397, 145] on select "Choose an option... Pending Applied Excluded (Questions) Excluded (Expired) Exc…" at bounding box center [443, 154] width 93 height 18
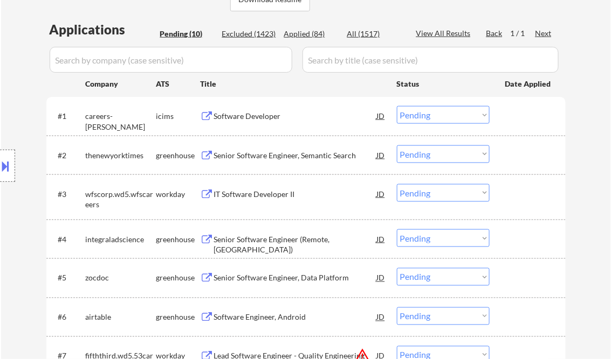
click at [272, 153] on div "Senior Software Engineer, Semantic Search" at bounding box center [295, 155] width 163 height 11
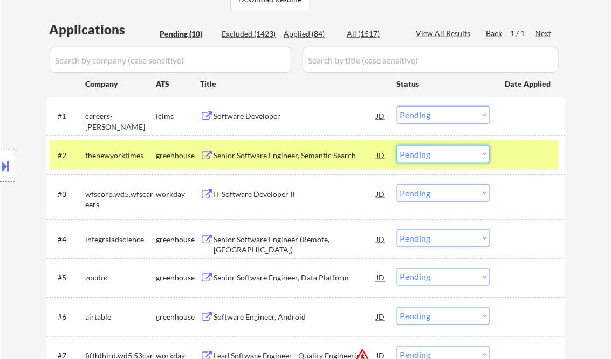
click at [442, 156] on select "Choose an option... Pending Applied Excluded (Questions) Excluded (Expired) Exc…" at bounding box center [443, 154] width 93 height 18
click at [397, 145] on select "Choose an option... Pending Applied Excluded (Questions) Excluded (Expired) Exc…" at bounding box center [443, 154] width 93 height 18
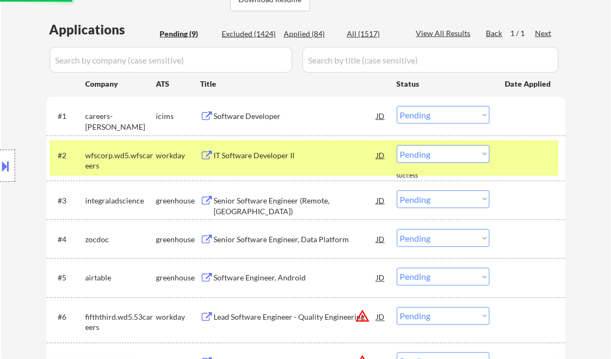
click at [258, 141] on div "#2 wfscorp.wd5.wfscareers workday IT Software Developer II JD warning_amber Cho…" at bounding box center [304, 159] width 509 height 36
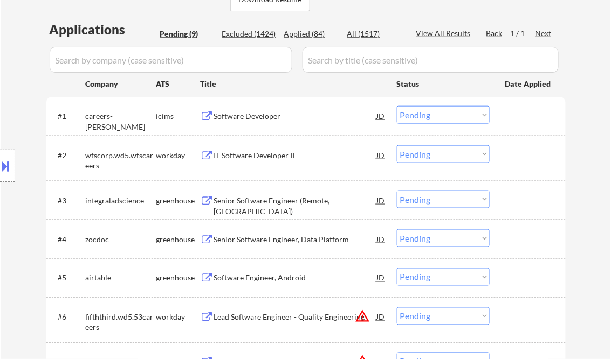
click at [259, 153] on div "IT Software Developer II" at bounding box center [295, 155] width 163 height 11
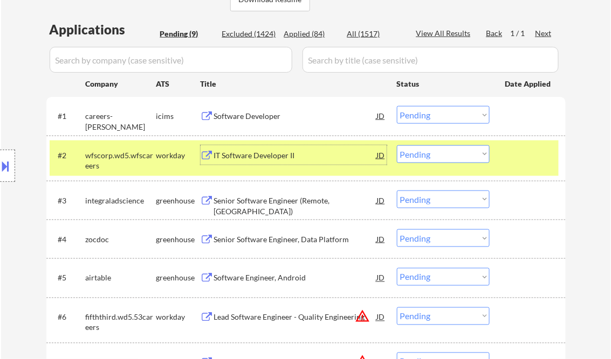
drag, startPoint x: 453, startPoint y: 149, endPoint x: 491, endPoint y: 190, distance: 56.4
click at [453, 149] on select "Choose an option... Pending Applied Excluded (Questions) Excluded (Expired) Exc…" at bounding box center [443, 154] width 93 height 18
click at [397, 145] on select "Choose an option... Pending Applied Excluded (Questions) Excluded (Expired) Exc…" at bounding box center [443, 154] width 93 height 18
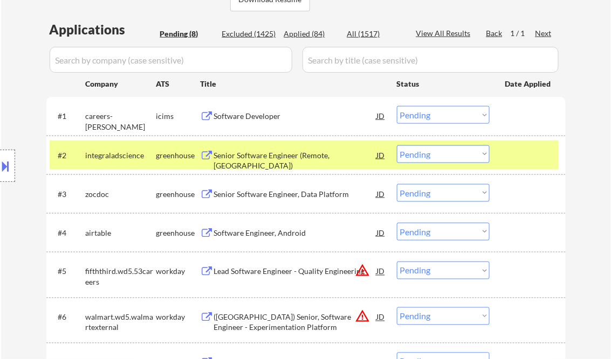
click at [308, 154] on div "Senior Software Engineer (Remote, East Coast)" at bounding box center [295, 160] width 163 height 21
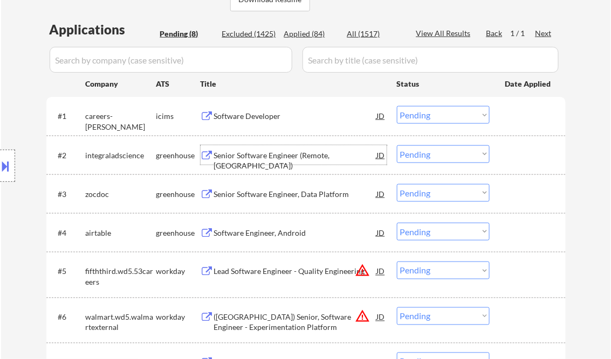
drag, startPoint x: 444, startPoint y: 156, endPoint x: 455, endPoint y: 164, distance: 13.2
click at [444, 156] on select "Choose an option... Pending Applied Excluded (Questions) Excluded (Expired) Exc…" at bounding box center [443, 154] width 93 height 18
click at [397, 145] on select "Choose an option... Pending Applied Excluded (Questions) Excluded (Expired) Exc…" at bounding box center [443, 154] width 93 height 18
select select ""pending""
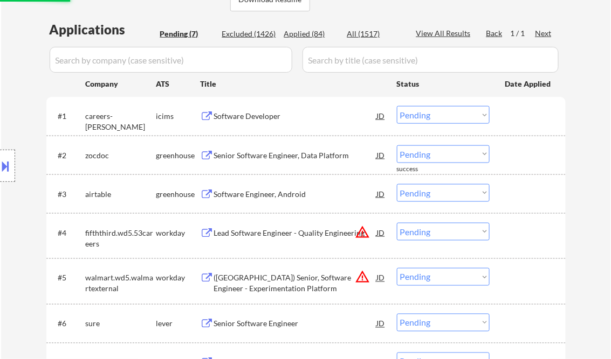
click at [282, 158] on div "Senior Software Engineer, Data Platform" at bounding box center [295, 155] width 163 height 11
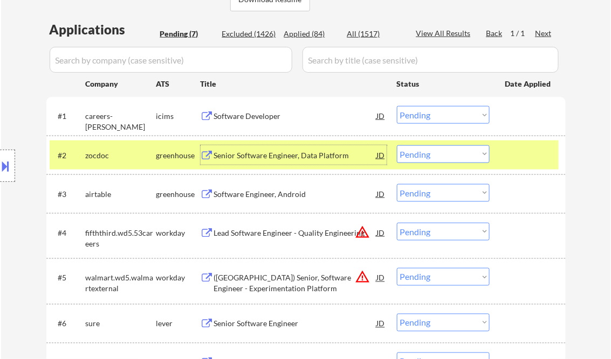
click at [378, 156] on div "JD" at bounding box center [381, 154] width 11 height 19
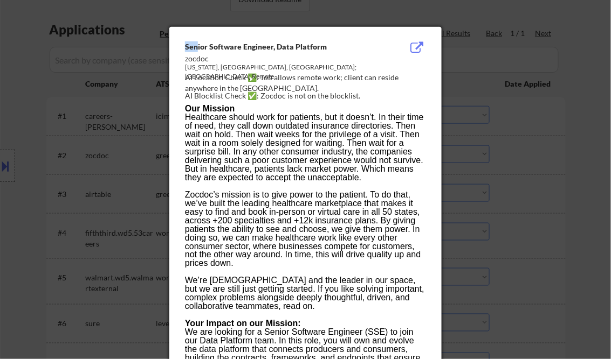
drag, startPoint x: 184, startPoint y: 50, endPoint x: 214, endPoint y: 54, distance: 30.4
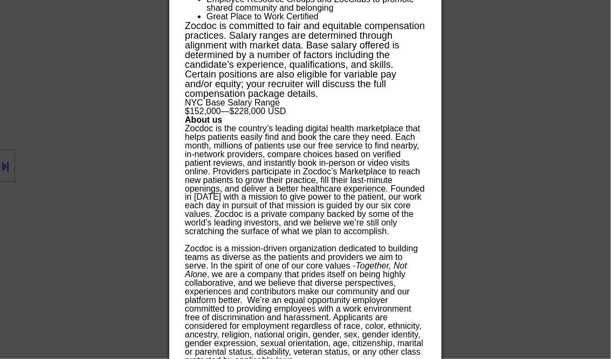
scroll to position [1368, 0]
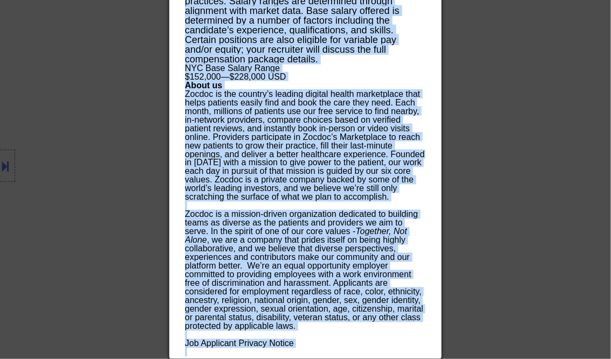
click at [315, 349] on p at bounding box center [305, 353] width 240 height 9
copy div "Senior Software Engineer, Data Platform zocdoc New York, NY, United States; USA…"
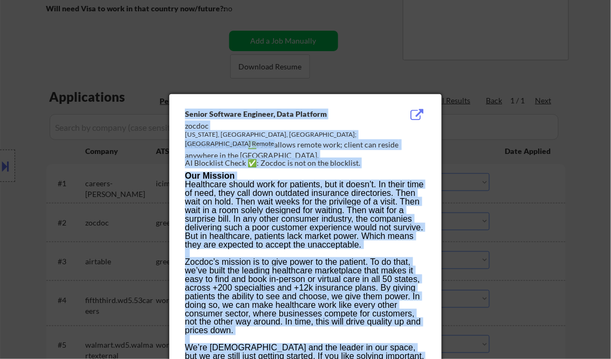
scroll to position [204, 0]
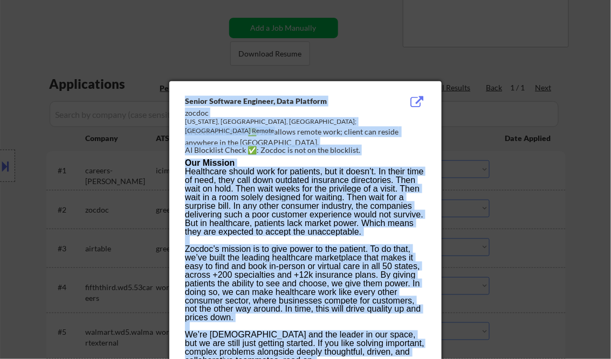
click at [342, 214] on span "Healthcare should work for patients, but it doesn’t. In their time of need, the…" at bounding box center [304, 202] width 239 height 70
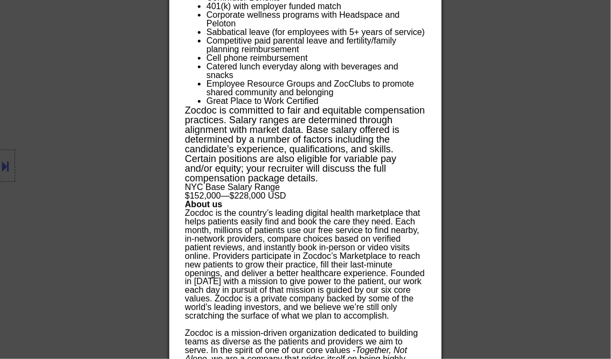
scroll to position [1239, 0]
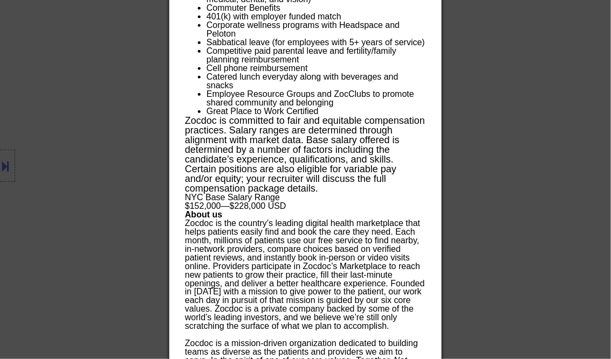
click at [552, 158] on div at bounding box center [305, 179] width 611 height 359
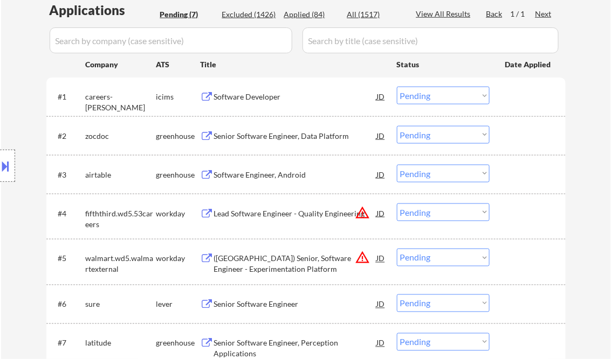
scroll to position [241, 0]
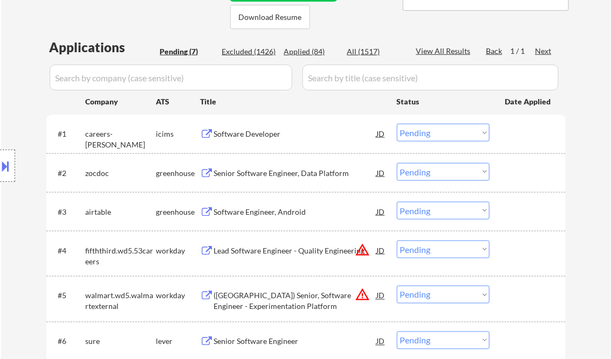
click at [379, 172] on div "JD" at bounding box center [381, 172] width 11 height 19
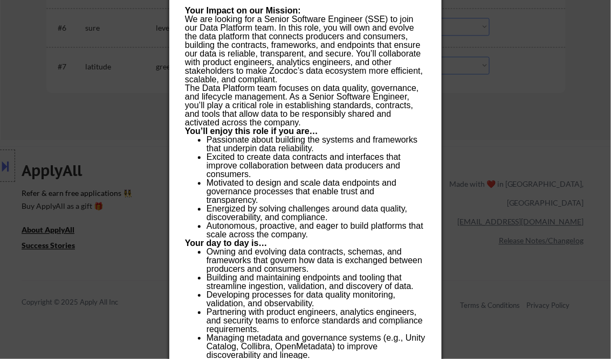
scroll to position [550, 0]
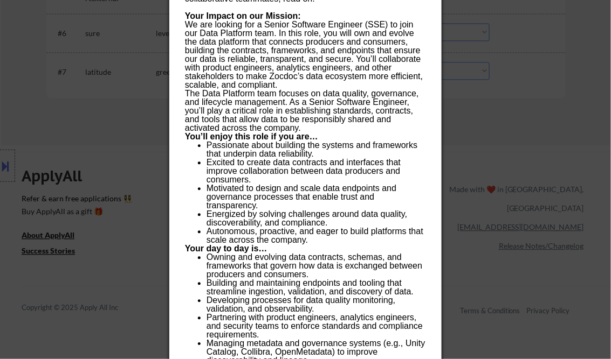
click at [581, 76] on div at bounding box center [305, 179] width 611 height 359
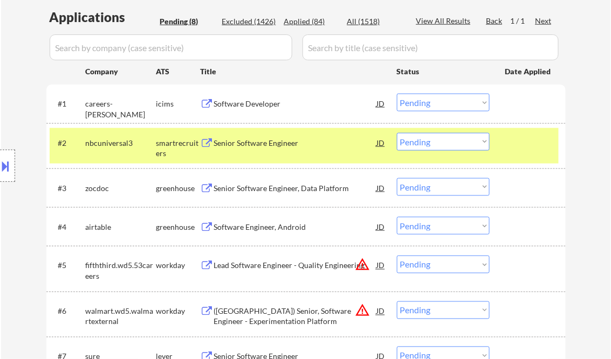
scroll to position [248, 0]
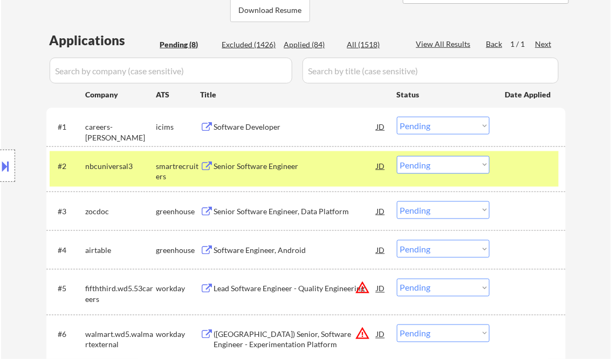
drag, startPoint x: 412, startPoint y: 209, endPoint x: 455, endPoint y: 220, distance: 44.6
click at [412, 209] on select "Choose an option... Pending Applied Excluded (Questions) Excluded (Expired) Exc…" at bounding box center [443, 211] width 93 height 18
click at [397, 202] on select "Choose an option... Pending Applied Excluded (Questions) Excluded (Expired) Exc…" at bounding box center [443, 211] width 93 height 18
click at [258, 158] on div "Senior Software Engineer" at bounding box center [295, 165] width 163 height 19
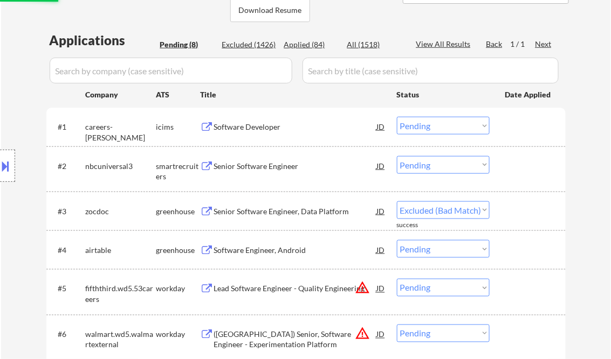
select select ""pending""
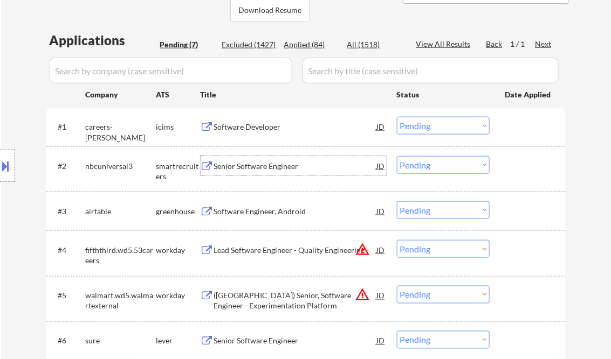
drag, startPoint x: 439, startPoint y: 167, endPoint x: 449, endPoint y: 173, distance: 11.8
click at [439, 167] on select "Choose an option... Pending Applied Excluded (Questions) Excluded (Expired) Exc…" at bounding box center [443, 165] width 93 height 18
click at [397, 156] on select "Choose an option... Pending Applied Excluded (Questions) Excluded (Expired) Exc…" at bounding box center [443, 165] width 93 height 18
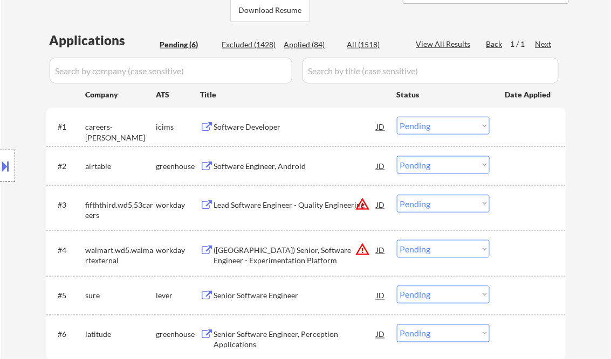
click at [292, 167] on div "Software Engineer, Android" at bounding box center [295, 166] width 163 height 11
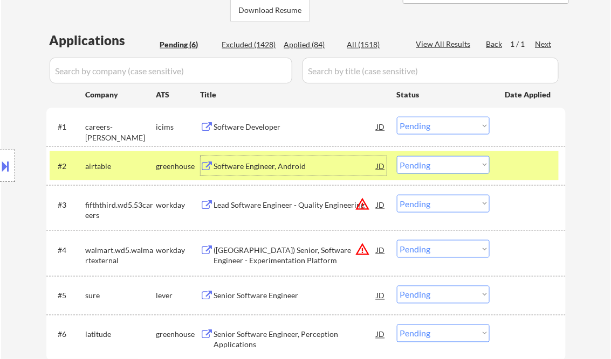
drag, startPoint x: 427, startPoint y: 168, endPoint x: 439, endPoint y: 175, distance: 13.8
click at [427, 168] on select "Choose an option... Pending Applied Excluded (Questions) Excluded (Expired) Exc…" at bounding box center [443, 165] width 93 height 18
click at [397, 156] on select "Choose an option... Pending Applied Excluded (Questions) Excluded (Expired) Exc…" at bounding box center [443, 165] width 93 height 18
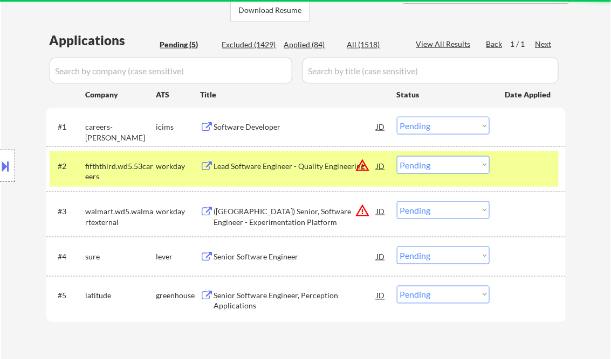
click at [268, 170] on div "Lead Software Engineer - Quality Engineering" at bounding box center [295, 166] width 163 height 11
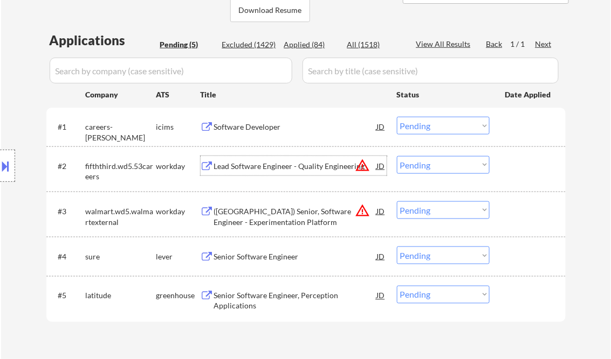
click at [434, 163] on select "Choose an option... Pending Applied Excluded (Questions) Excluded (Expired) Exc…" at bounding box center [443, 165] width 93 height 18
click at [397, 156] on select "Choose an option... Pending Applied Excluded (Questions) Excluded (Expired) Exc…" at bounding box center [443, 165] width 93 height 18
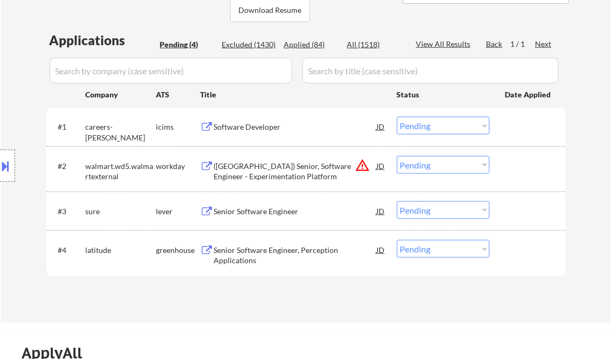
drag, startPoint x: 279, startPoint y: 167, endPoint x: 286, endPoint y: 163, distance: 8.0
click at [280, 167] on div "([GEOGRAPHIC_DATA]) Senior, Software Engineer - Experimentation Platform" at bounding box center [295, 171] width 163 height 21
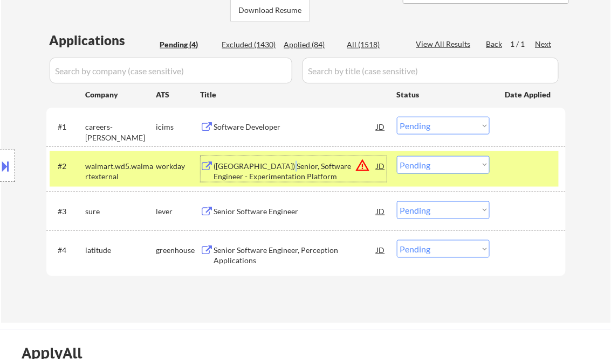
click at [423, 168] on select "Choose an option... Pending Applied Excluded (Questions) Excluded (Expired) Exc…" at bounding box center [443, 165] width 93 height 18
click at [397, 156] on select "Choose an option... Pending Applied Excluded (Questions) Excluded (Expired) Exc…" at bounding box center [443, 165] width 93 height 18
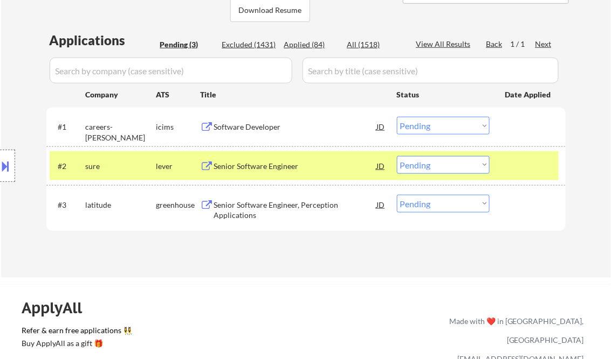
click at [267, 162] on div "Senior Software Engineer" at bounding box center [295, 166] width 163 height 11
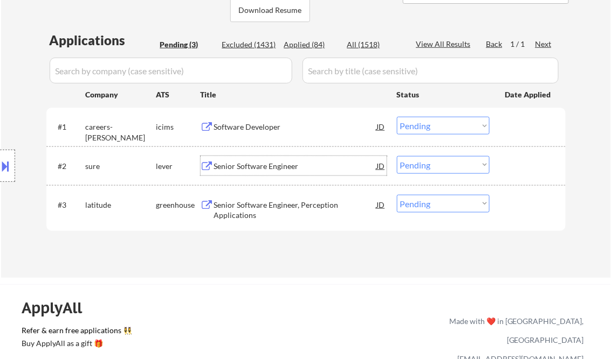
drag, startPoint x: 439, startPoint y: 161, endPoint x: 449, endPoint y: 172, distance: 15.3
click at [439, 161] on select "Choose an option... Pending Applied Excluded (Questions) Excluded (Expired) Exc…" at bounding box center [443, 165] width 93 height 18
click at [397, 156] on select "Choose an option... Pending Applied Excluded (Questions) Excluded (Expired) Exc…" at bounding box center [443, 165] width 93 height 18
click at [265, 198] on div "Senior Software Engineer, Perception Applications" at bounding box center [295, 208] width 163 height 26
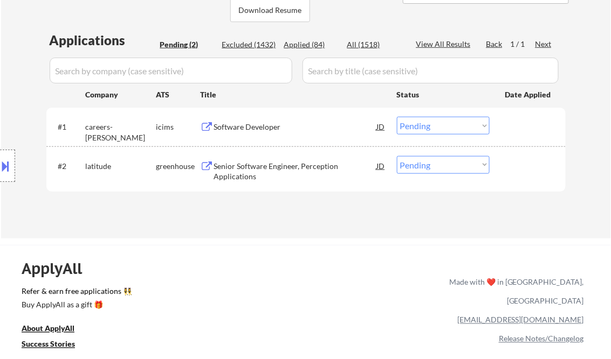
click at [440, 162] on select "Choose an option... Pending Applied Excluded (Questions) Excluded (Expired) Exc…" at bounding box center [443, 165] width 93 height 18
select select ""excluded__bad_match_""
click at [397, 156] on select "Choose an option... Pending Applied Excluded (Questions) Excluded (Expired) Exc…" at bounding box center [443, 165] width 93 height 18
click at [269, 129] on div "Software Developer" at bounding box center [295, 127] width 163 height 11
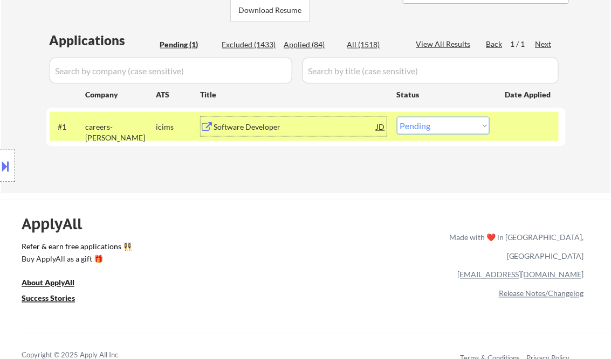
click at [456, 122] on select "Choose an option... Pending Applied Excluded (Questions) Excluded (Expired) Exc…" at bounding box center [443, 126] width 93 height 18
drag, startPoint x: 422, startPoint y: 129, endPoint x: 438, endPoint y: 135, distance: 16.7
click at [424, 129] on select "Choose an option... Pending Applied Excluded (Questions) Excluded (Expired) Exc…" at bounding box center [443, 126] width 93 height 18
select select ""excluded__bad_match_""
click at [397, 117] on select "Choose an option... Pending Applied Excluded (Questions) Excluded (Expired) Exc…" at bounding box center [443, 126] width 93 height 18
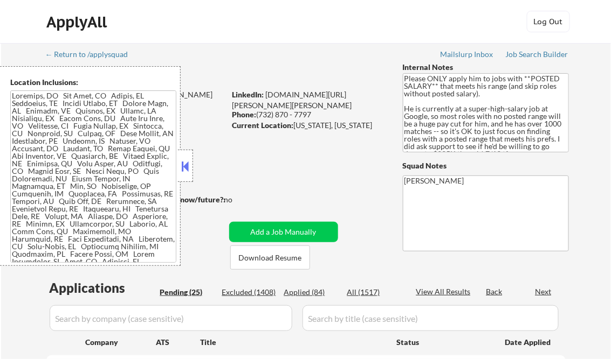
select select ""pending""
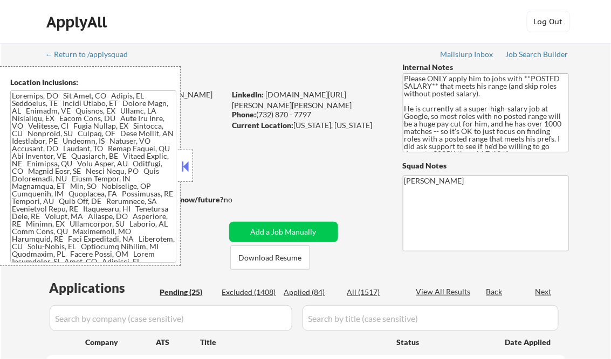
select select ""pending""
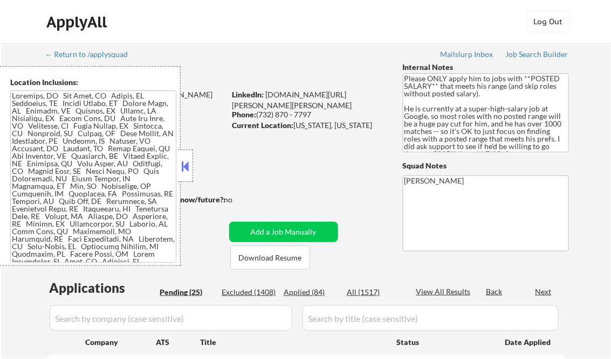
select select ""pending""
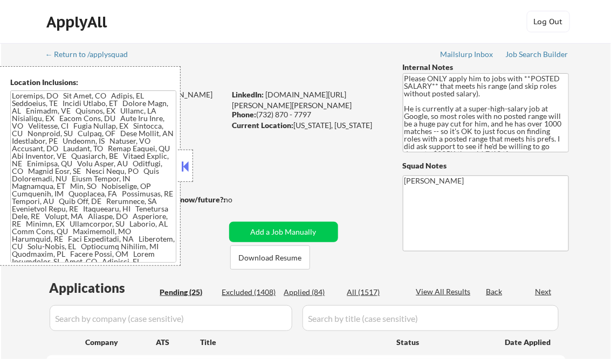
select select ""pending""
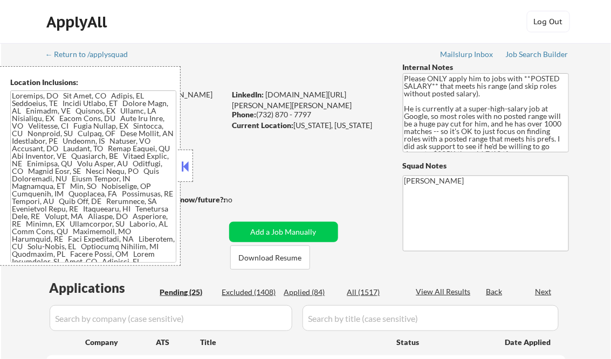
select select ""pending""
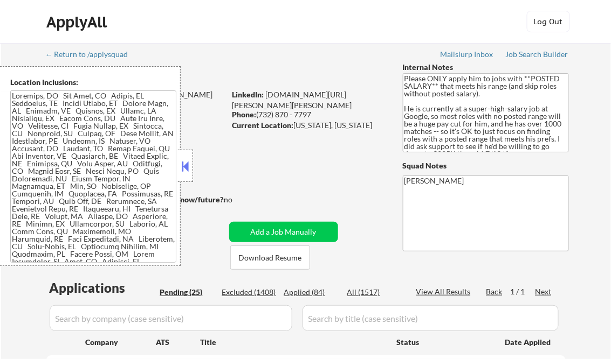
click at [188, 169] on button at bounding box center [185, 166] width 12 height 16
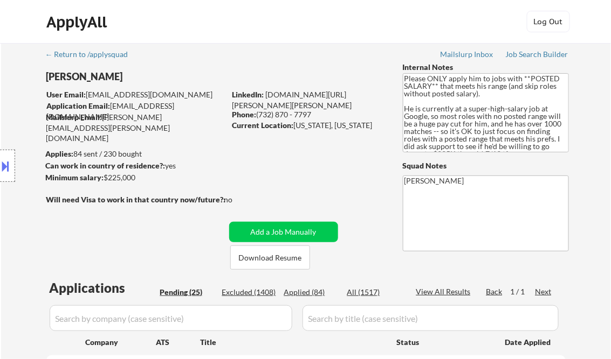
click at [316, 294] on div "Applied (84)" at bounding box center [311, 292] width 54 height 11
select select ""applied""
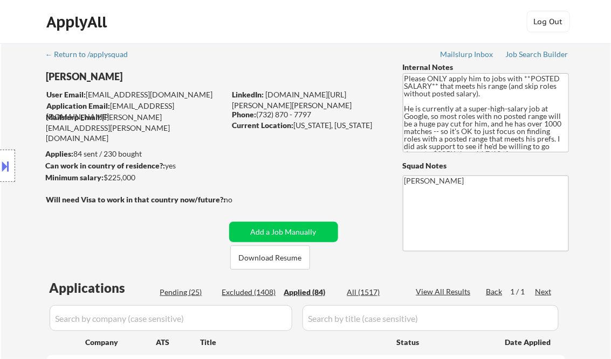
select select ""applied""
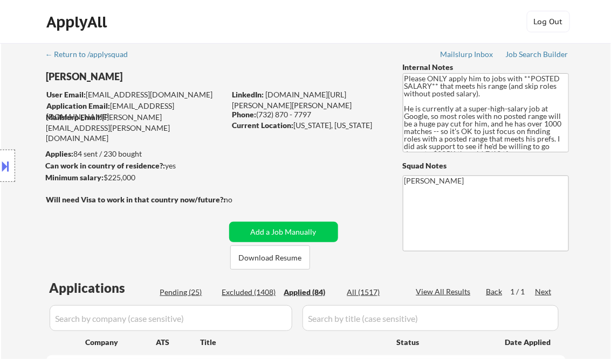
select select ""applied""
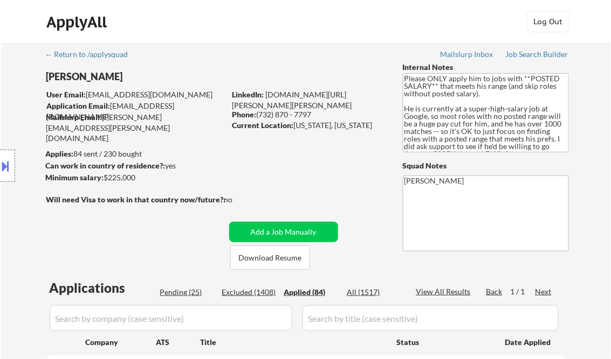
select select ""applied""
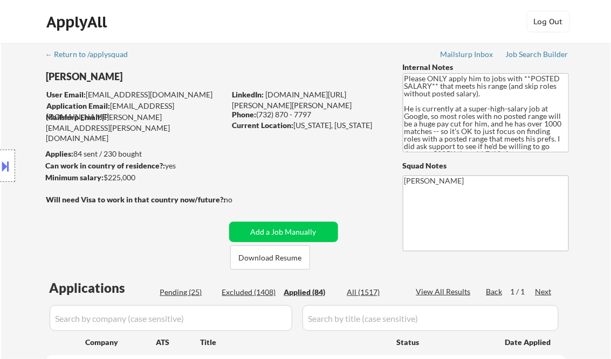
select select ""applied""
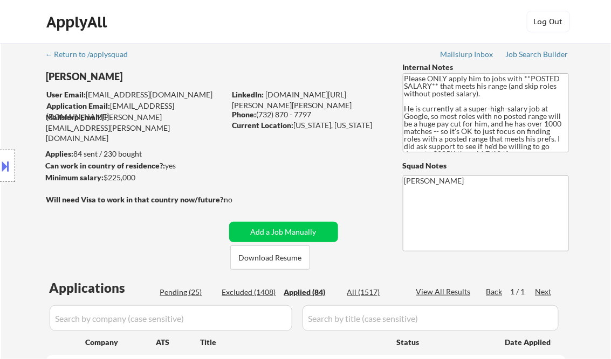
select select ""applied""
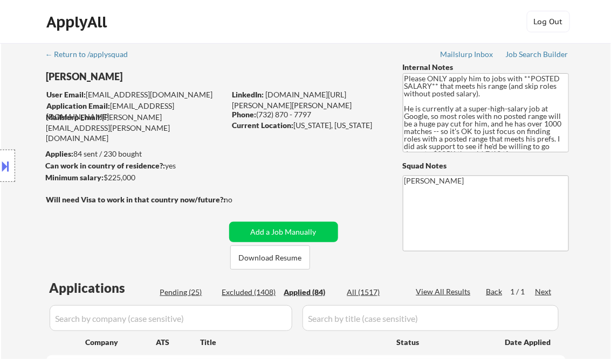
select select ""applied""
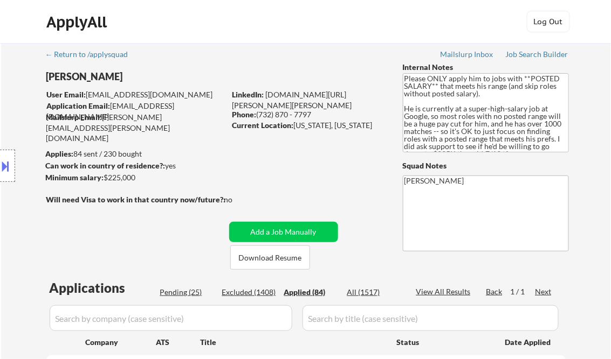
select select ""applied""
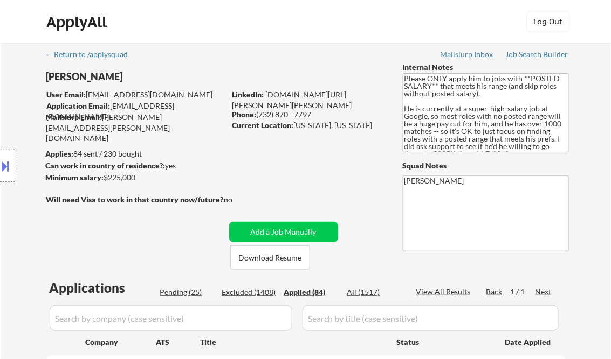
select select ""applied""
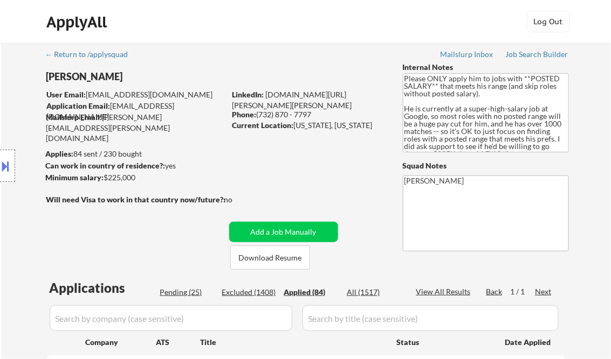
select select ""applied""
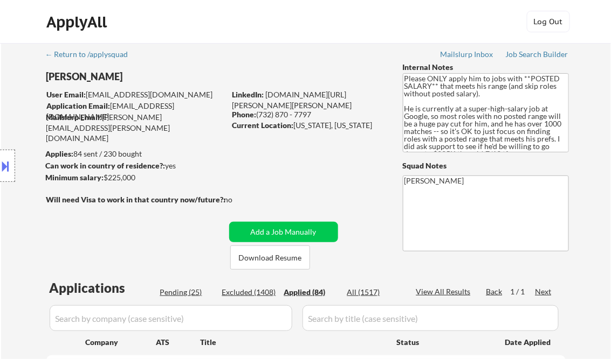
select select ""applied""
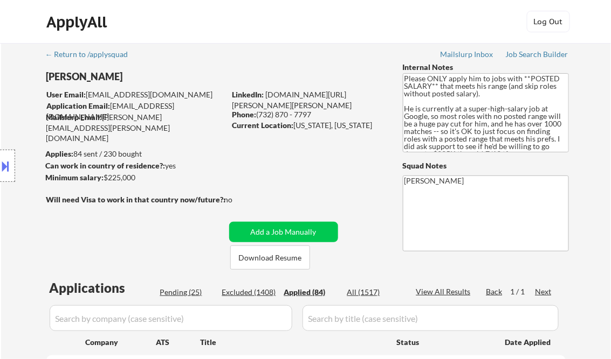
select select ""applied""
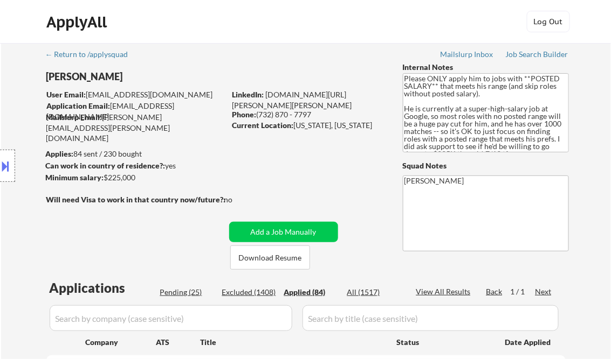
select select ""applied""
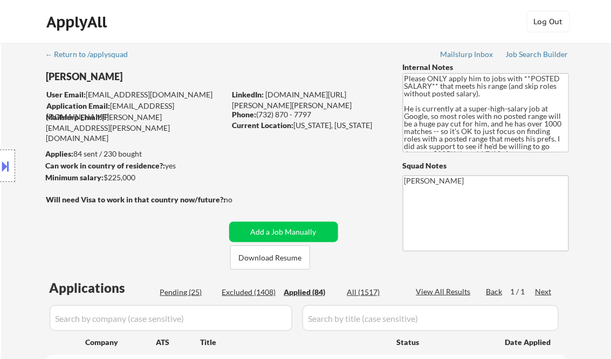
select select ""applied""
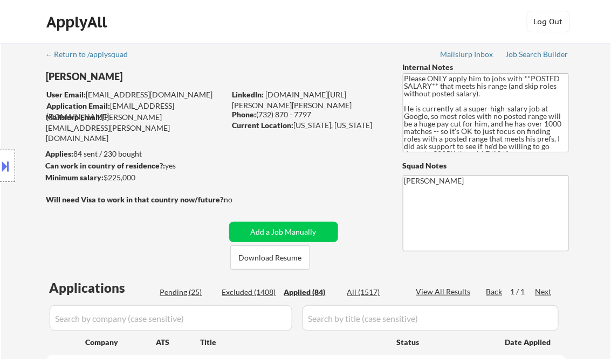
select select ""applied""
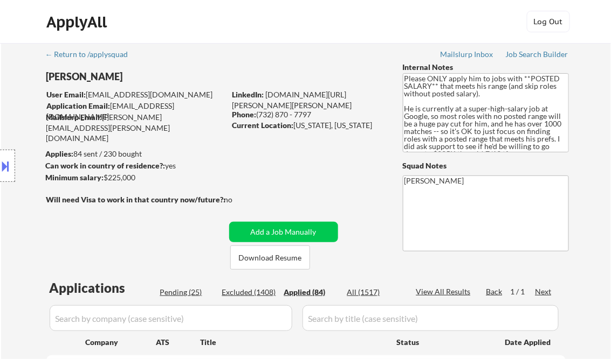
select select ""applied""
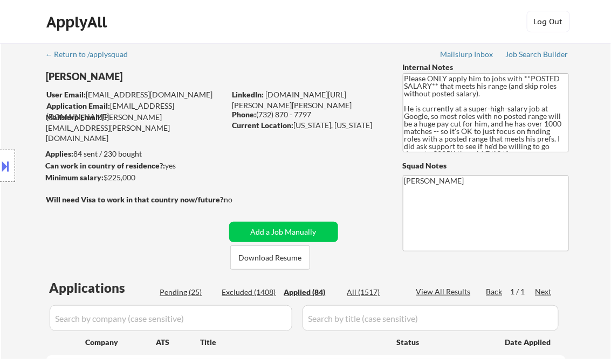
select select ""applied""
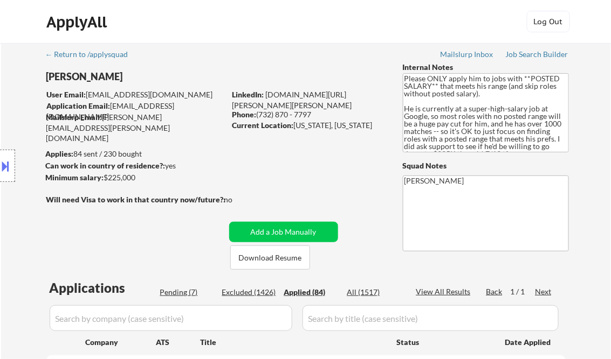
scroll to position [1005, 0]
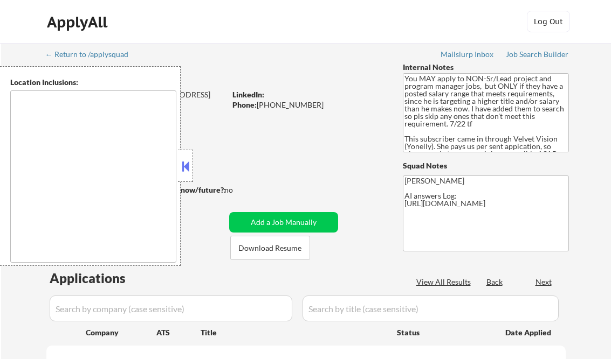
type textarea "[GEOGRAPHIC_DATA], [GEOGRAPHIC_DATA] [GEOGRAPHIC_DATA], [GEOGRAPHIC_DATA] [GEOG…"
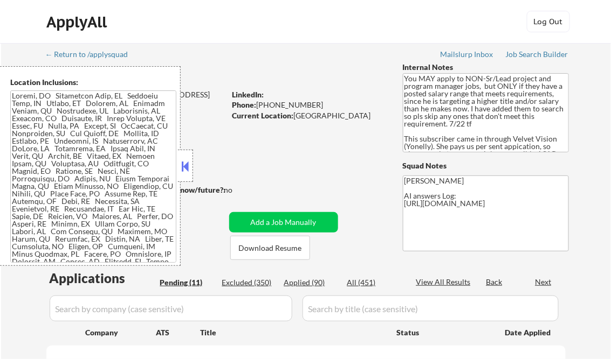
select select ""pending""
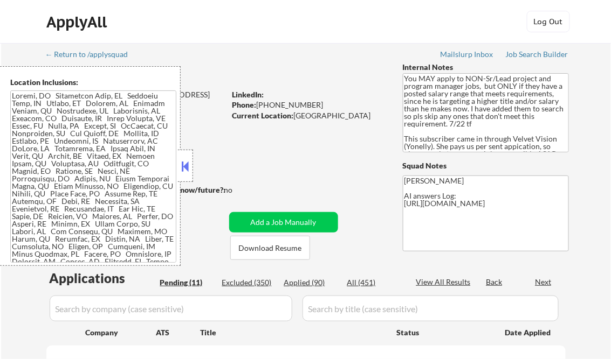
select select ""pending""
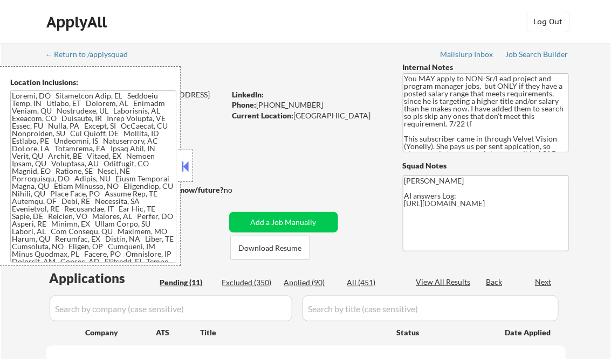
select select ""pending""
click at [185, 162] on button at bounding box center [185, 166] width 12 height 16
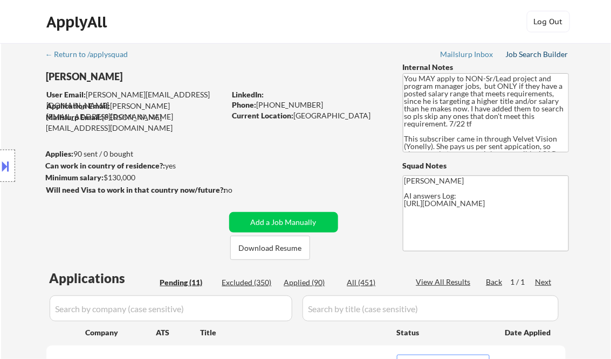
drag, startPoint x: 516, startPoint y: 51, endPoint x: 519, endPoint y: 60, distance: 9.7
click at [516, 51] on div "Job Search Builder" at bounding box center [536, 55] width 63 height 8
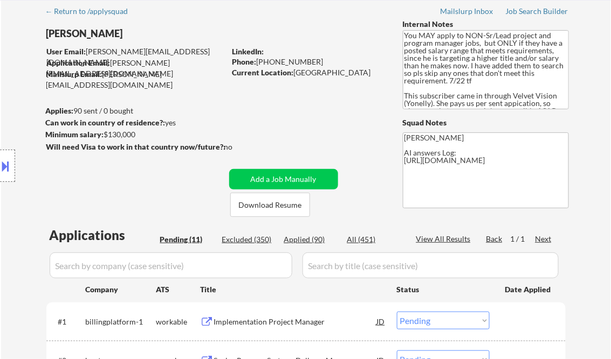
scroll to position [172, 0]
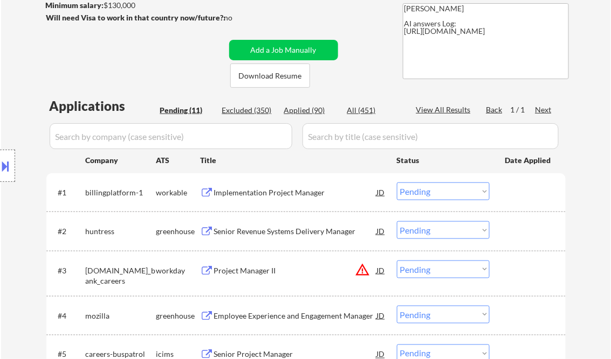
click at [253, 193] on div "Implementation Project Manager" at bounding box center [295, 193] width 163 height 11
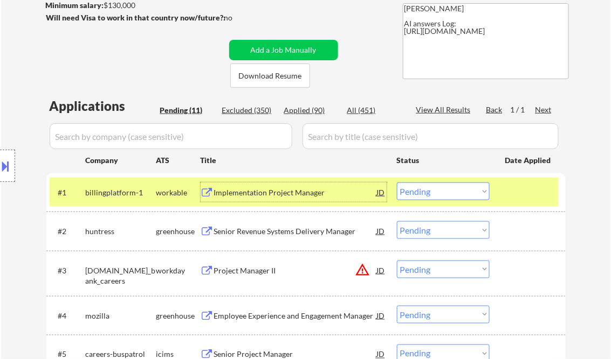
drag, startPoint x: 454, startPoint y: 197, endPoint x: 459, endPoint y: 200, distance: 6.1
click at [454, 196] on select "Choose an option... Pending Applied Excluded (Questions) Excluded (Expired) Exc…" at bounding box center [443, 192] width 93 height 18
click at [397, 183] on select "Choose an option... Pending Applied Excluded (Questions) Excluded (Expired) Exc…" at bounding box center [443, 192] width 93 height 18
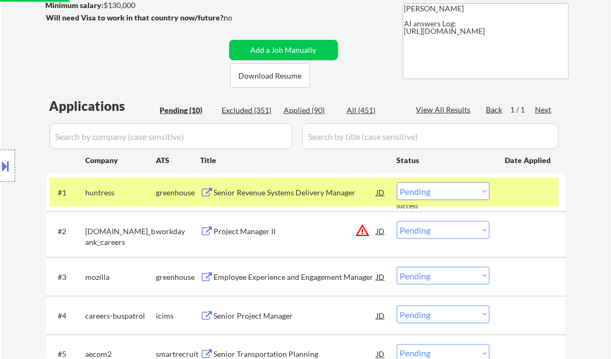
click at [265, 191] on div "Senior Revenue Systems Delivery Manager" at bounding box center [295, 193] width 163 height 11
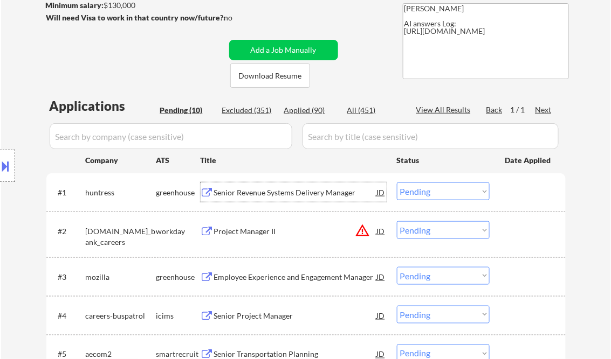
click at [439, 192] on select "Choose an option... Pending Applied Excluded (Questions) Excluded (Expired) Exc…" at bounding box center [443, 192] width 93 height 18
click at [397, 183] on select "Choose an option... Pending Applied Excluded (Questions) Excluded (Expired) Exc…" at bounding box center [443, 192] width 93 height 18
click at [275, 235] on div "Project Manager II" at bounding box center [295, 231] width 163 height 11
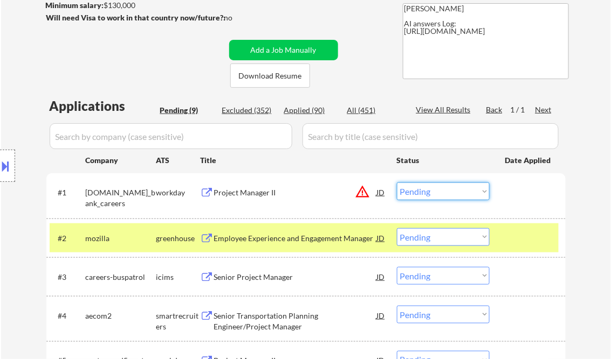
drag, startPoint x: 454, startPoint y: 191, endPoint x: 461, endPoint y: 198, distance: 9.9
click at [453, 191] on select "Choose an option... Pending Applied Excluded (Questions) Excluded (Expired) Exc…" at bounding box center [443, 192] width 93 height 18
click at [397, 183] on select "Choose an option... Pending Applied Excluded (Questions) Excluded (Expired) Exc…" at bounding box center [443, 192] width 93 height 18
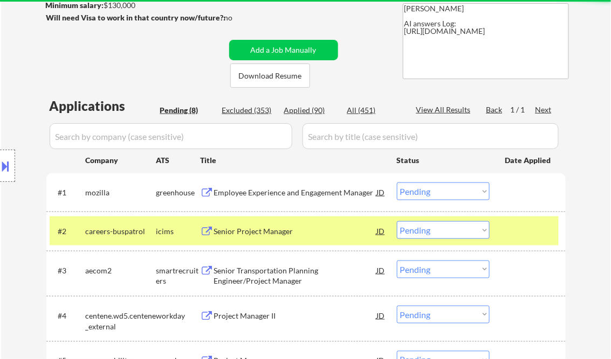
click at [271, 188] on div "Employee Experience and Engagement Manager" at bounding box center [295, 193] width 163 height 11
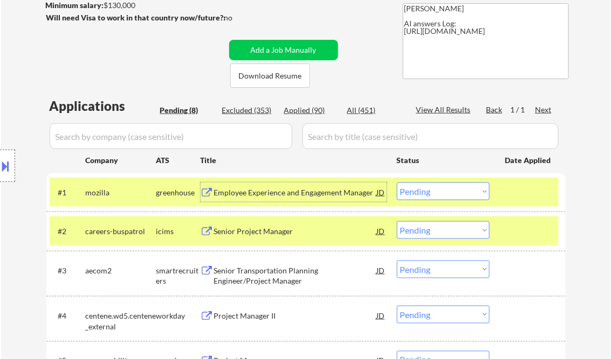
drag, startPoint x: 429, startPoint y: 196, endPoint x: 446, endPoint y: 200, distance: 17.8
click at [429, 196] on select "Choose an option... Pending Applied Excluded (Questions) Excluded (Expired) Exc…" at bounding box center [443, 192] width 93 height 18
click at [397, 183] on select "Choose an option... Pending Applied Excluded (Questions) Excluded (Expired) Exc…" at bounding box center [443, 192] width 93 height 18
click at [270, 235] on div "Senior Project Manager" at bounding box center [295, 231] width 163 height 11
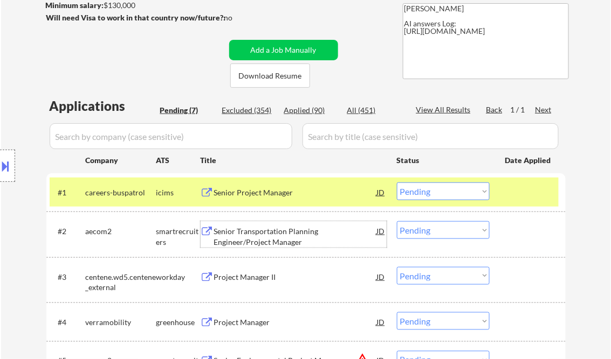
drag, startPoint x: 432, startPoint y: 194, endPoint x: 438, endPoint y: 200, distance: 8.4
click at [432, 194] on select "Choose an option... Pending Applied Excluded (Questions) Excluded (Expired) Exc…" at bounding box center [443, 192] width 93 height 18
click at [397, 183] on select "Choose an option... Pending Applied Excluded (Questions) Excluded (Expired) Exc…" at bounding box center [443, 192] width 93 height 18
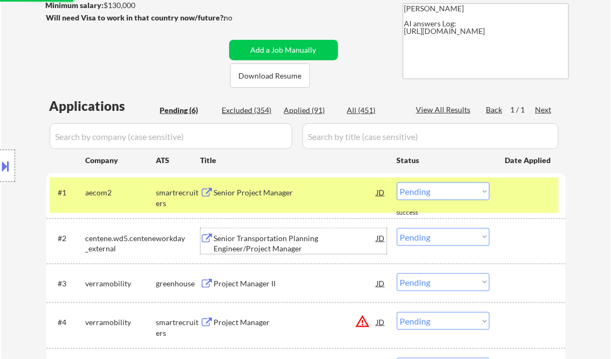
click at [250, 237] on div "Senior Transportation Planning Engineer/Project Manager" at bounding box center [295, 243] width 163 height 21
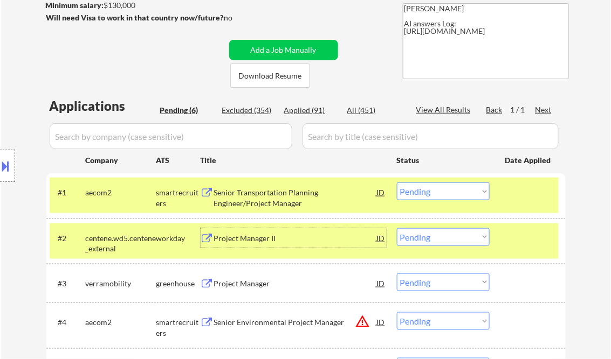
click at [268, 192] on div "Senior Transportation Planning Engineer/Project Manager" at bounding box center [295, 198] width 163 height 21
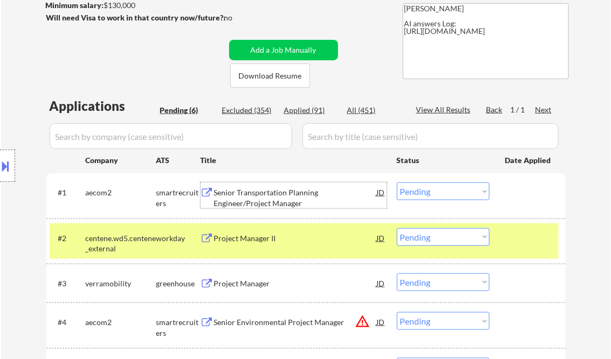
click at [430, 189] on select "Choose an option... Pending Applied Excluded (Questions) Excluded (Expired) Exc…" at bounding box center [443, 192] width 93 height 18
click at [397, 183] on select "Choose an option... Pending Applied Excluded (Questions) Excluded (Expired) Exc…" at bounding box center [443, 192] width 93 height 18
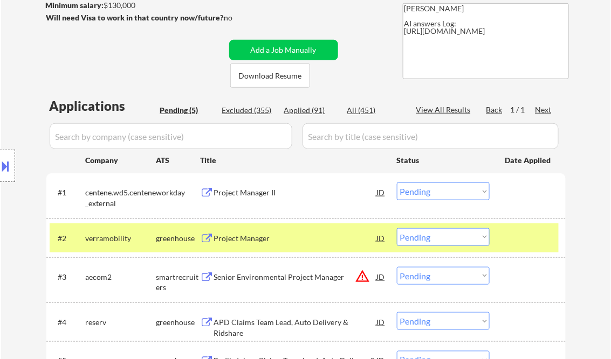
click at [285, 196] on div "Project Manager II" at bounding box center [295, 193] width 163 height 11
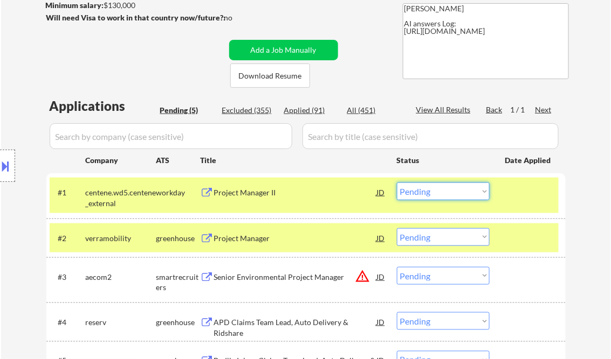
drag, startPoint x: 456, startPoint y: 190, endPoint x: 460, endPoint y: 201, distance: 12.1
click at [456, 190] on select "Choose an option... Pending Applied Excluded (Questions) Excluded (Expired) Exc…" at bounding box center [443, 192] width 93 height 18
click at [397, 183] on select "Choose an option... Pending Applied Excluded (Questions) Excluded (Expired) Exc…" at bounding box center [443, 192] width 93 height 18
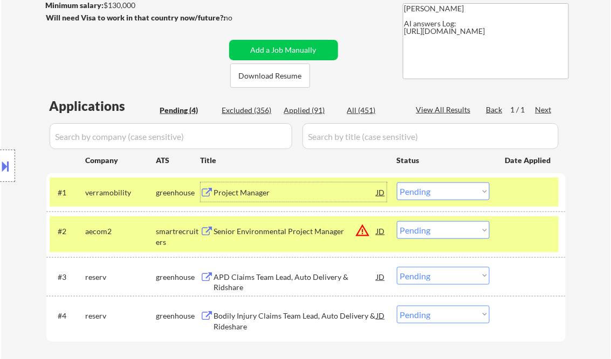
click at [266, 189] on div "Project Manager" at bounding box center [295, 193] width 163 height 11
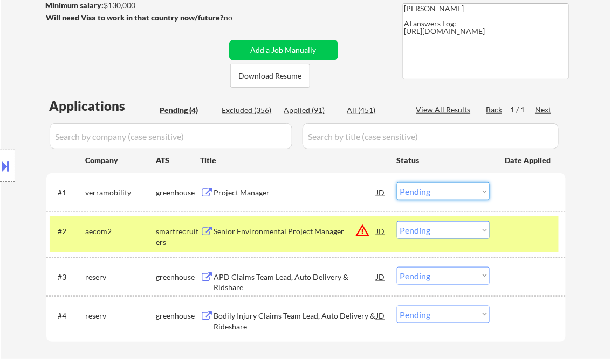
drag, startPoint x: 423, startPoint y: 191, endPoint x: 436, endPoint y: 202, distance: 16.5
click at [424, 192] on select "Choose an option... Pending Applied Excluded (Questions) Excluded (Expired) Exc…" at bounding box center [443, 192] width 93 height 18
click at [397, 183] on select "Choose an option... Pending Applied Excluded (Questions) Excluded (Expired) Exc…" at bounding box center [443, 192] width 93 height 18
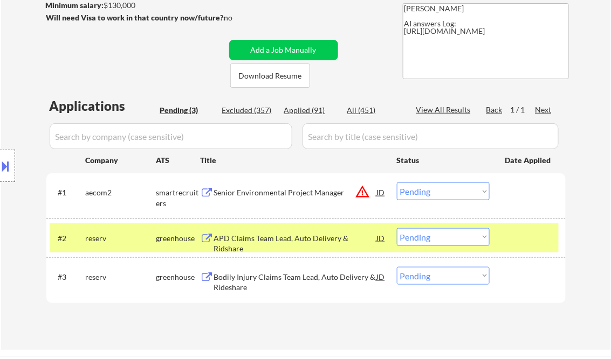
click at [275, 193] on div "Senior Environmental Project Manager" at bounding box center [295, 193] width 163 height 11
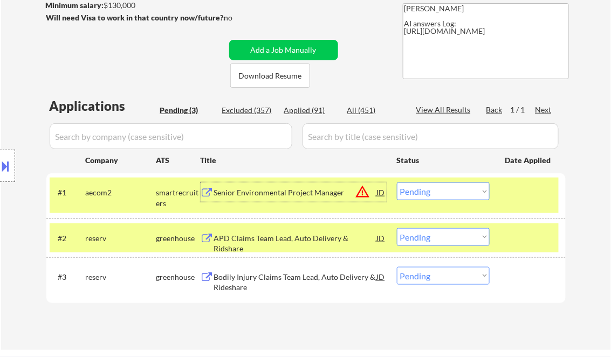
click at [438, 196] on select "Choose an option... Pending Applied Excluded (Questions) Excluded (Expired) Exc…" at bounding box center [443, 192] width 93 height 18
click at [397, 183] on select "Choose an option... Pending Applied Excluded (Questions) Excluded (Expired) Exc…" at bounding box center [443, 192] width 93 height 18
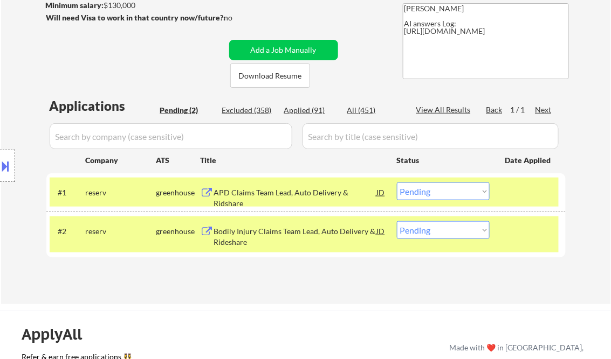
click at [280, 193] on div "APD Claims Team Lead, Auto Delivery & Ridshare" at bounding box center [295, 198] width 163 height 21
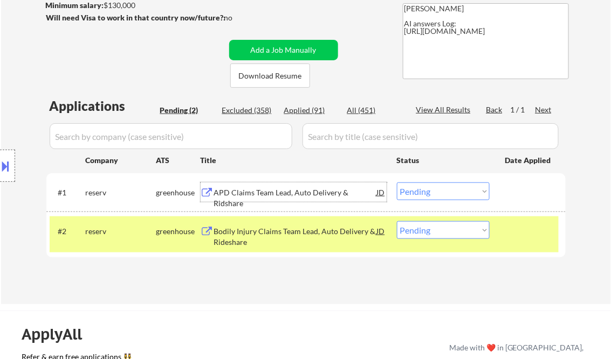
drag, startPoint x: 422, startPoint y: 192, endPoint x: 435, endPoint y: 195, distance: 13.3
click at [422, 192] on select "Choose an option... Pending Applied Excluded (Questions) Excluded (Expired) Exc…" at bounding box center [443, 192] width 93 height 18
click at [397, 183] on select "Choose an option... Pending Applied Excluded (Questions) Excluded (Expired) Exc…" at bounding box center [443, 192] width 93 height 18
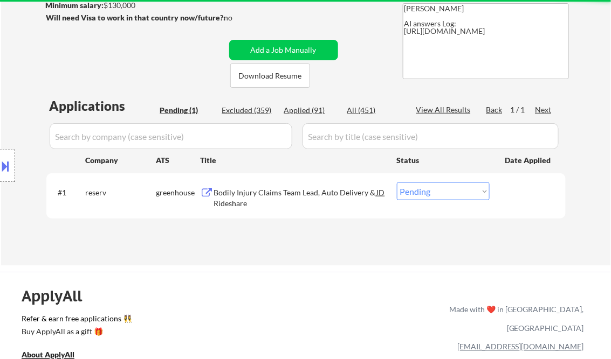
click at [268, 193] on div "Bodily Injury Claims Team Lead, Auto Delivery & Rideshare" at bounding box center [295, 198] width 163 height 21
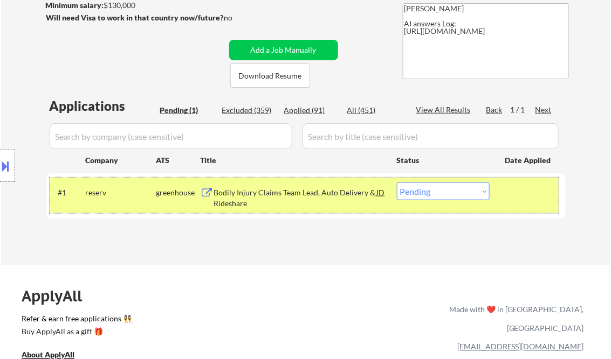
click at [459, 202] on div "#1 reserv greenhouse Bodily Injury Claims Team Lead, Auto Delivery & Rideshare …" at bounding box center [304, 196] width 509 height 36
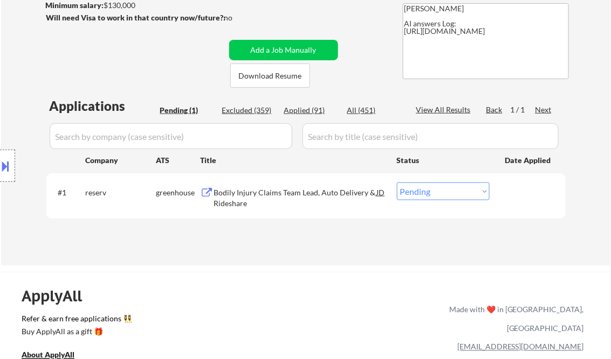
drag, startPoint x: 447, startPoint y: 195, endPoint x: 454, endPoint y: 200, distance: 9.6
click at [447, 194] on select "Choose an option... Pending Applied Excluded (Questions) Excluded (Expired) Exc…" at bounding box center [443, 192] width 93 height 18
select select ""excluded__bad_match_""
click at [397, 183] on select "Choose an option... Pending Applied Excluded (Questions) Excluded (Expired) Exc…" at bounding box center [443, 192] width 93 height 18
click at [295, 244] on div "Applications Pending (1) Excluded (359) Applied (91) All (451) View All Results…" at bounding box center [305, 171] width 519 height 148
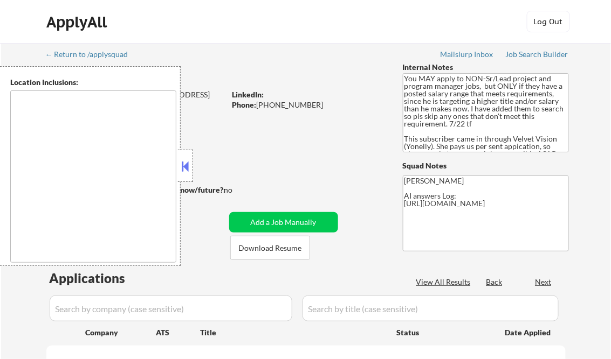
type textarea "[GEOGRAPHIC_DATA], [GEOGRAPHIC_DATA] [GEOGRAPHIC_DATA], [GEOGRAPHIC_DATA] [GEOG…"
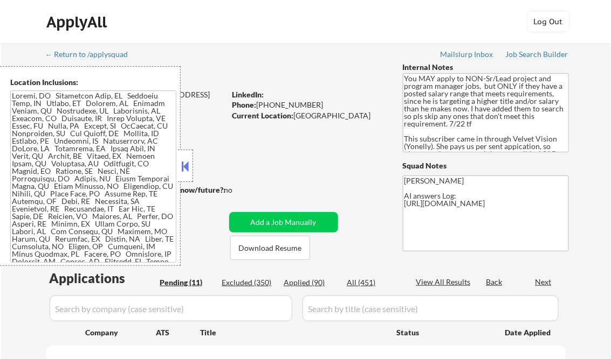
select select ""pending""
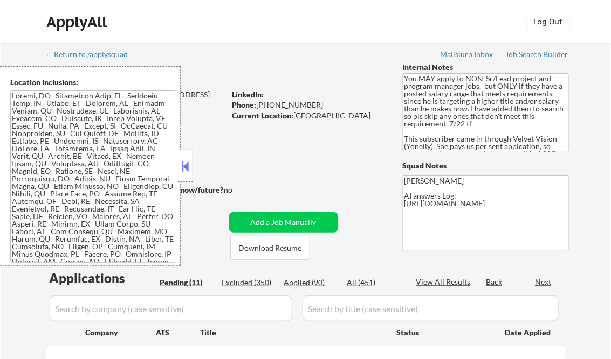
select select ""pending""
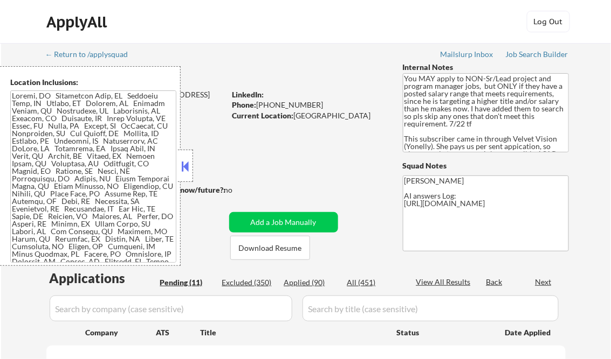
select select ""pending""
click at [183, 164] on button at bounding box center [185, 166] width 12 height 16
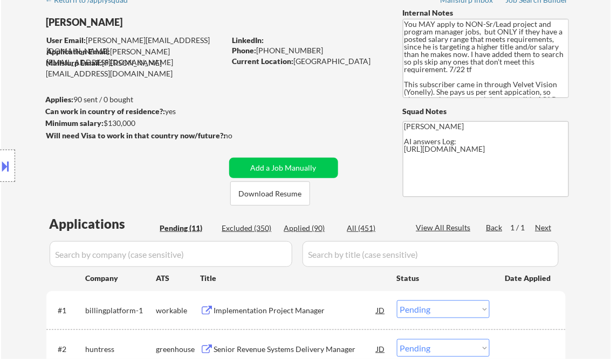
scroll to position [86, 0]
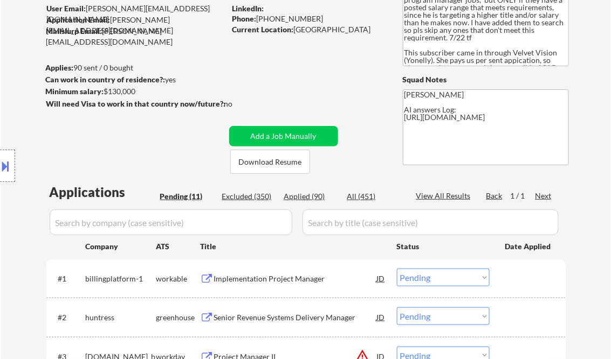
click at [318, 192] on div "Applied (90)" at bounding box center [311, 196] width 54 height 11
select select ""applied""
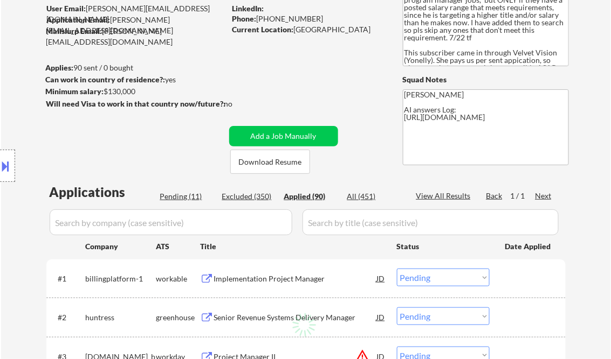
select select ""applied""
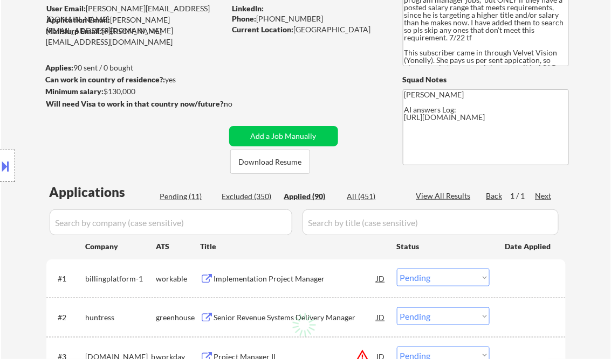
select select ""applied""
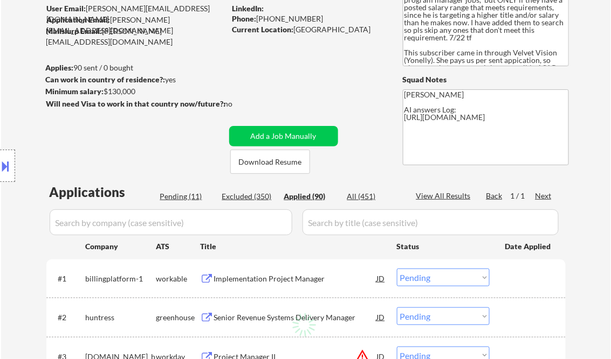
select select ""applied""
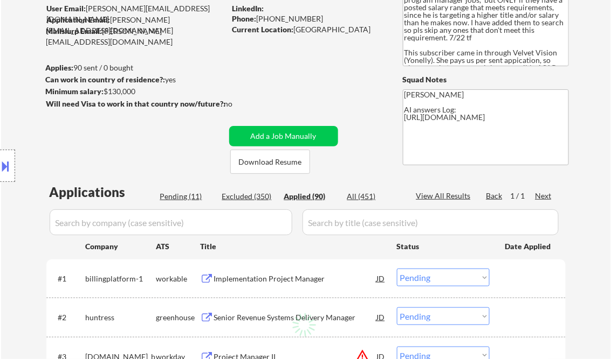
select select ""applied""
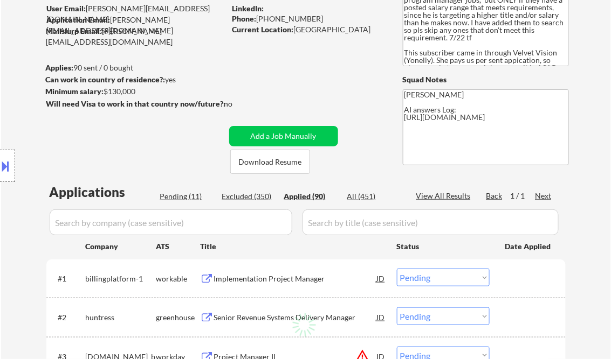
select select ""applied""
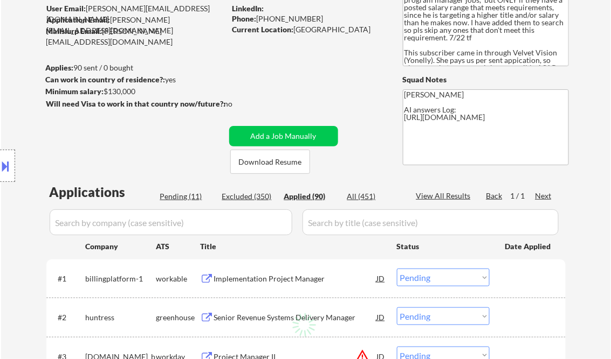
select select ""applied""
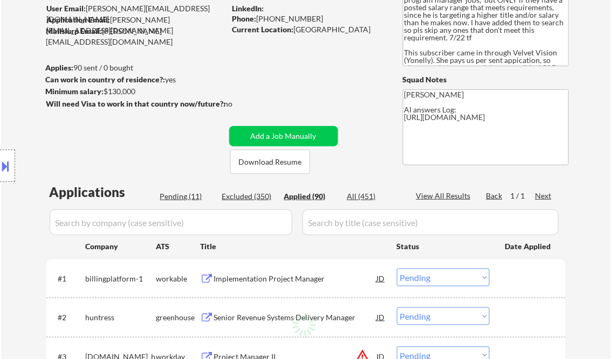
select select ""applied""
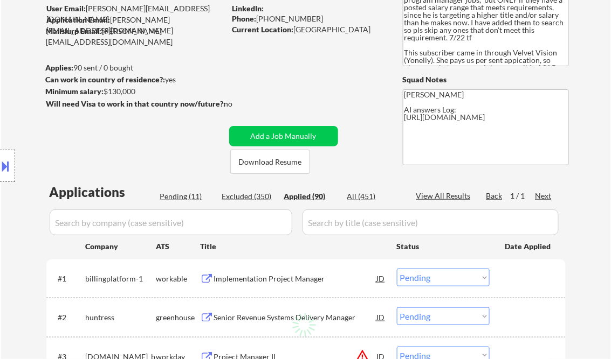
select select ""applied""
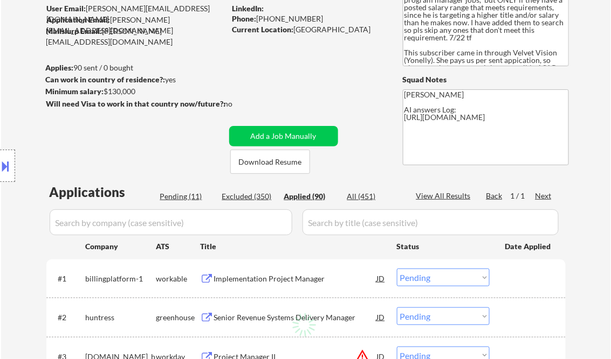
select select ""applied""
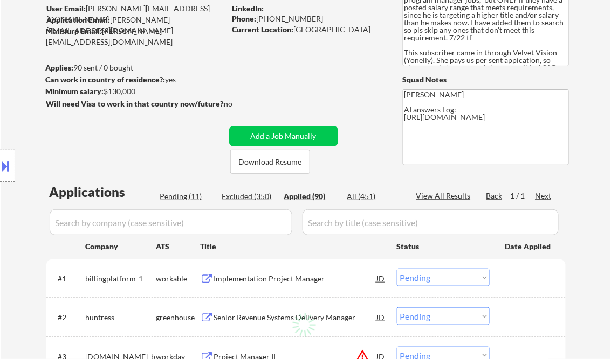
select select ""applied""
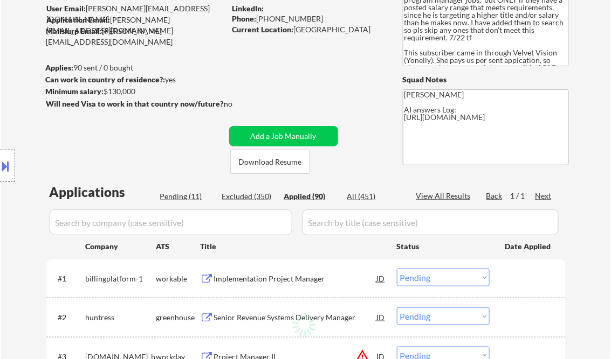
select select ""applied""
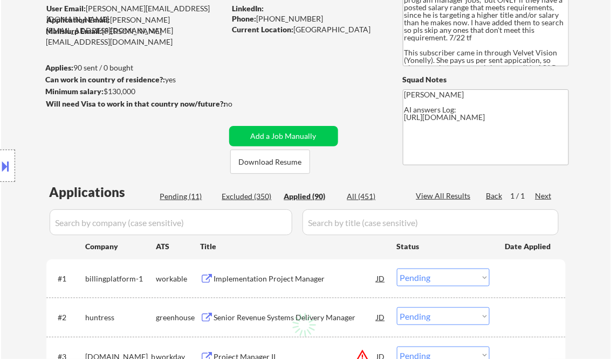
select select ""applied""
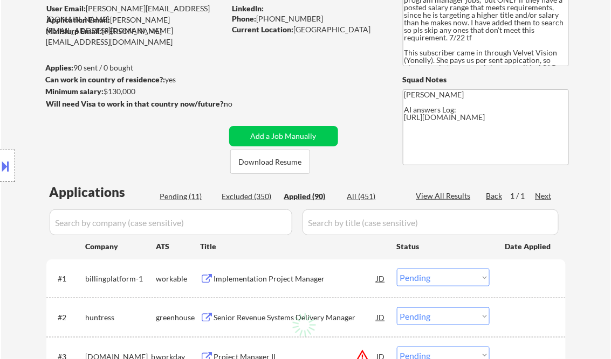
select select ""applied""
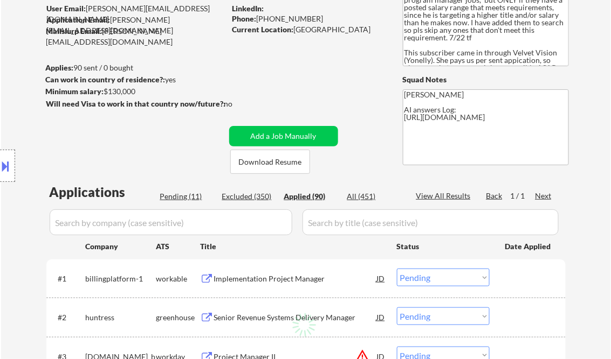
select select ""applied""
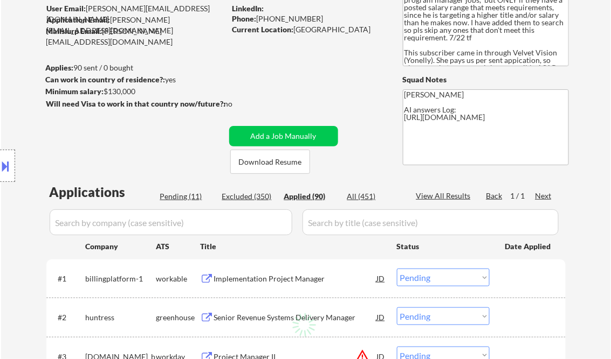
select select ""applied""
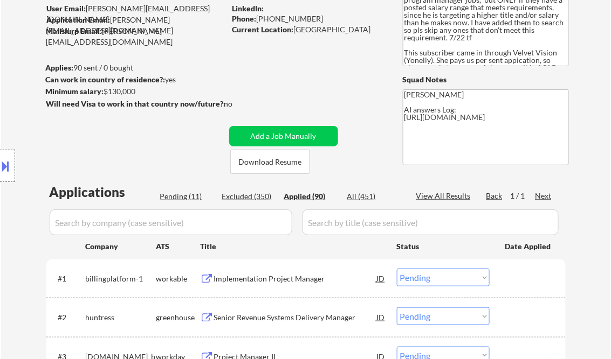
select select ""applied""
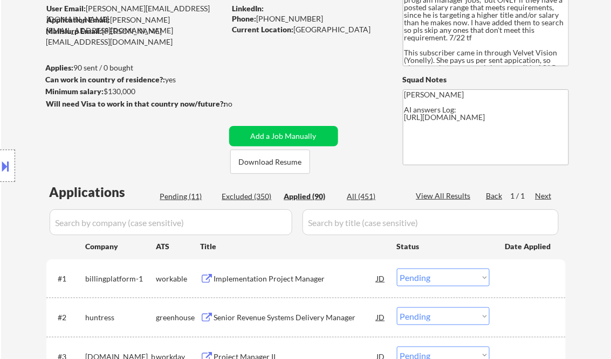
select select ""applied""
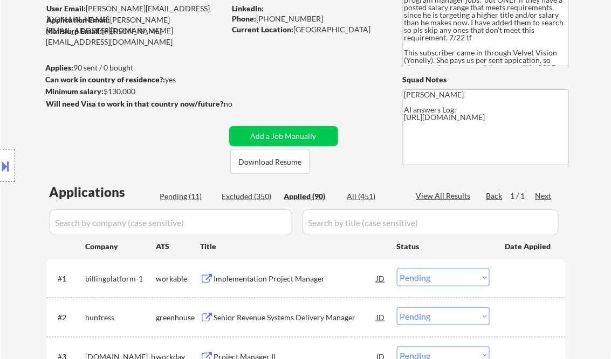
select select ""applied""
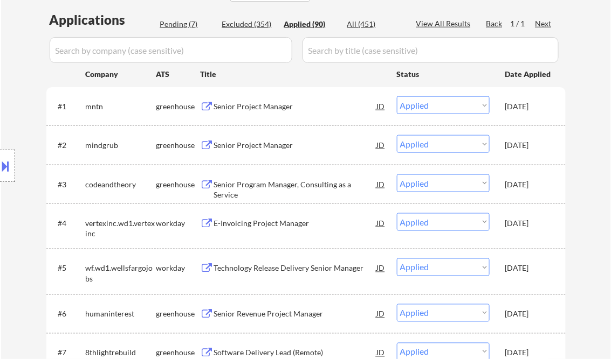
scroll to position [2040, 0]
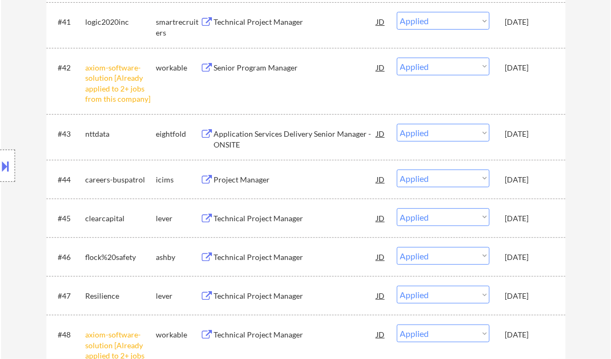
select select ""applied""
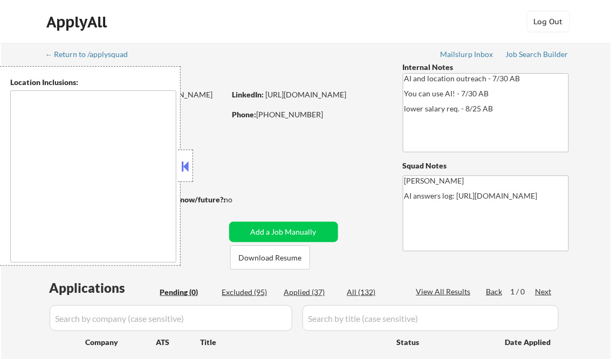
type textarea "remote"
click at [188, 165] on button at bounding box center [185, 166] width 12 height 16
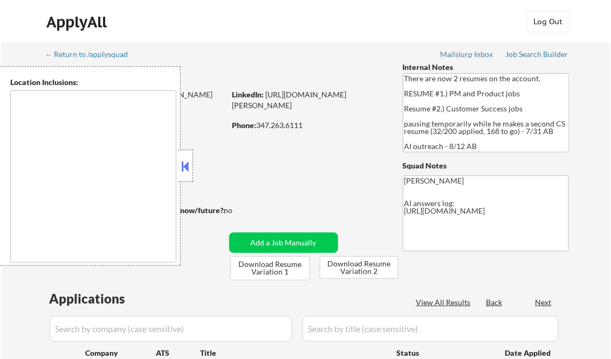
type textarea "[GEOGRAPHIC_DATA], [GEOGRAPHIC_DATA] [GEOGRAPHIC_DATA], [GEOGRAPHIC_DATA] [GEOG…"
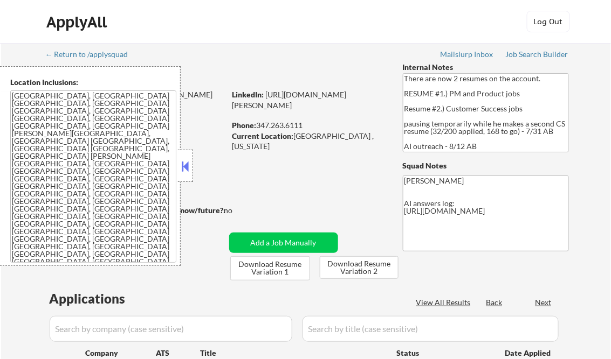
select select ""pending""
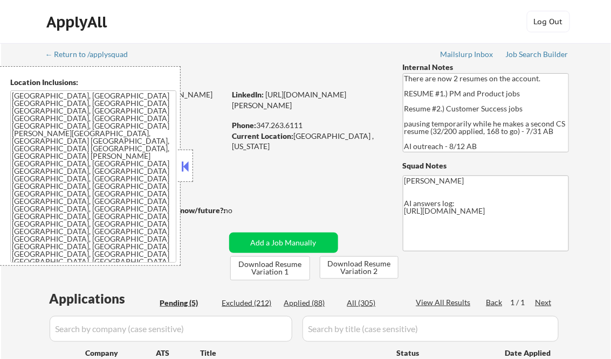
click at [184, 162] on button at bounding box center [185, 166] width 12 height 16
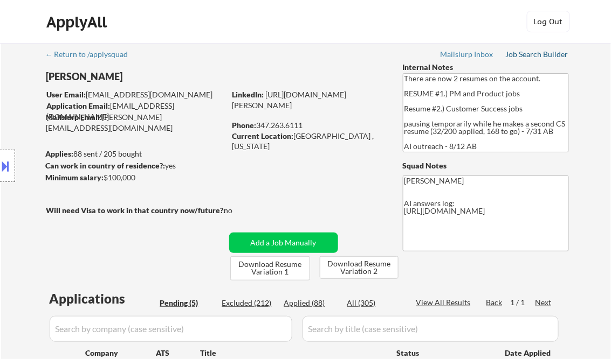
click at [538, 56] on div "Job Search Builder" at bounding box center [536, 55] width 63 height 8
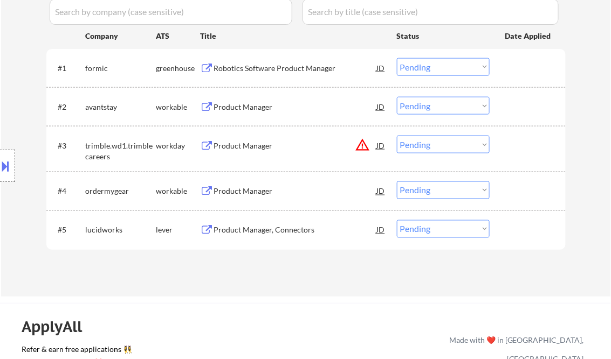
scroll to position [259, 0]
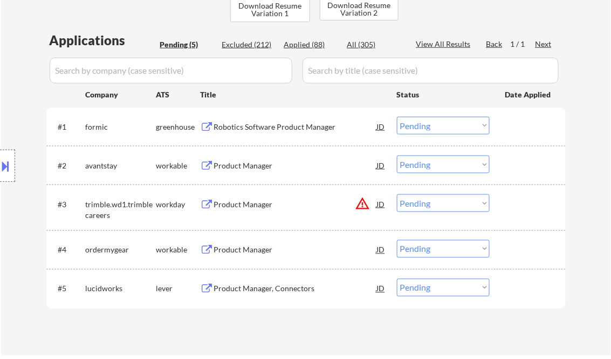
click at [239, 123] on div "Robotics Software Product Manager" at bounding box center [295, 127] width 163 height 11
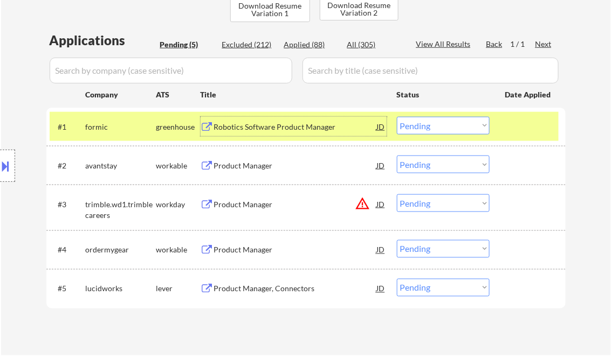
drag, startPoint x: 425, startPoint y: 120, endPoint x: 438, endPoint y: 132, distance: 17.9
click at [425, 120] on select "Choose an option... Pending Applied Excluded (Questions) Excluded (Expired) Exc…" at bounding box center [443, 126] width 93 height 18
click at [397, 117] on select "Choose an option... Pending Applied Excluded (Questions) Excluded (Expired) Exc…" at bounding box center [443, 126] width 93 height 18
click at [262, 171] on div "Product Manager" at bounding box center [295, 166] width 163 height 11
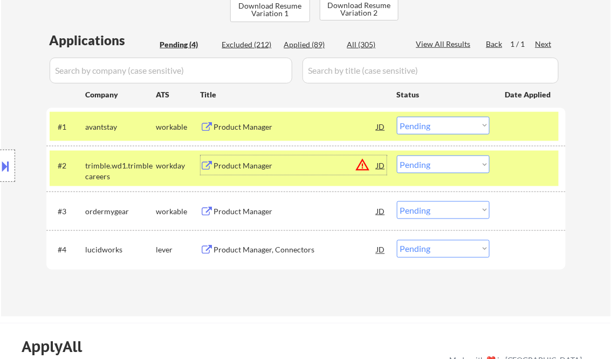
click at [425, 126] on select "Choose an option... Pending Applied Excluded (Questions) Excluded (Expired) Exc…" at bounding box center [443, 126] width 93 height 18
click at [397, 117] on select "Choose an option... Pending Applied Excluded (Questions) Excluded (Expired) Exc…" at bounding box center [443, 126] width 93 height 18
click at [255, 170] on div "Product Manager" at bounding box center [295, 166] width 163 height 11
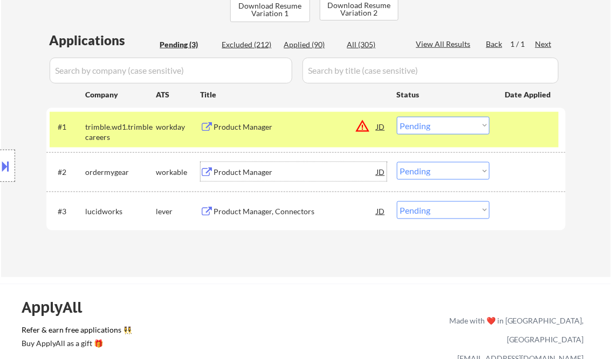
click at [436, 126] on select "Choose an option... Pending Applied Excluded (Questions) Excluded (Expired) Exc…" at bounding box center [443, 126] width 93 height 18
click at [9, 164] on button at bounding box center [6, 166] width 12 height 18
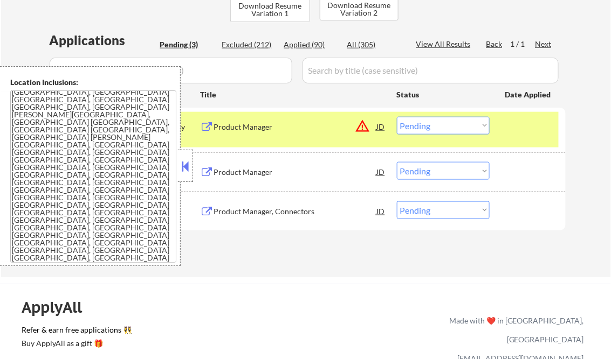
scroll to position [0, 0]
click at [188, 167] on button at bounding box center [185, 166] width 12 height 16
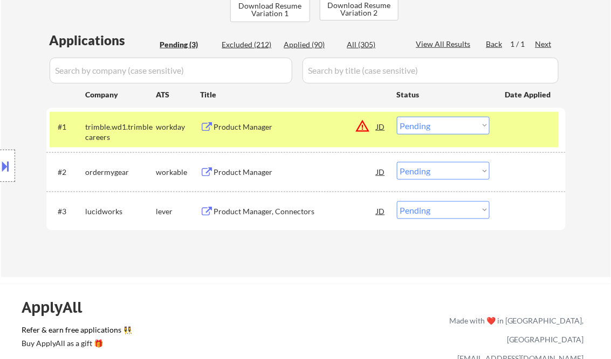
drag, startPoint x: 432, startPoint y: 121, endPoint x: 444, endPoint y: 135, distance: 18.4
click at [432, 122] on select "Choose an option... Pending Applied Excluded (Questions) Excluded (Expired) Exc…" at bounding box center [443, 126] width 93 height 18
click at [397, 117] on select "Choose an option... Pending Applied Excluded (Questions) Excluded (Expired) Exc…" at bounding box center [443, 126] width 93 height 18
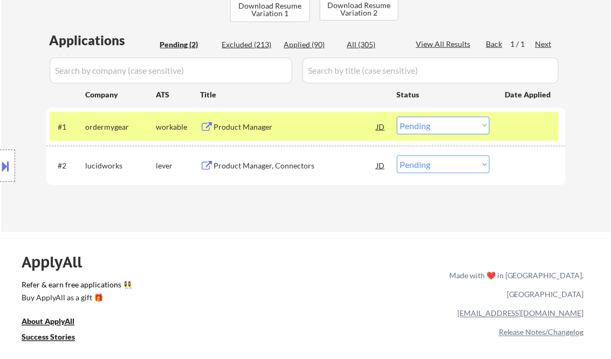
click at [254, 120] on div "Product Manager" at bounding box center [295, 126] width 163 height 19
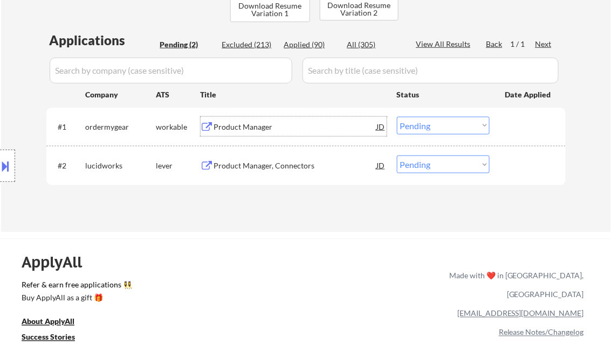
drag, startPoint x: 412, startPoint y: 127, endPoint x: 432, endPoint y: 135, distance: 21.7
click at [414, 127] on select "Choose an option... Pending Applied Excluded (Questions) Excluded (Expired) Exc…" at bounding box center [443, 126] width 93 height 18
click at [397, 117] on select "Choose an option... Pending Applied Excluded (Questions) Excluded (Expired) Exc…" at bounding box center [443, 126] width 93 height 18
click at [315, 172] on div "Product Manager, Connectors" at bounding box center [295, 165] width 163 height 19
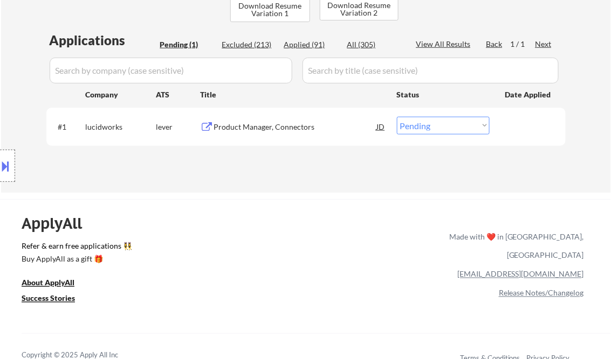
drag, startPoint x: 417, startPoint y: 127, endPoint x: 427, endPoint y: 133, distance: 11.4
click at [419, 128] on select "Choose an option... Pending Applied Excluded (Questions) Excluded (Expired) Exc…" at bounding box center [443, 126] width 93 height 18
select select ""applied""
click at [397, 117] on select "Choose an option... Pending Applied Excluded (Questions) Excluded (Expired) Exc…" at bounding box center [443, 126] width 93 height 18
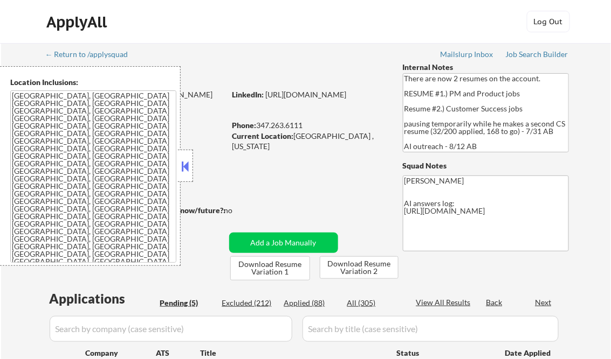
select select ""pending""
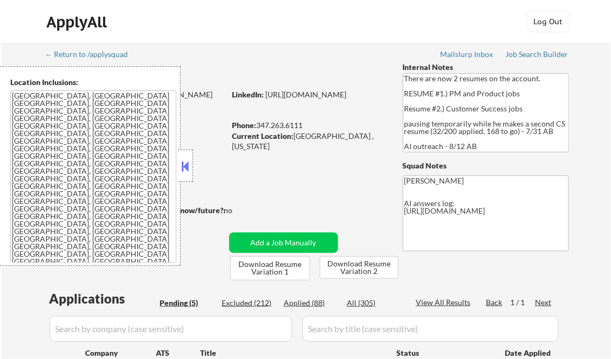
drag, startPoint x: 180, startPoint y: 169, endPoint x: 185, endPoint y: 173, distance: 6.1
click at [181, 169] on button at bounding box center [185, 166] width 12 height 16
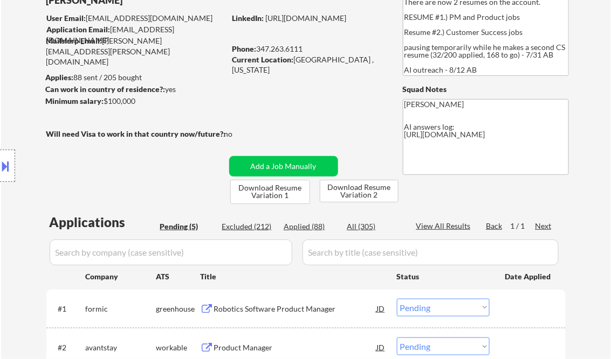
scroll to position [86, 0]
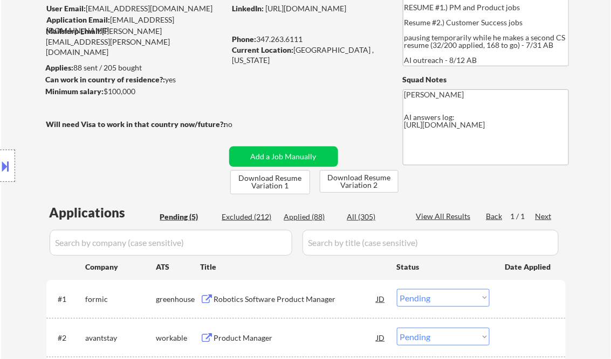
click at [313, 220] on div "Applied (88)" at bounding box center [311, 217] width 54 height 11
select select ""applied""
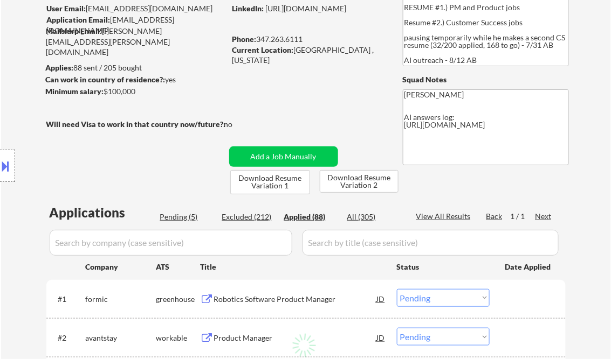
select select ""applied""
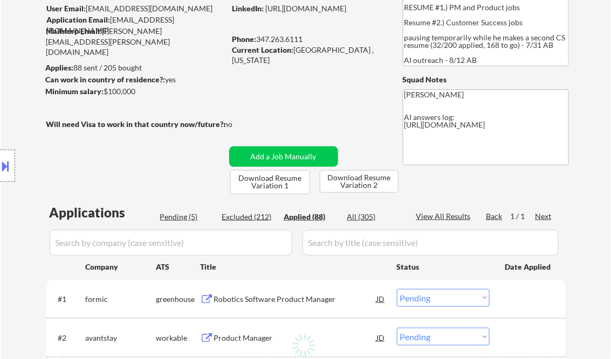
select select ""applied""
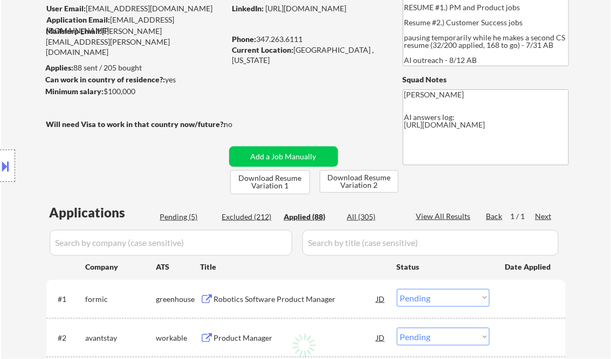
select select ""applied""
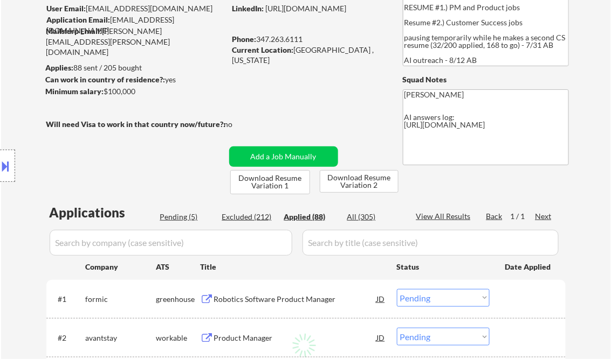
select select ""applied""
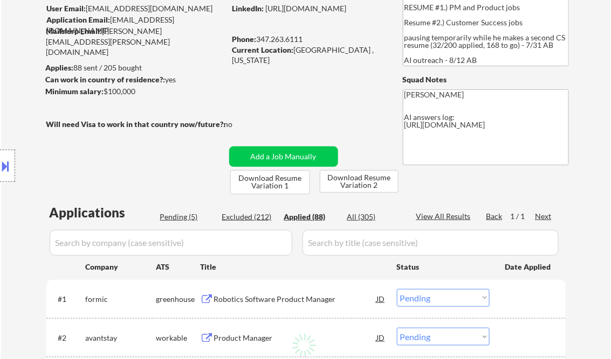
select select ""applied""
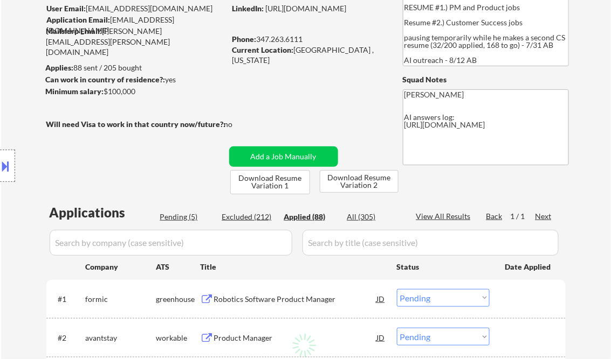
select select ""applied""
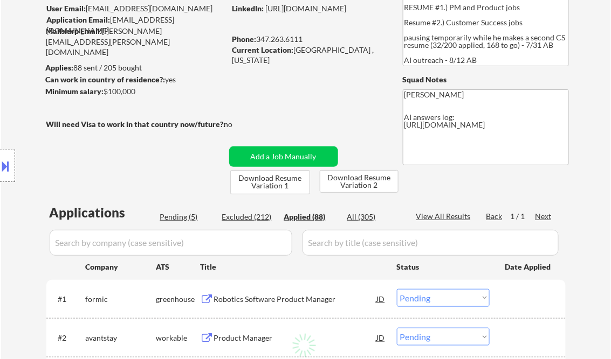
select select ""applied""
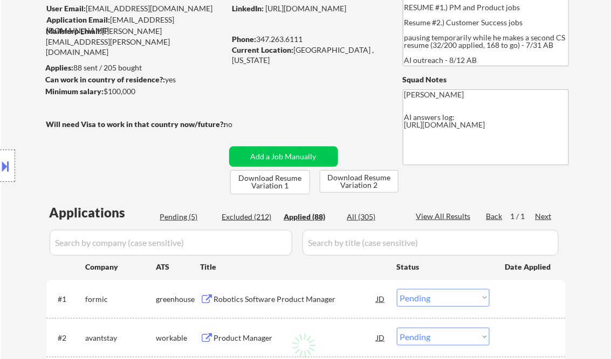
select select ""applied""
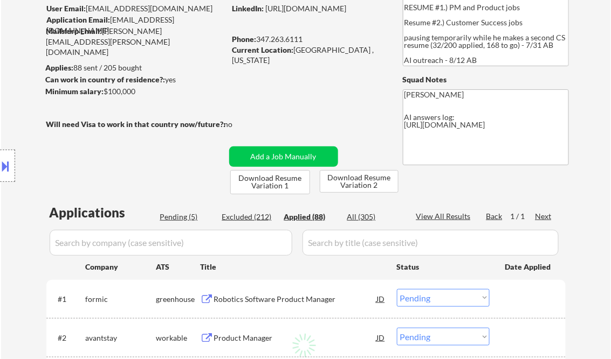
select select ""applied""
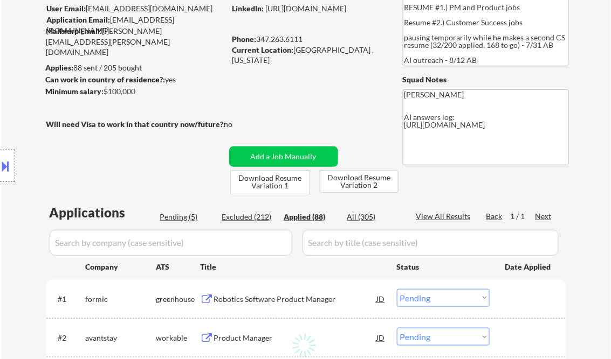
select select ""applied""
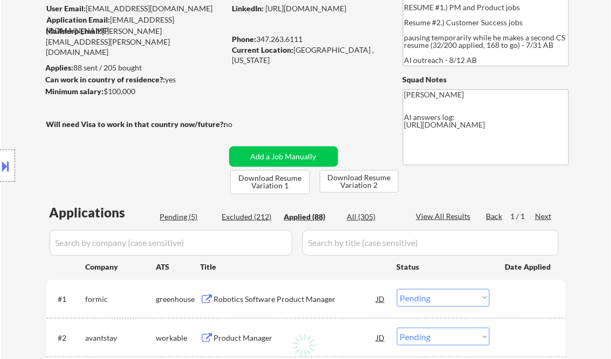
select select ""applied""
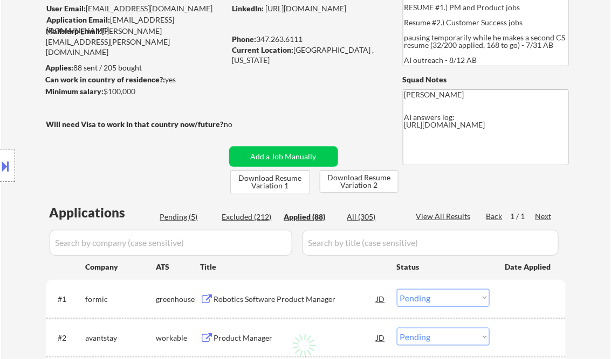
select select ""applied""
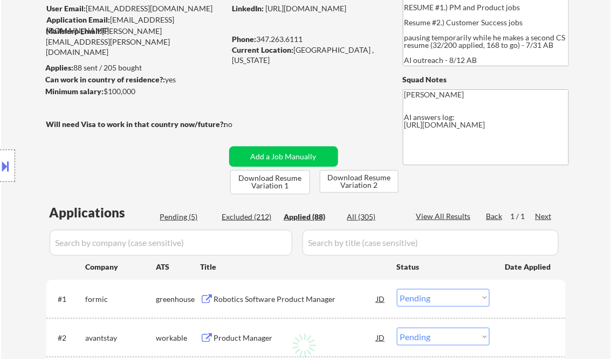
select select ""applied""
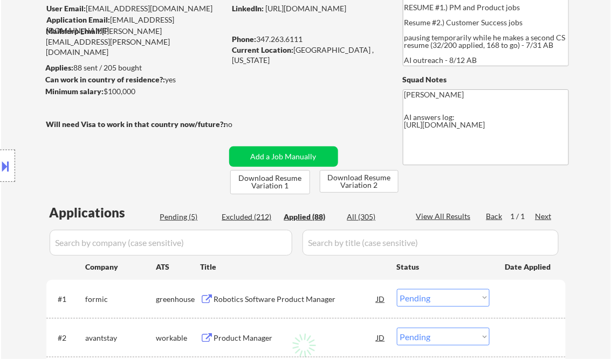
select select ""applied""
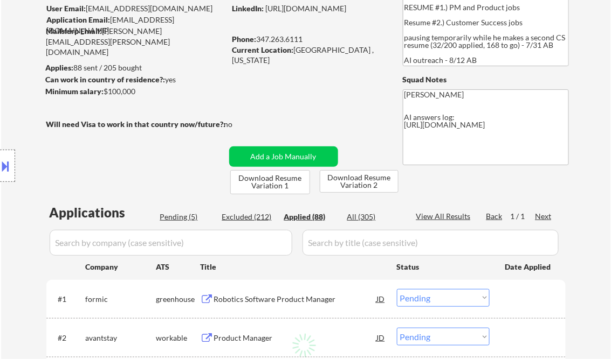
select select ""applied""
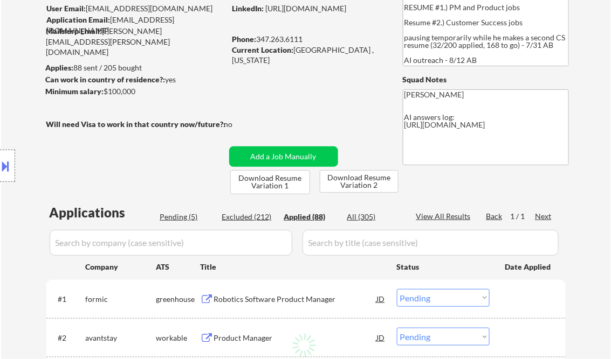
select select ""applied""
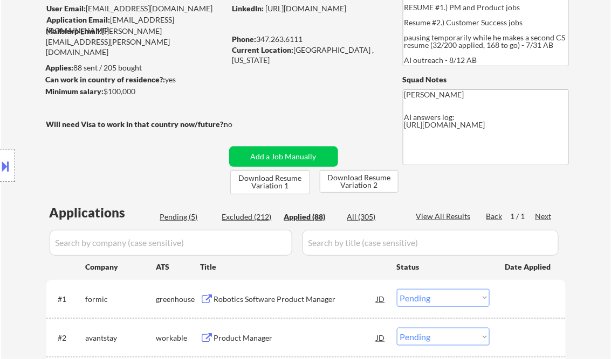
select select ""applied""
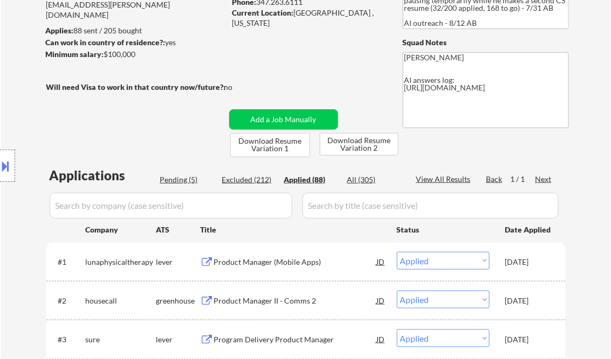
scroll to position [172, 0]
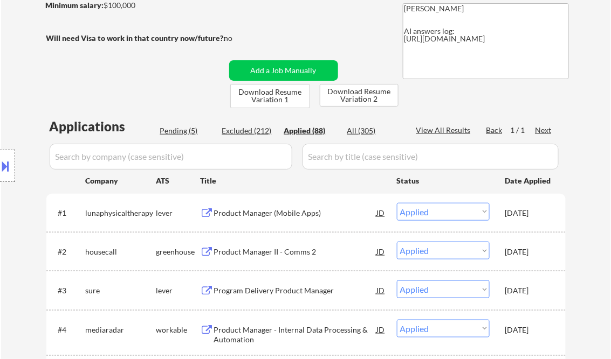
select select ""applied""
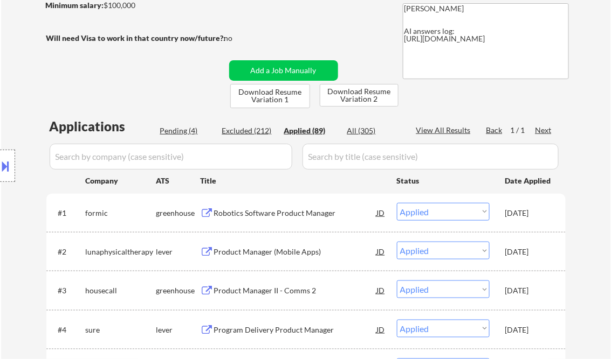
select select ""applied""
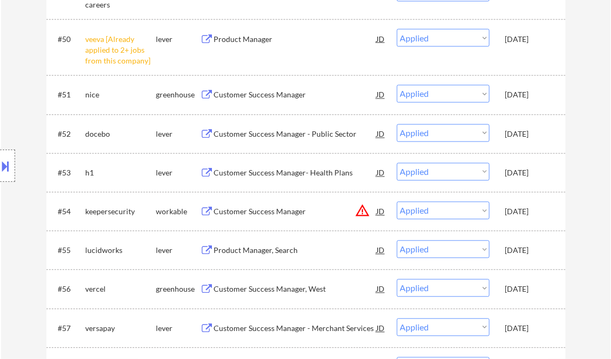
select select ""applied""
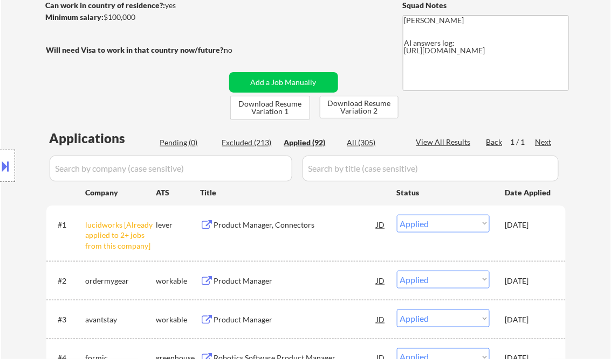
scroll to position [216, 0]
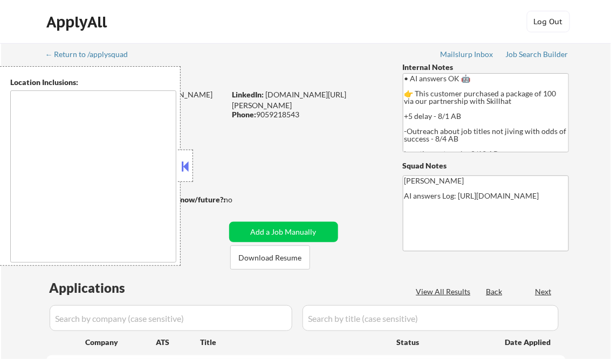
type textarea "[GEOGRAPHIC_DATA], ON [GEOGRAPHIC_DATA], ON [GEOGRAPHIC_DATA], ON [GEOGRAPHIC_D…"
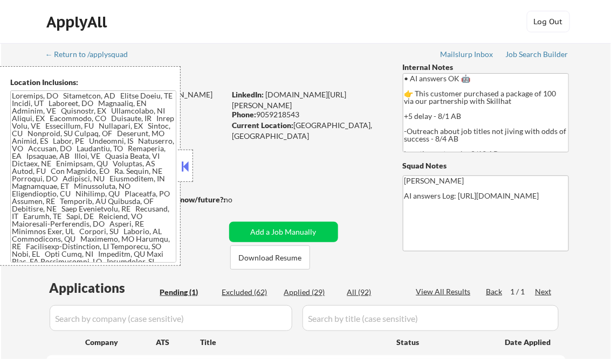
click at [332, 163] on div "← Return to /applysquad Mailslurp Inbox Job Search Builder [PERSON_NAME] User E…" at bounding box center [306, 251] width 538 height 417
click at [189, 163] on button at bounding box center [185, 166] width 12 height 16
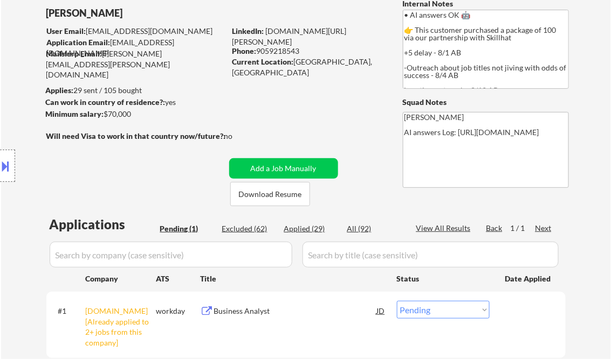
scroll to position [129, 0]
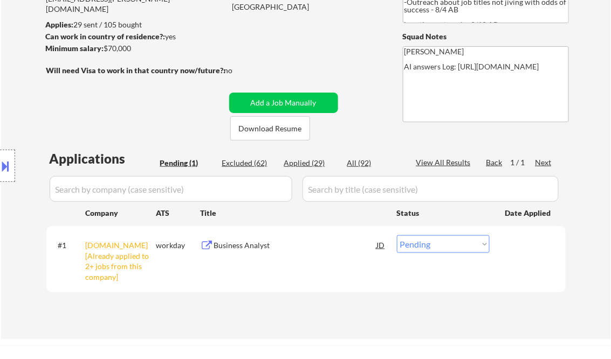
click at [432, 243] on select "Choose an option... Pending Applied Excluded (Questions) Excluded (Expired) Exc…" at bounding box center [443, 244] width 93 height 18
select select ""excluded__other_""
click at [397, 235] on select "Choose an option... Pending Applied Excluded (Questions) Excluded (Expired) Exc…" at bounding box center [443, 244] width 93 height 18
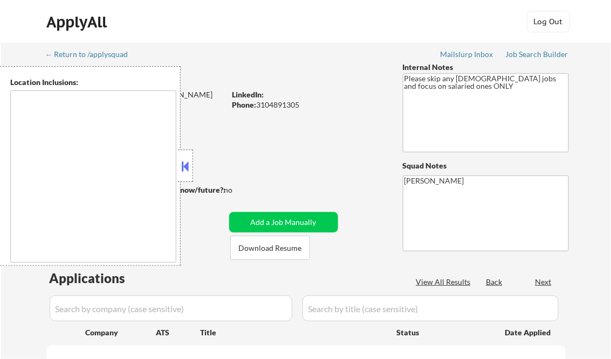
type textarea "[GEOGRAPHIC_DATA], [GEOGRAPHIC_DATA] [GEOGRAPHIC_DATA], [GEOGRAPHIC_DATA] [GEOG…"
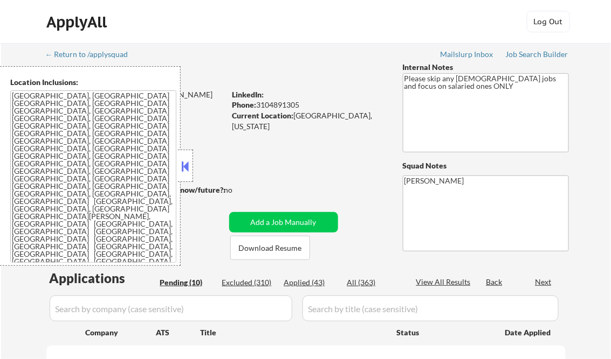
select select ""pending""
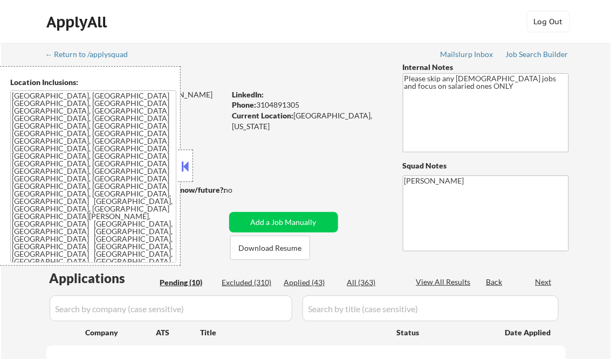
select select ""pending""
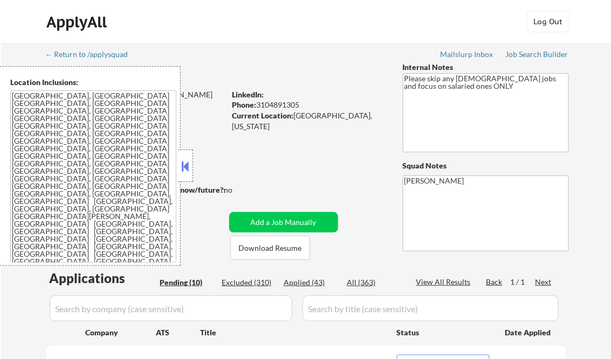
click at [186, 166] on button at bounding box center [185, 166] width 12 height 16
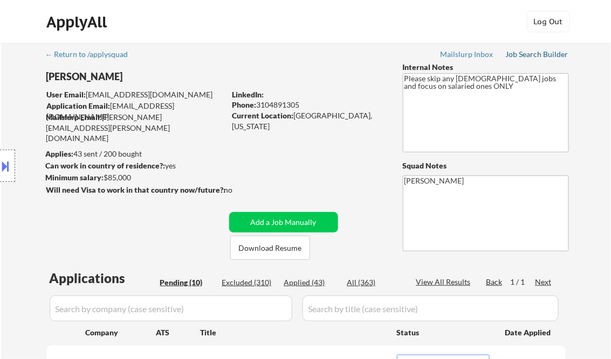
click at [529, 57] on div "Job Search Builder" at bounding box center [536, 55] width 63 height 8
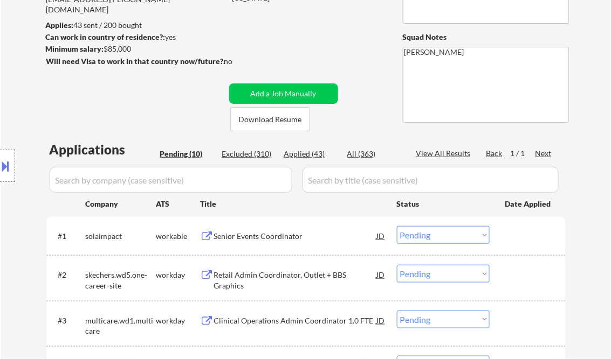
scroll to position [129, 0]
click at [272, 235] on div "Senior Events Coordinator" at bounding box center [295, 236] width 163 height 11
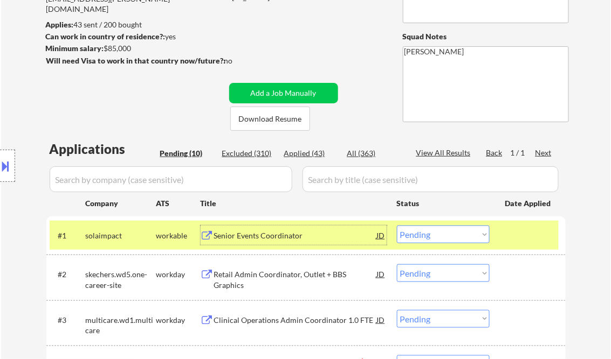
click at [425, 237] on select "Choose an option... Pending Applied Excluded (Questions) Excluded (Expired) Exc…" at bounding box center [443, 235] width 93 height 18
click at [397, 226] on select "Choose an option... Pending Applied Excluded (Questions) Excluded (Expired) Exc…" at bounding box center [443, 235] width 93 height 18
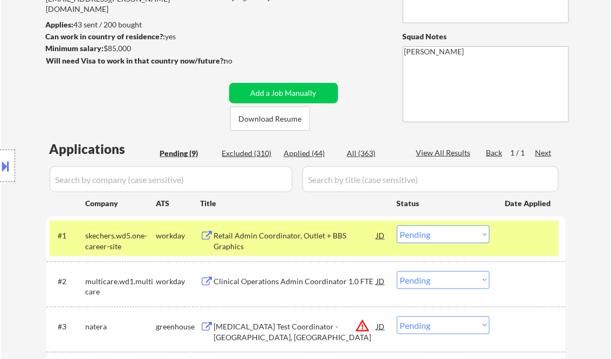
click at [304, 234] on div "Retail Admin Coordinator, Outlet + BBS Graphics" at bounding box center [295, 241] width 163 height 21
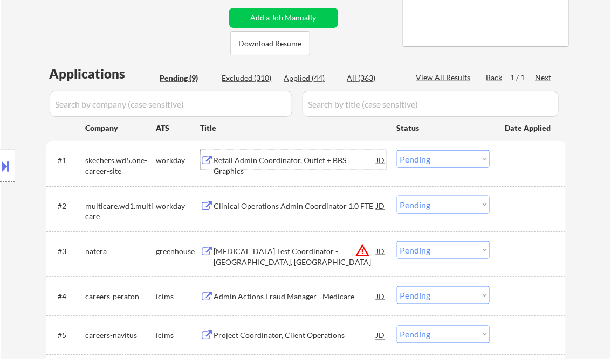
scroll to position [216, 0]
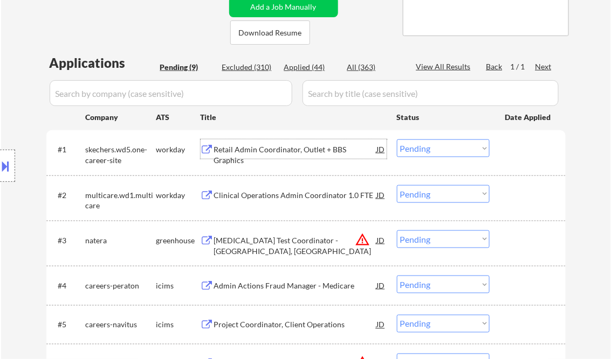
click at [434, 147] on select "Choose an option... Pending Applied Excluded (Questions) Excluded (Expired) Exc…" at bounding box center [443, 149] width 93 height 18
click at [397, 140] on select "Choose an option... Pending Applied Excluded (Questions) Excluded (Expired) Exc…" at bounding box center [443, 149] width 93 height 18
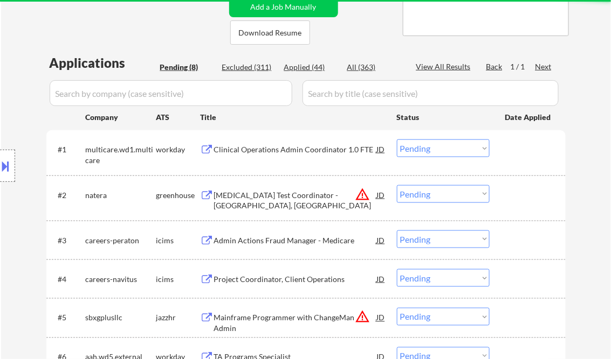
click at [303, 152] on div "Clinical Operations Admin Coordinator 1.0 FTE" at bounding box center [295, 149] width 163 height 11
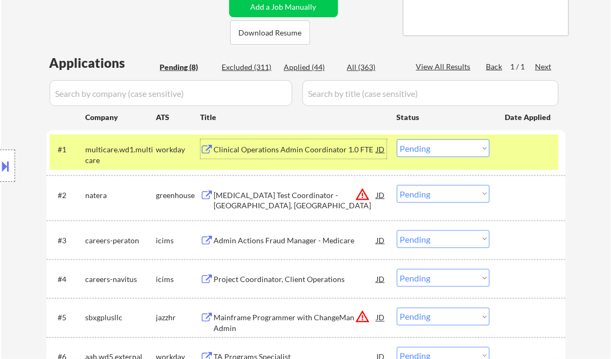
click at [431, 148] on select "Choose an option... Pending Applied Excluded (Questions) Excluded (Expired) Exc…" at bounding box center [443, 149] width 93 height 18
click at [397, 140] on select "Choose an option... Pending Applied Excluded (Questions) Excluded (Expired) Exc…" at bounding box center [443, 149] width 93 height 18
click at [312, 195] on div "[MEDICAL_DATA] Test Coordinator - [GEOGRAPHIC_DATA], [GEOGRAPHIC_DATA]" at bounding box center [295, 200] width 163 height 21
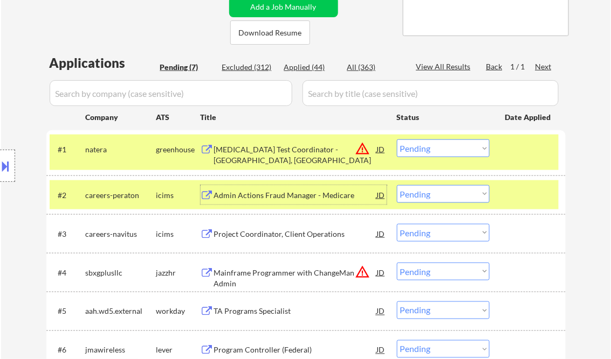
click at [1, 160] on button at bounding box center [6, 166] width 12 height 18
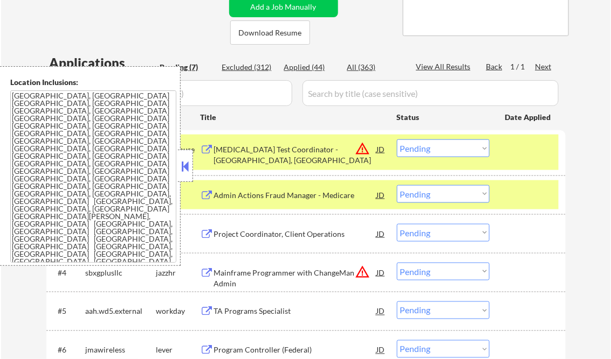
click at [183, 167] on button at bounding box center [185, 166] width 12 height 16
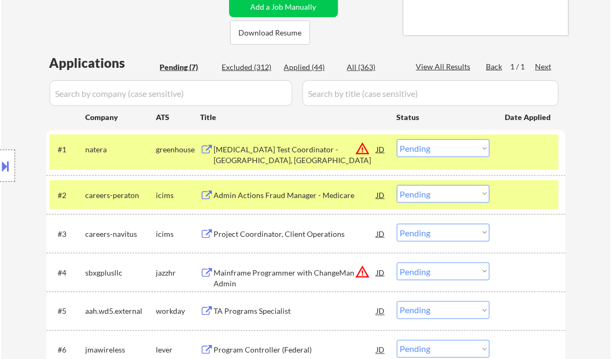
click at [426, 152] on select "Choose an option... Pending Applied Excluded (Questions) Excluded (Expired) Exc…" at bounding box center [443, 149] width 93 height 18
click at [397, 140] on select "Choose an option... Pending Applied Excluded (Questions) Excluded (Expired) Exc…" at bounding box center [443, 149] width 93 height 18
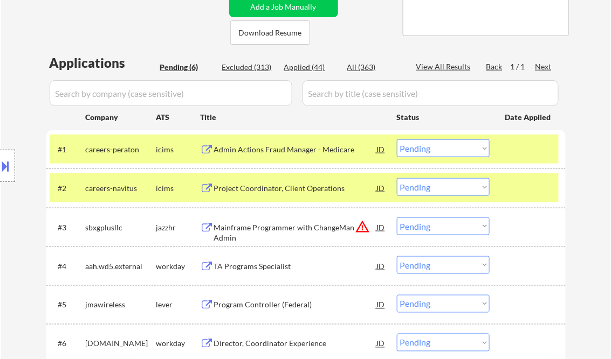
click at [293, 153] on div "Admin Actions Fraud Manager - Medicare" at bounding box center [295, 149] width 163 height 11
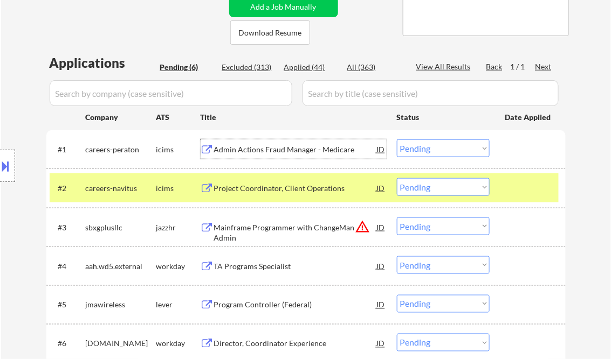
click at [442, 149] on select "Choose an option... Pending Applied Excluded (Questions) Excluded (Expired) Exc…" at bounding box center [443, 149] width 93 height 18
click at [397, 140] on select "Choose an option... Pending Applied Excluded (Questions) Excluded (Expired) Exc…" at bounding box center [443, 149] width 93 height 18
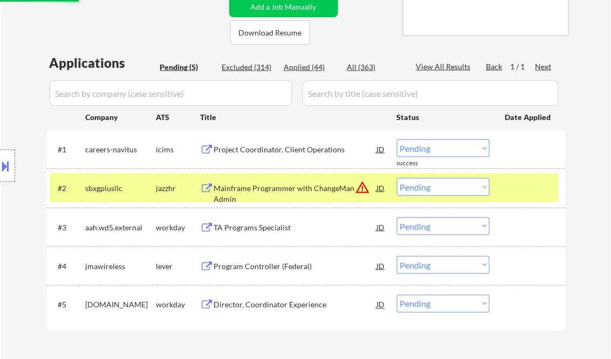
click at [292, 151] on div "Project Coordinator, Client Operations" at bounding box center [295, 149] width 163 height 11
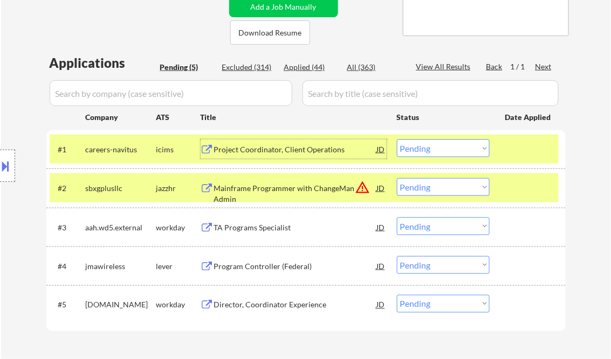
drag, startPoint x: 429, startPoint y: 147, endPoint x: 455, endPoint y: 155, distance: 26.8
click at [430, 147] on select "Choose an option... Pending Applied Excluded (Questions) Excluded (Expired) Exc…" at bounding box center [443, 149] width 93 height 18
click at [397, 140] on select "Choose an option... Pending Applied Excluded (Questions) Excluded (Expired) Exc…" at bounding box center [443, 149] width 93 height 18
click at [288, 186] on div "Mainframe Programmer with ChangeMan Admin" at bounding box center [295, 193] width 163 height 21
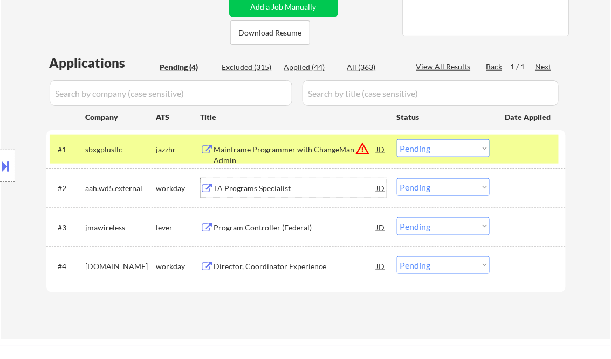
click at [436, 150] on select "Choose an option... Pending Applied Excluded (Questions) Excluded (Expired) Exc…" at bounding box center [443, 149] width 93 height 18
click at [397, 140] on select "Choose an option... Pending Applied Excluded (Questions) Excluded (Expired) Exc…" at bounding box center [443, 149] width 93 height 18
click at [269, 188] on div "TA Programs Specialist" at bounding box center [295, 188] width 163 height 11
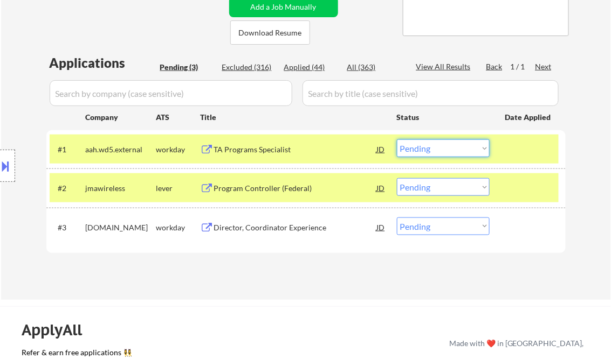
drag, startPoint x: 446, startPoint y: 150, endPoint x: 450, endPoint y: 156, distance: 7.8
click at [446, 149] on select "Choose an option... Pending Applied Excluded (Questions) Excluded (Expired) Exc…" at bounding box center [443, 149] width 93 height 18
click at [397, 140] on select "Choose an option... Pending Applied Excluded (Questions) Excluded (Expired) Exc…" at bounding box center [443, 149] width 93 height 18
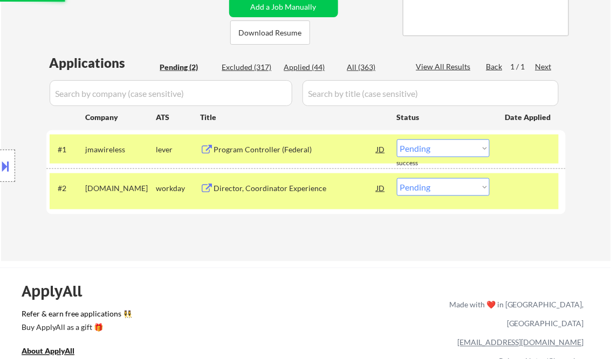
click at [289, 151] on div "Program Controller (Federal)" at bounding box center [295, 149] width 163 height 11
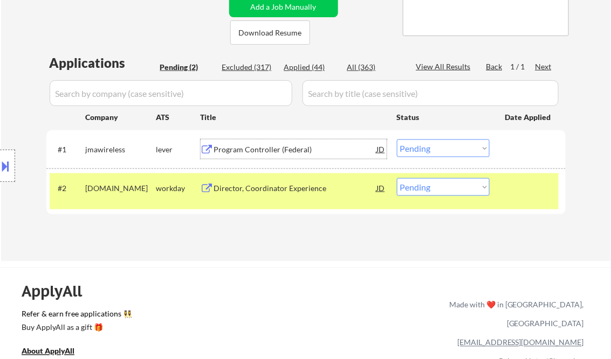
click at [428, 154] on select "Choose an option... Pending Applied Excluded (Questions) Excluded (Expired) Exc…" at bounding box center [443, 149] width 93 height 18
click at [397, 140] on select "Choose an option... Pending Applied Excluded (Questions) Excluded (Expired) Exc…" at bounding box center [443, 149] width 93 height 18
click at [269, 189] on div "Director, Coordinator Experience" at bounding box center [295, 188] width 163 height 11
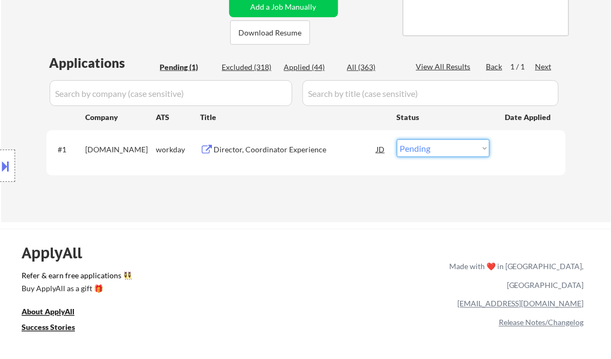
drag, startPoint x: 425, startPoint y: 145, endPoint x: 447, endPoint y: 157, distance: 25.1
click at [425, 145] on select "Choose an option... Pending Applied Excluded (Questions) Excluded (Expired) Exc…" at bounding box center [443, 149] width 93 height 18
select select ""excluded__bad_match_""
click at [397, 140] on select "Choose an option... Pending Applied Excluded (Questions) Excluded (Expired) Exc…" at bounding box center [443, 149] width 93 height 18
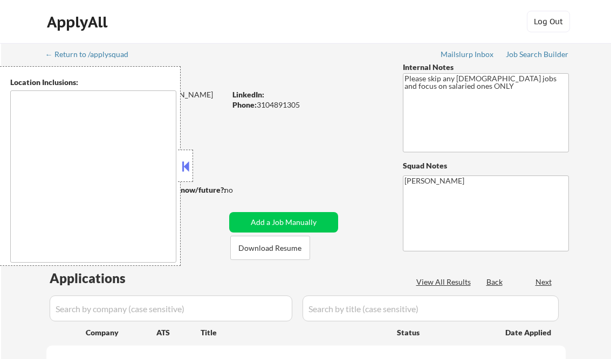
scroll to position [216, 0]
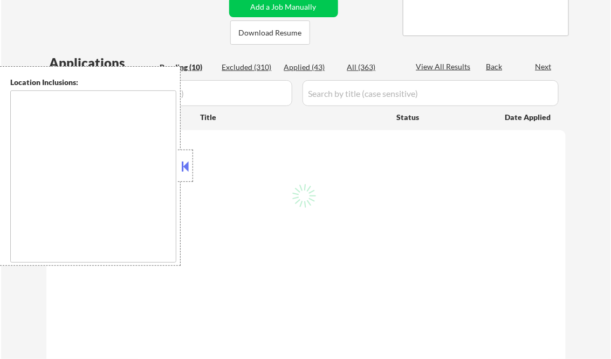
type textarea "[GEOGRAPHIC_DATA], [GEOGRAPHIC_DATA] [GEOGRAPHIC_DATA], [GEOGRAPHIC_DATA] [GEOG…"
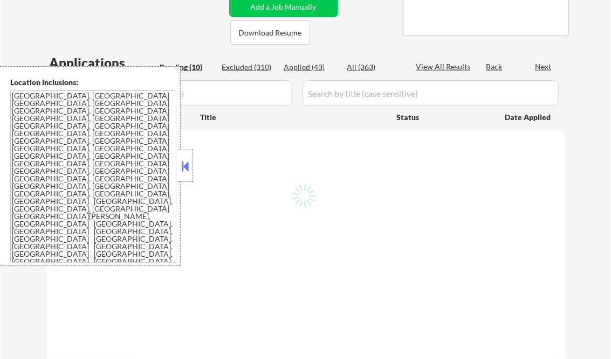
select select ""pending""
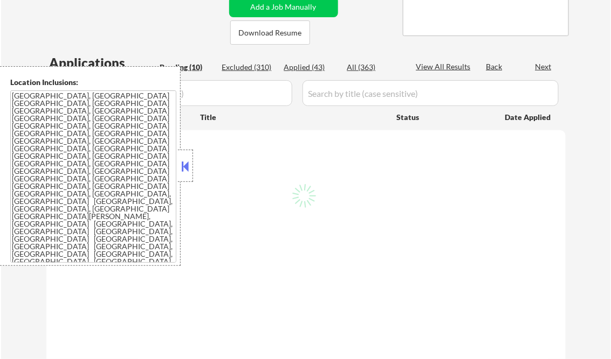
select select ""pending""
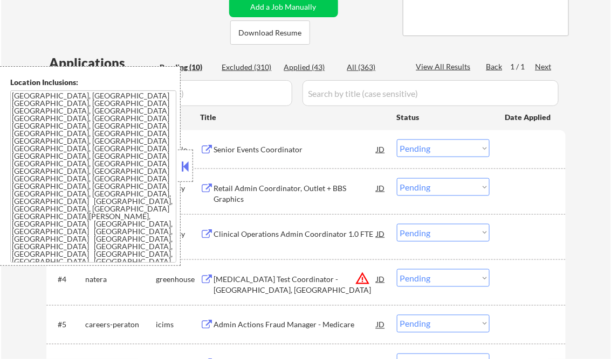
scroll to position [172, 0]
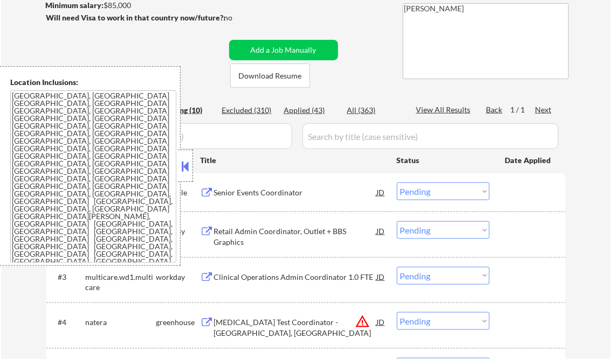
click at [185, 168] on button at bounding box center [185, 166] width 12 height 16
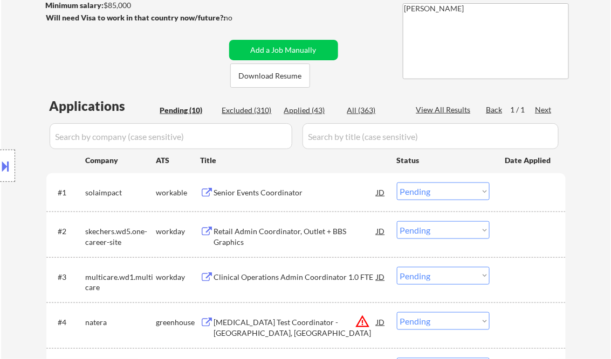
click at [310, 112] on div "Applied (43)" at bounding box center [311, 110] width 54 height 11
select select ""applied""
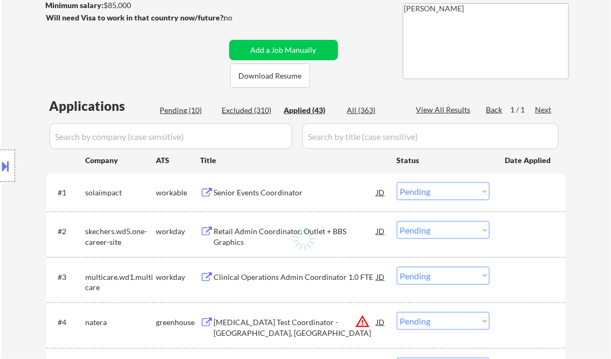
select select ""applied""
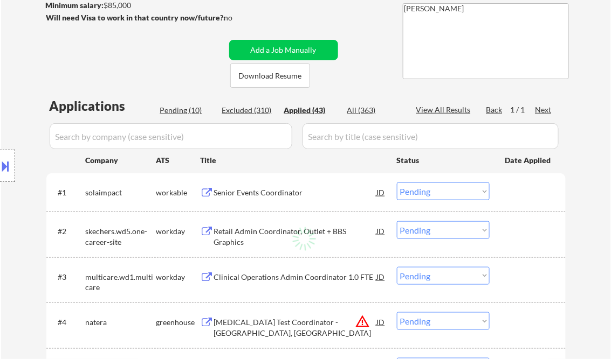
select select ""applied""
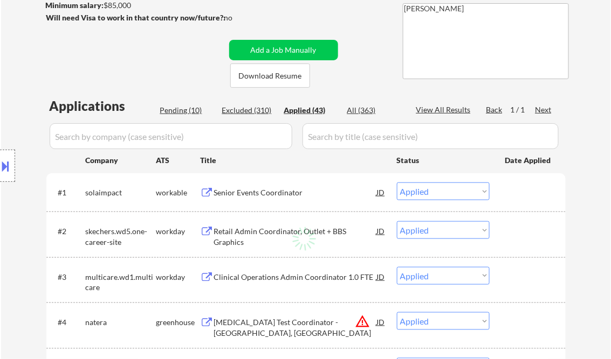
select select ""applied""
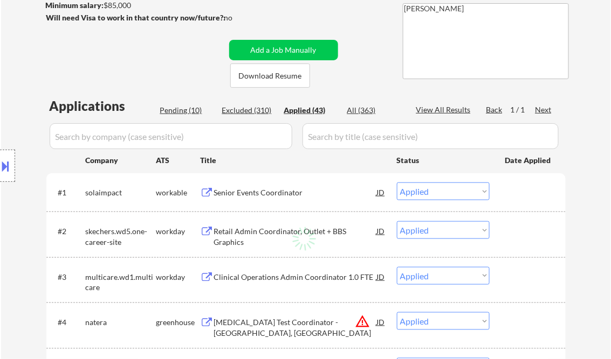
select select ""applied""
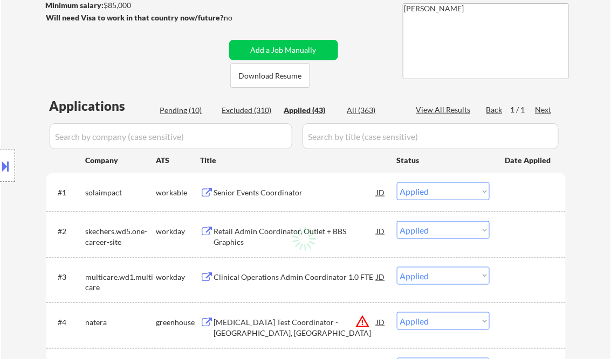
select select ""applied""
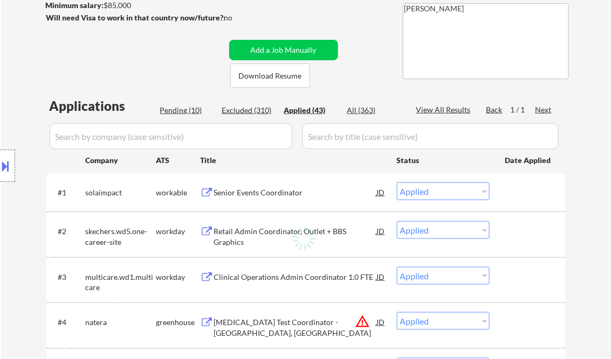
select select ""applied""
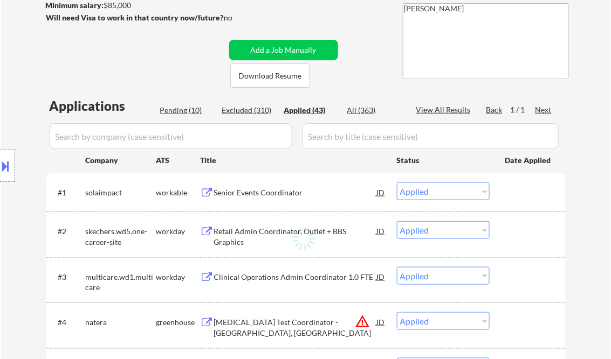
select select ""applied""
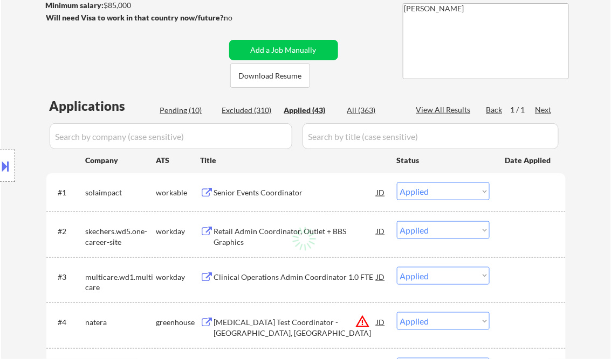
select select ""applied""
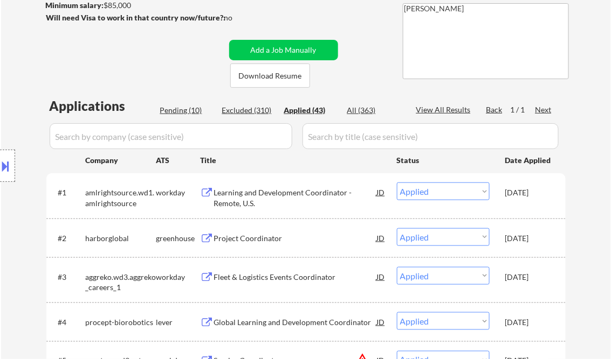
select select ""applied""
